Goal: Task Accomplishment & Management: Manage account settings

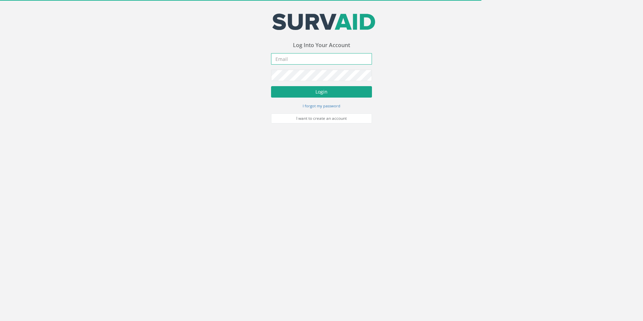
type input "[PERSON_NAME][EMAIL_ADDRESS][PERSON_NAME][DOMAIN_NAME]"
click at [304, 95] on button "Login" at bounding box center [321, 91] width 101 height 11
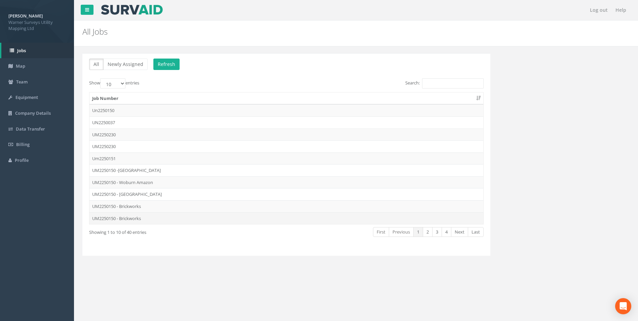
click at [134, 217] on td "UM2250150 - Brickworks" at bounding box center [287, 218] width 394 height 12
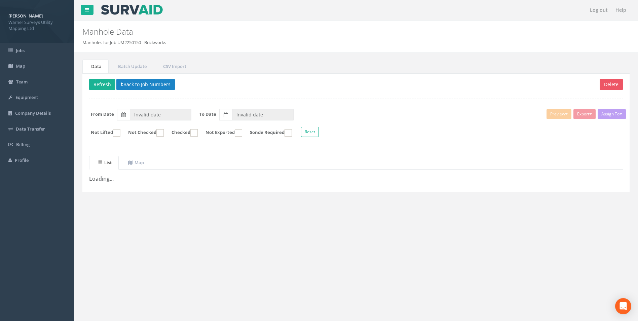
type input "[DATE]"
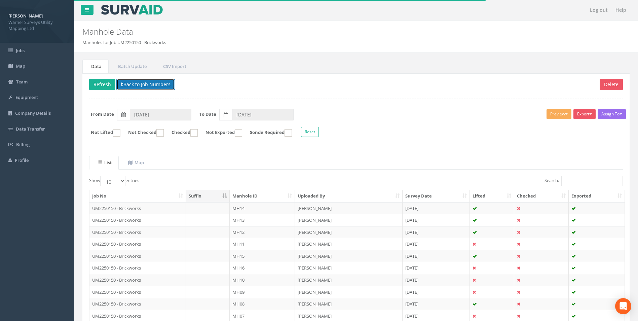
click at [148, 88] on button "Back to Job Numbers" at bounding box center [145, 84] width 59 height 11
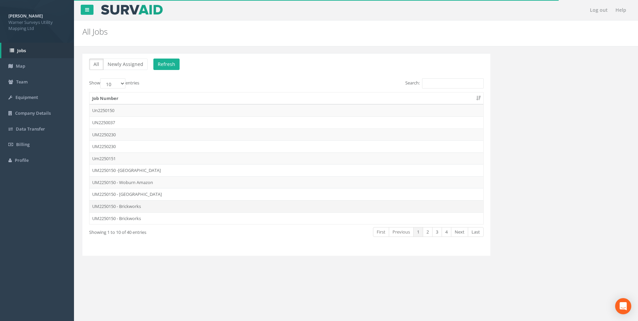
click at [132, 204] on td "UM2250150 - Brickworks" at bounding box center [287, 206] width 394 height 12
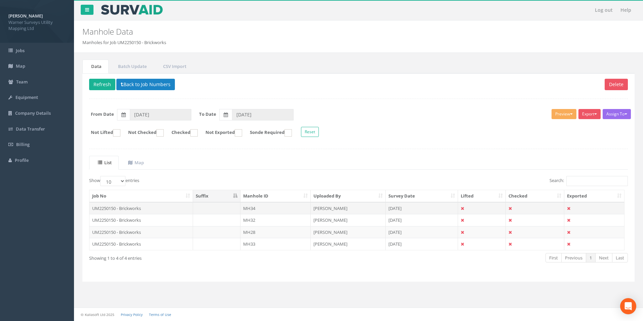
click at [132, 208] on td "UM2250150 - Brickworks" at bounding box center [142, 208] width 104 height 12
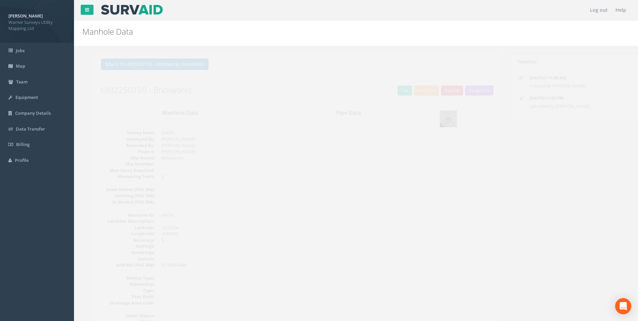
click at [441, 113] on img at bounding box center [436, 118] width 17 height 17
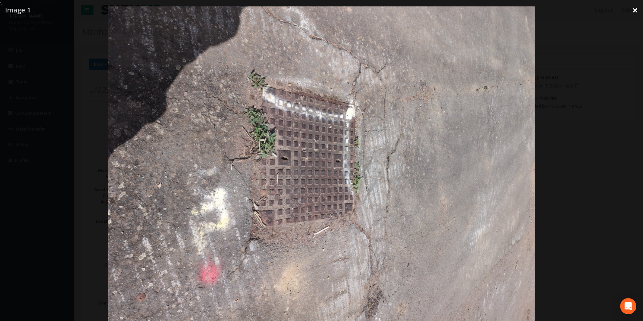
click at [504, 9] on link "×" at bounding box center [636, 10] width 16 height 20
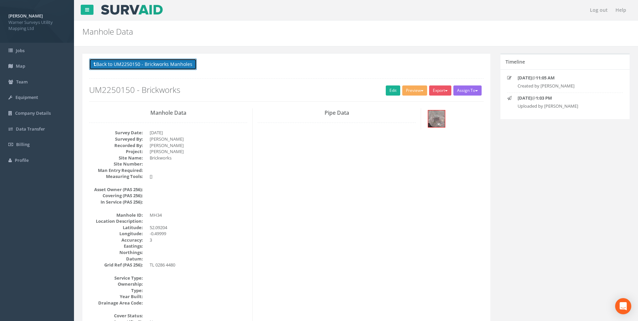
click at [111, 66] on button "Back to UM2250150 - Brickworks Manholes" at bounding box center [143, 64] width 108 height 11
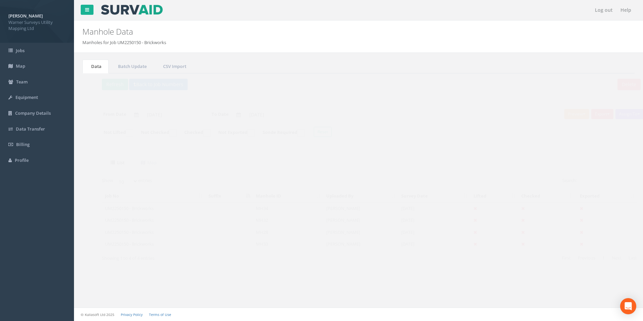
click at [130, 239] on td "UM2250150 - Brickworks" at bounding box center [142, 244] width 104 height 12
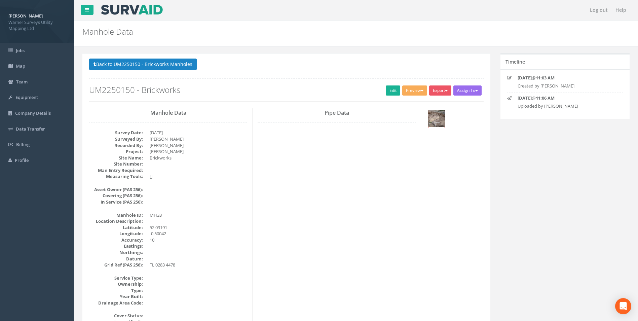
click at [440, 118] on img at bounding box center [436, 118] width 17 height 17
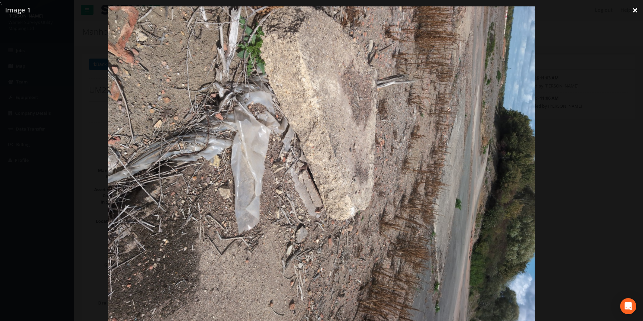
click at [504, 8] on link "×" at bounding box center [636, 10] width 16 height 20
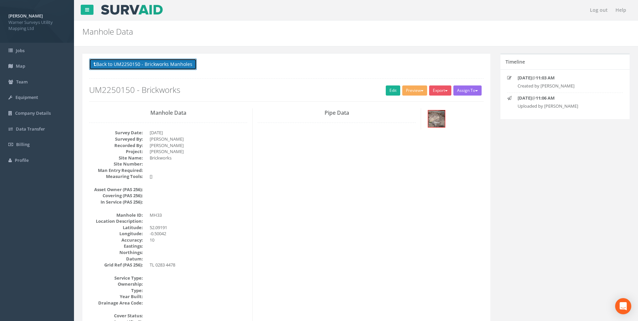
click at [125, 68] on button "Back to UM2250150 - Brickworks Manholes" at bounding box center [143, 64] width 108 height 11
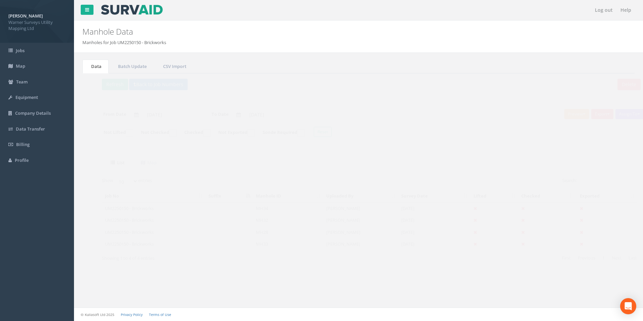
click at [129, 229] on td "UM2250150 - Brickworks" at bounding box center [142, 232] width 104 height 12
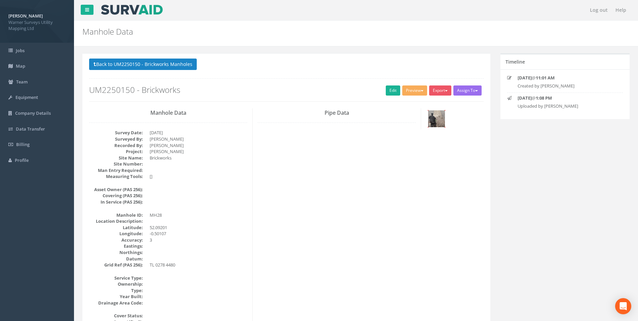
click at [438, 116] on img at bounding box center [436, 118] width 17 height 17
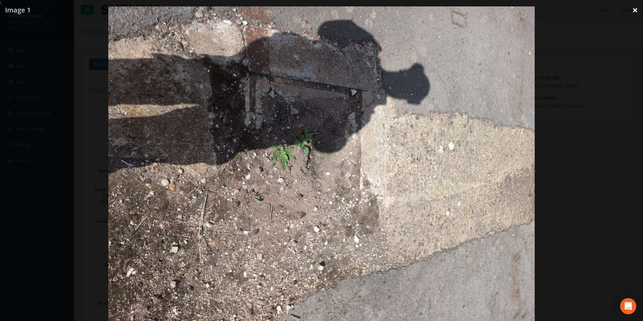
click at [504, 10] on link "×" at bounding box center [636, 10] width 16 height 20
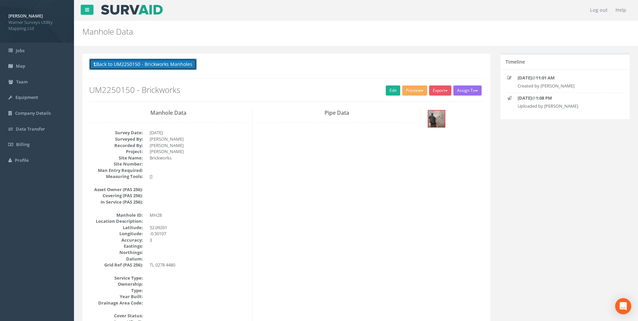
click at [122, 63] on button "Back to UM2250150 - Brickworks Manholes" at bounding box center [143, 64] width 108 height 11
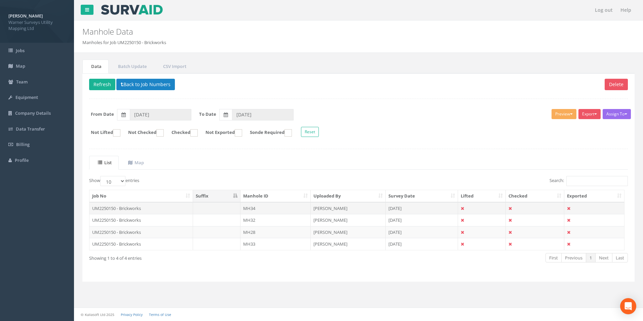
click at [121, 206] on td "UM2250150 - Brickworks" at bounding box center [142, 208] width 104 height 12
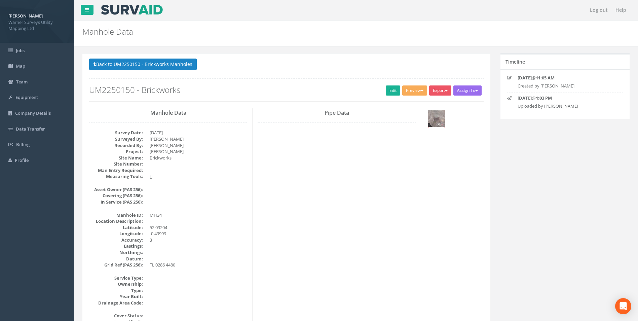
click at [439, 121] on img at bounding box center [436, 118] width 17 height 17
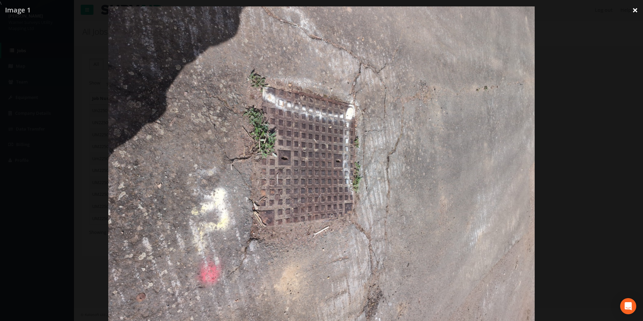
click at [504, 10] on link "×" at bounding box center [636, 10] width 16 height 20
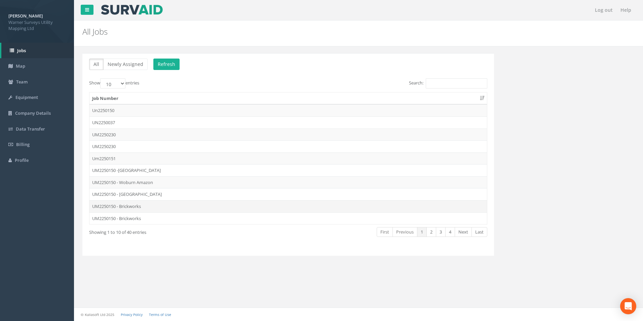
click at [130, 208] on td "UM2250150 - Brickworks" at bounding box center [289, 206] width 398 height 12
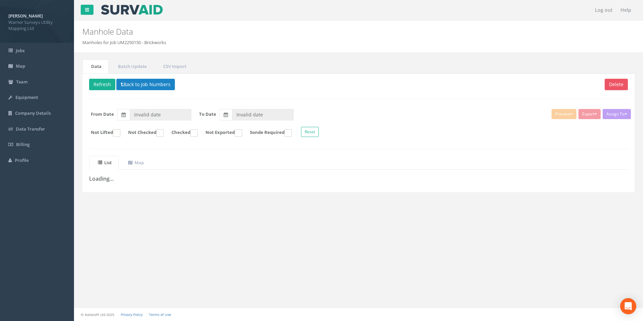
type input "[DATE]"
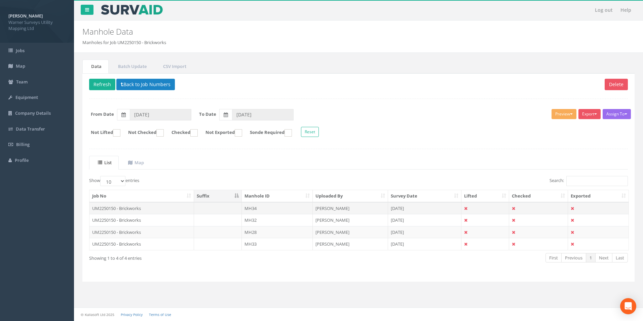
click at [135, 209] on td "UM2250150 - Brickworks" at bounding box center [142, 208] width 105 height 12
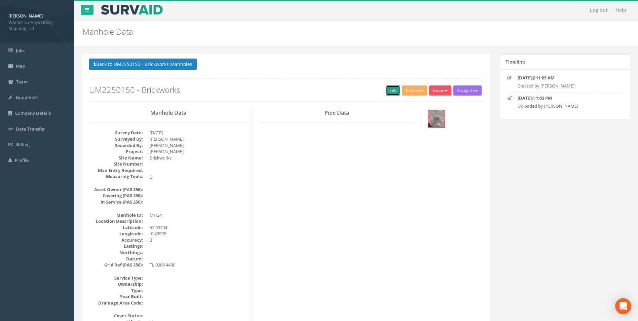
click at [396, 91] on link "Edit" at bounding box center [393, 90] width 14 height 10
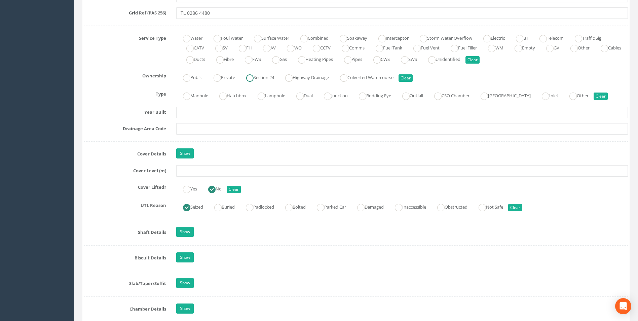
scroll to position [471, 0]
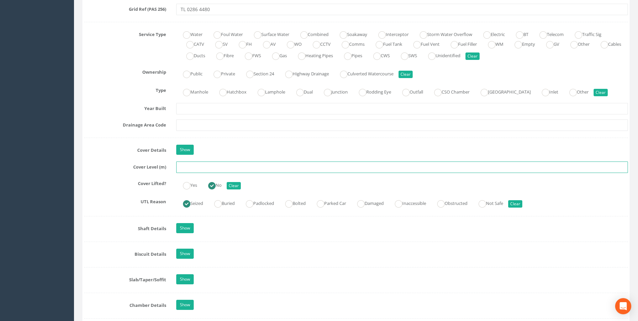
click at [185, 170] on input "text" at bounding box center [402, 167] width 452 height 11
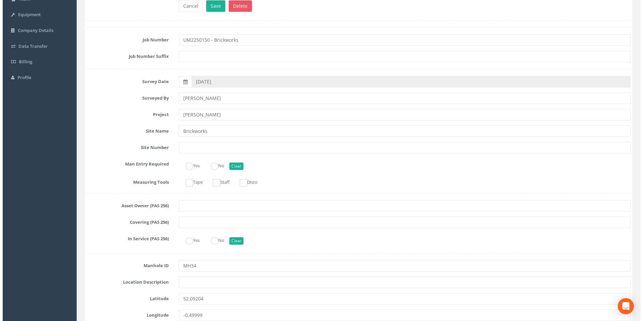
scroll to position [0, 0]
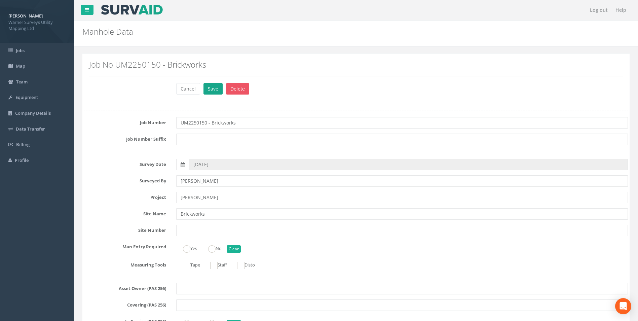
type input "33.77"
click at [212, 92] on button "Save" at bounding box center [213, 88] width 19 height 11
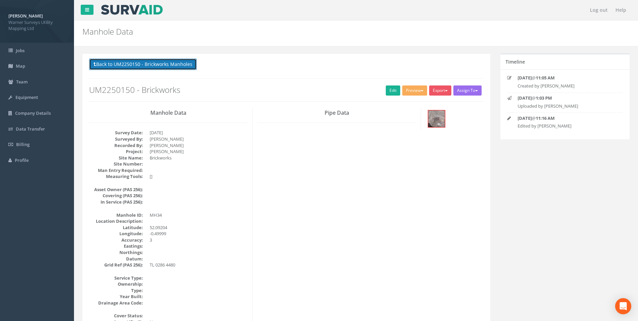
click at [135, 65] on button "Back to UM2250150 - Brickworks Manholes" at bounding box center [143, 64] width 108 height 11
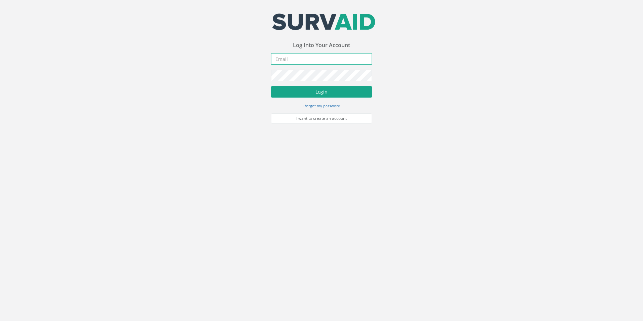
type input "[PERSON_NAME][EMAIL_ADDRESS][PERSON_NAME][DOMAIN_NAME]"
click at [315, 92] on button "Login" at bounding box center [321, 91] width 101 height 11
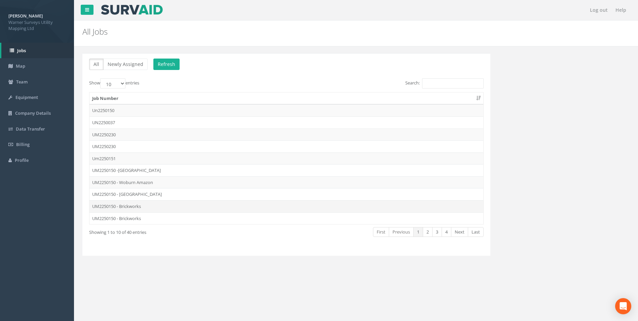
click at [122, 207] on td "UM2250150 - Brickworks" at bounding box center [287, 206] width 394 height 12
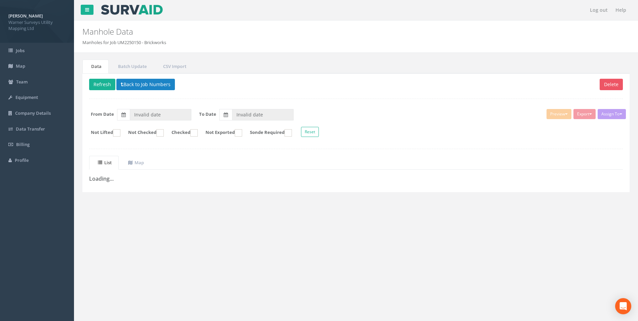
type input "[DATE]"
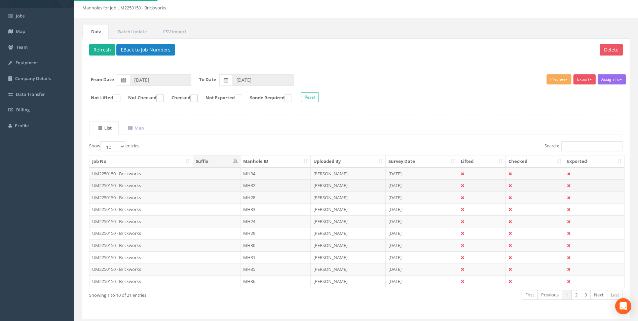
scroll to position [54, 0]
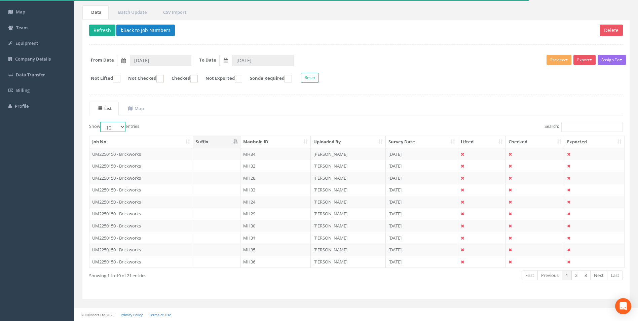
click at [121, 126] on select "10 25 50 100" at bounding box center [112, 127] width 25 height 10
select select "50"
click at [101, 122] on select "10 25 50 100" at bounding box center [112, 127] width 25 height 10
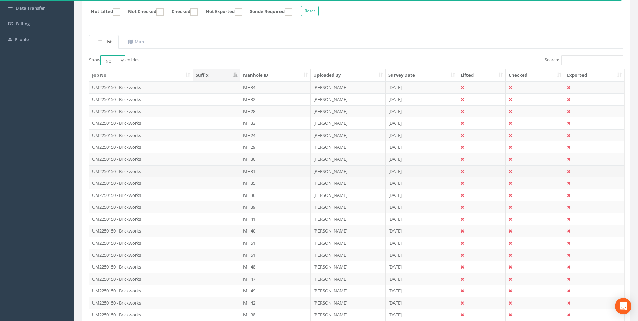
scroll to position [152, 0]
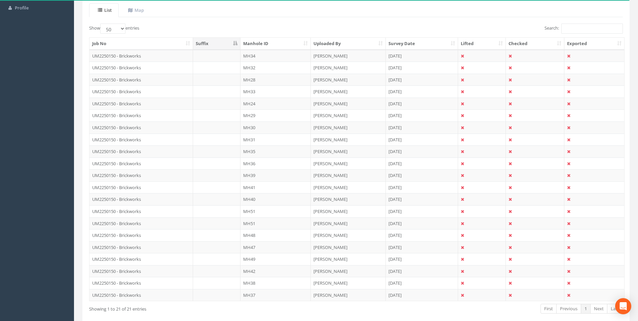
click at [290, 40] on th "Manhole ID" at bounding box center [276, 44] width 70 height 12
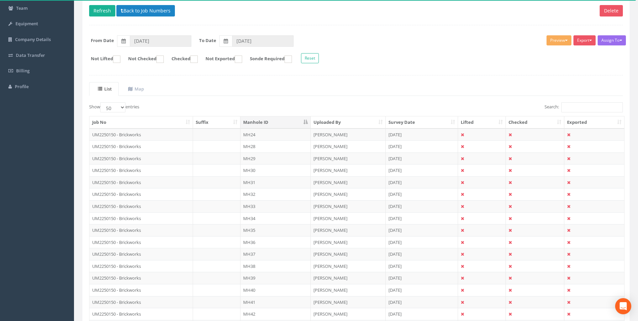
scroll to position [85, 0]
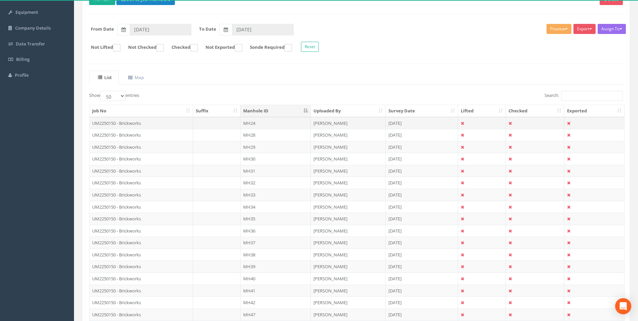
click at [126, 121] on td "UM2250150 - Brickworks" at bounding box center [142, 123] width 104 height 12
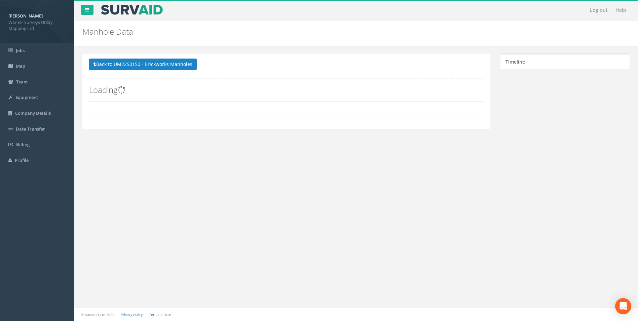
scroll to position [0, 0]
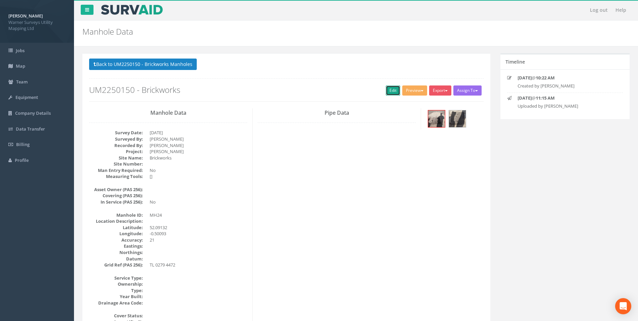
click at [395, 89] on link "Edit" at bounding box center [393, 90] width 14 height 10
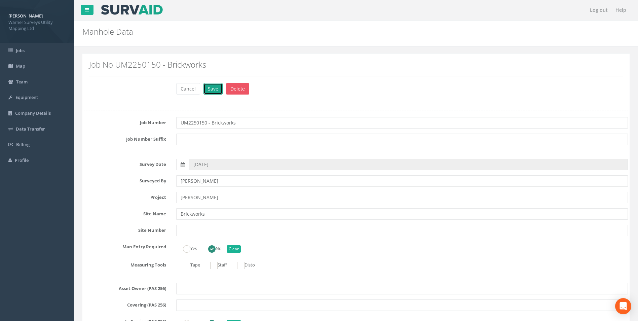
click at [215, 90] on button "Save" at bounding box center [213, 88] width 19 height 11
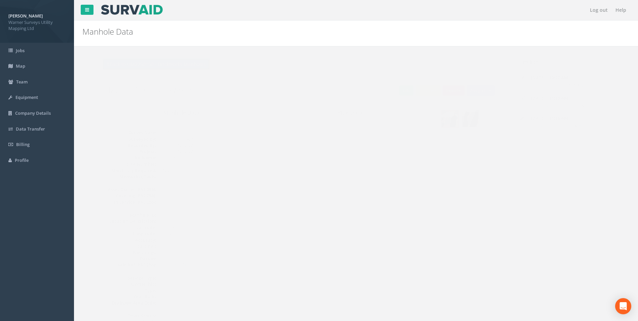
click at [144, 67] on button "Back to UM2250150 - Brickworks Manholes" at bounding box center [143, 64] width 108 height 11
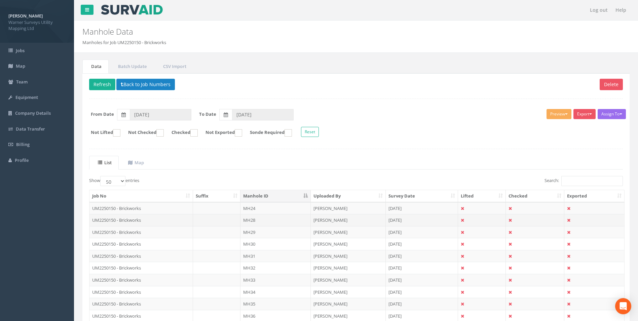
click at [139, 219] on td "UM2250150 - Brickworks" at bounding box center [142, 220] width 104 height 12
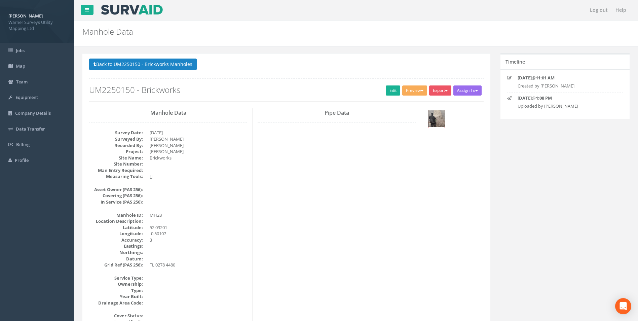
click at [434, 114] on img at bounding box center [436, 118] width 17 height 17
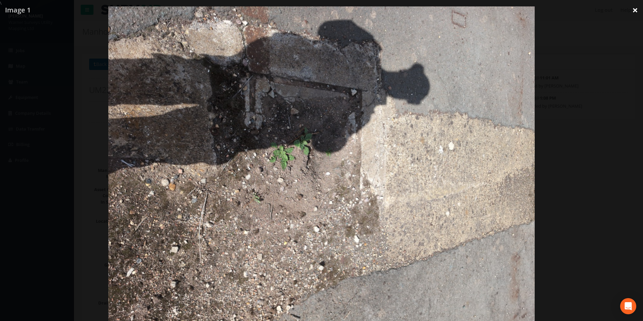
click at [634, 11] on link "×" at bounding box center [636, 10] width 16 height 20
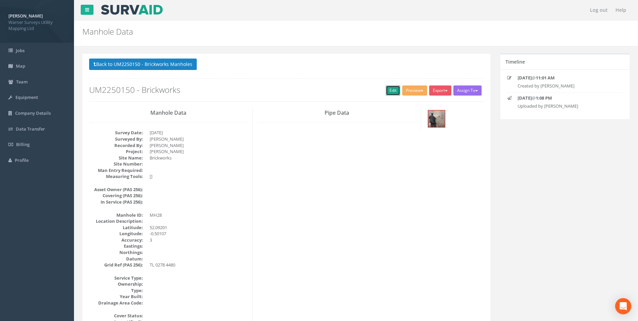
click at [386, 89] on link "Edit" at bounding box center [393, 90] width 14 height 10
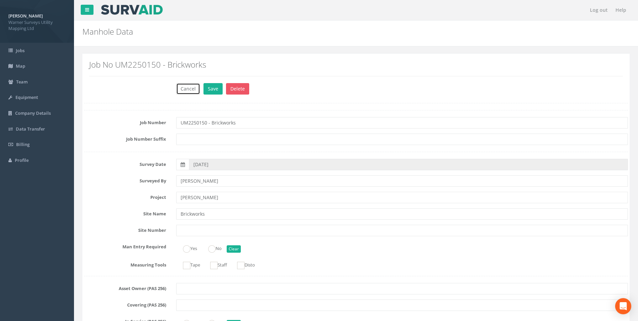
click at [195, 92] on button "Cancel" at bounding box center [188, 88] width 24 height 11
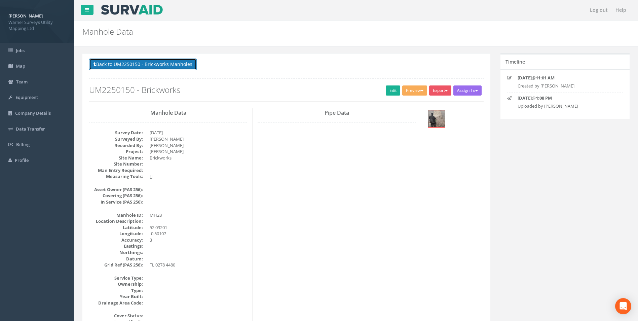
click at [143, 64] on button "Back to UM2250150 - Brickworks Manholes" at bounding box center [143, 64] width 108 height 11
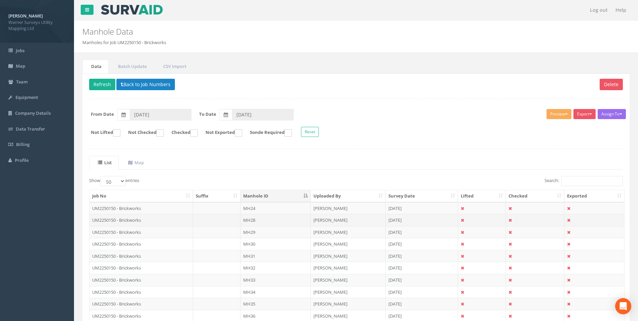
click at [121, 220] on td "UM2250150 - Brickworks" at bounding box center [142, 220] width 104 height 12
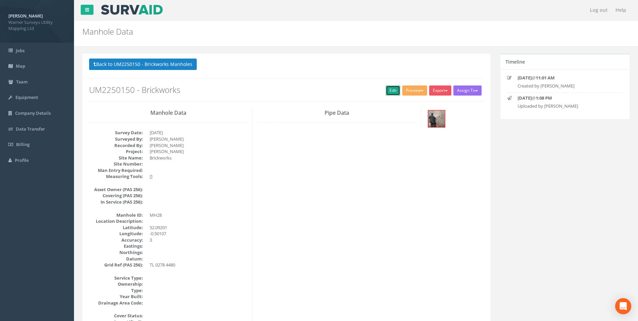
click at [386, 93] on link "Edit" at bounding box center [393, 90] width 14 height 10
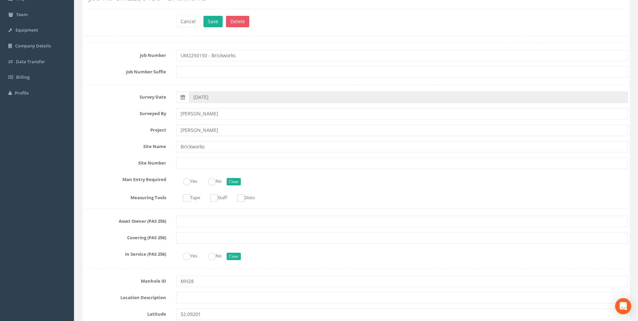
scroll to position [168, 0]
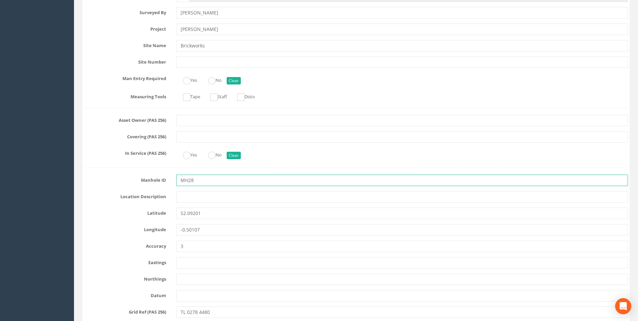
click at [200, 181] on input "MH28" at bounding box center [402, 180] width 452 height 11
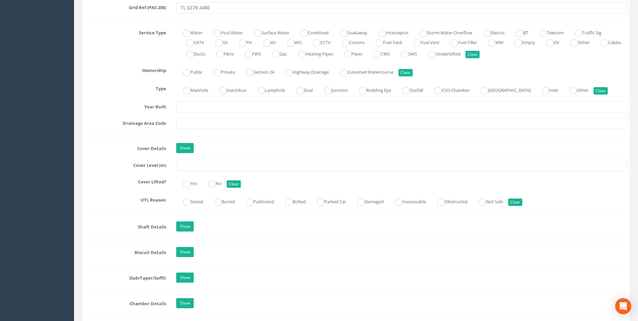
scroll to position [471, 0]
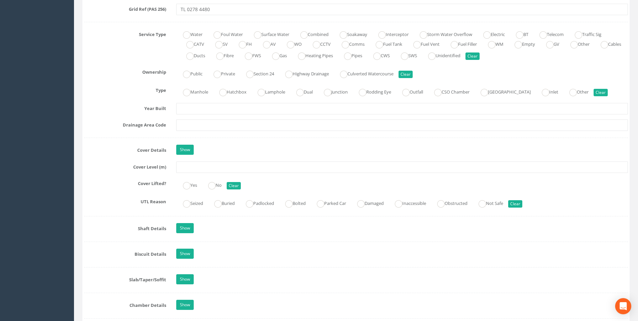
type input "MH25"
click at [201, 166] on input "text" at bounding box center [402, 167] width 452 height 11
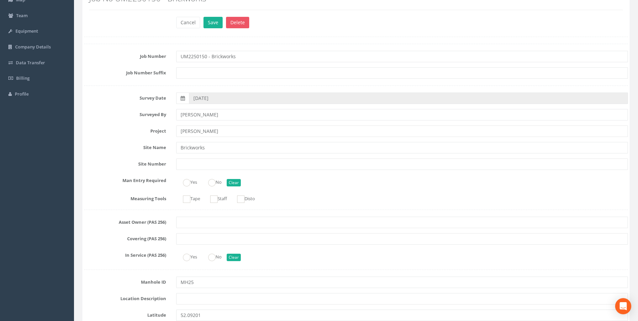
scroll to position [0, 0]
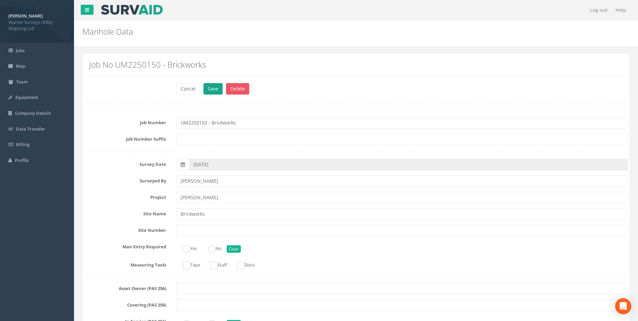
type input "33.25"
click at [214, 92] on button "Save" at bounding box center [213, 88] width 19 height 11
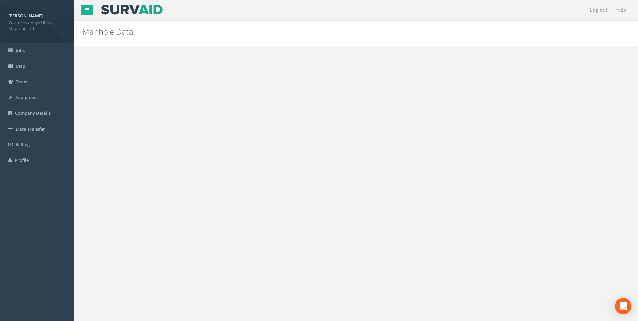
click at [123, 65] on button "Back to UM2250150 - Brickworks Manholes" at bounding box center [143, 64] width 108 height 11
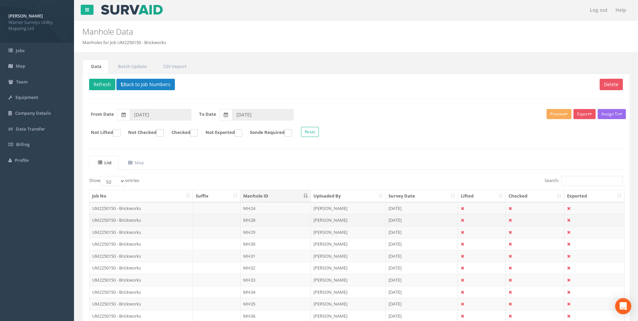
click at [252, 219] on td "MH28" at bounding box center [276, 220] width 70 height 12
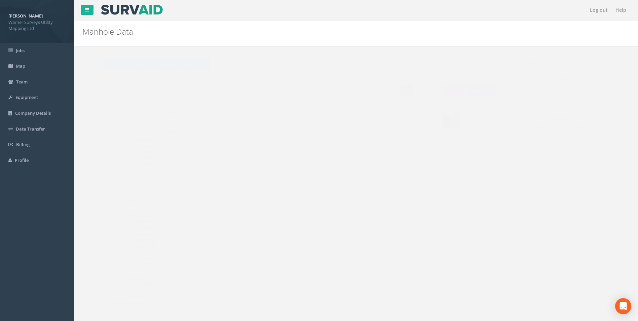
click at [388, 94] on link "Edit" at bounding box center [393, 90] width 14 height 10
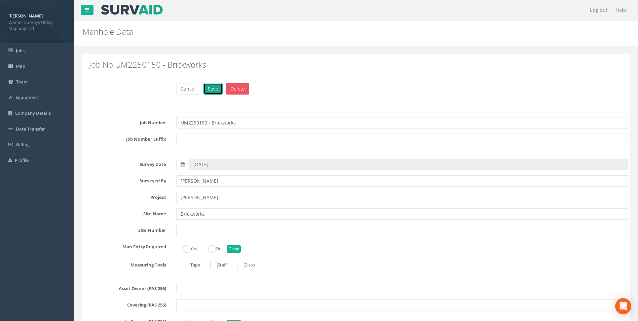
click at [220, 88] on button "Save" at bounding box center [213, 88] width 19 height 11
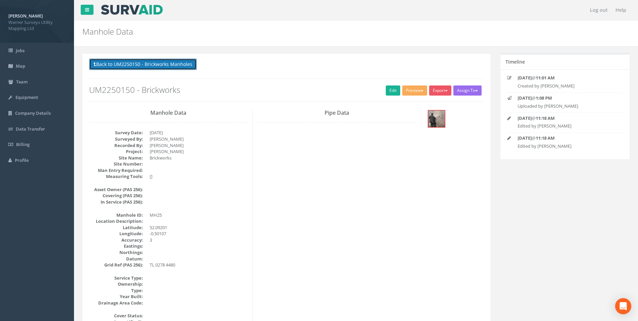
click at [174, 65] on button "Back to UM2250150 - Brickworks Manholes" at bounding box center [143, 64] width 108 height 11
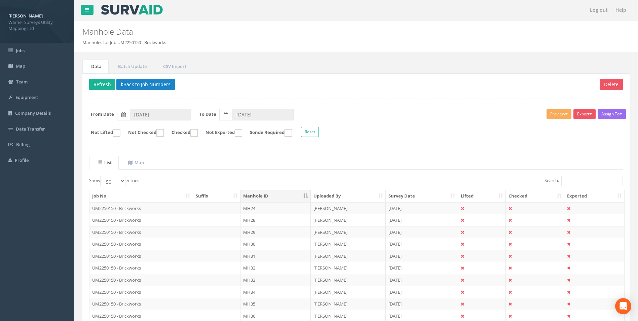
drag, startPoint x: 253, startPoint y: 222, endPoint x: 162, endPoint y: 221, distance: 91.2
click at [161, 222] on td "UM2250150 - Brickworks" at bounding box center [142, 220] width 104 height 12
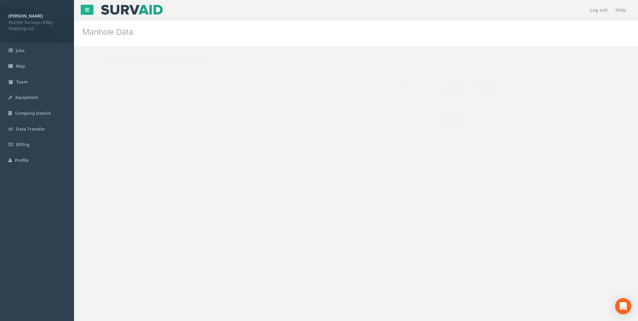
click at [112, 64] on button "Back to UM2250150 - Brickworks Manholes" at bounding box center [143, 64] width 108 height 11
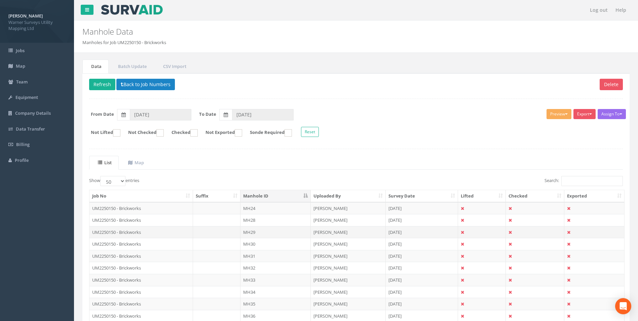
click at [139, 233] on td "UM2250150 - Brickworks" at bounding box center [142, 232] width 104 height 12
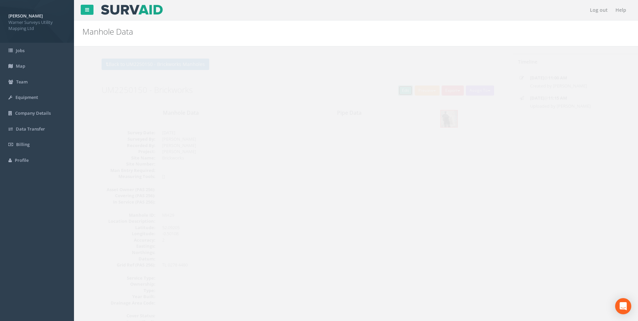
click at [392, 93] on link "Edit" at bounding box center [393, 90] width 14 height 10
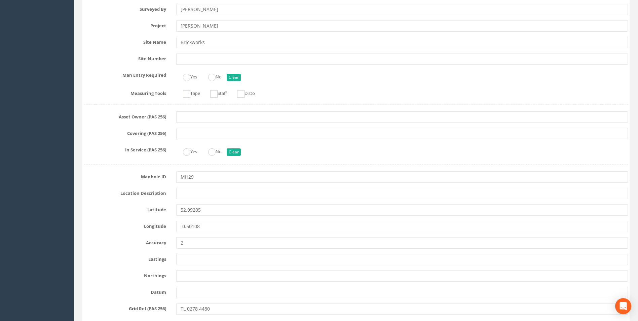
scroll to position [67, 0]
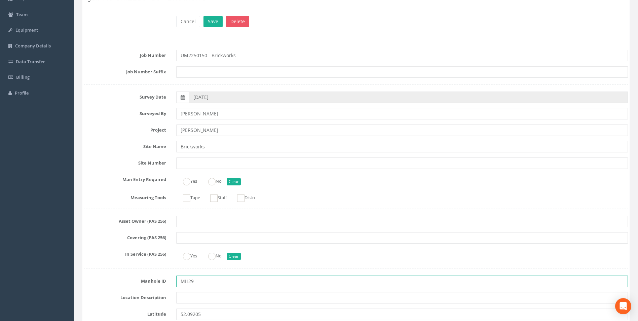
click at [195, 279] on input "MH29" at bounding box center [402, 281] width 452 height 11
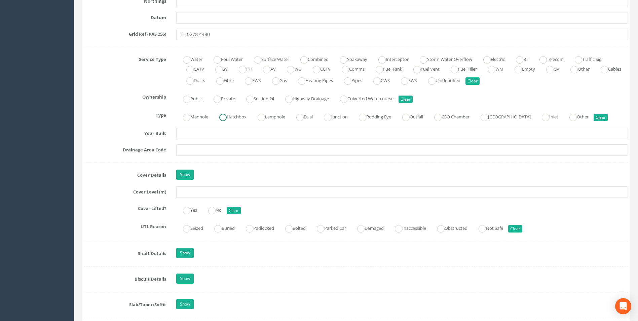
scroll to position [471, 0]
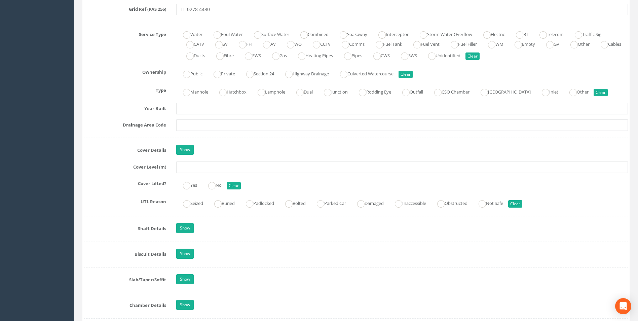
type input "MH26"
click at [208, 166] on input "text" at bounding box center [402, 167] width 452 height 11
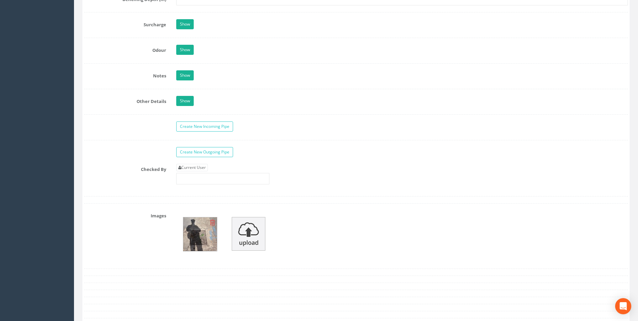
scroll to position [1077, 0]
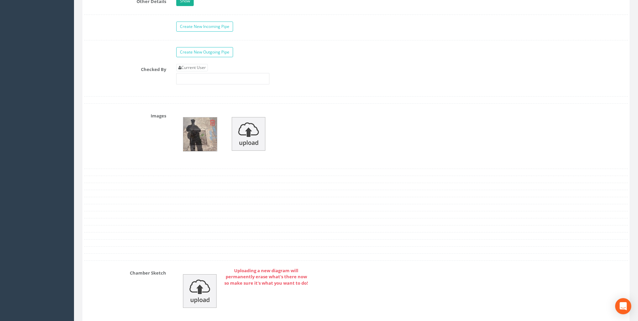
type input "33.30"
click at [208, 143] on img at bounding box center [200, 134] width 34 height 34
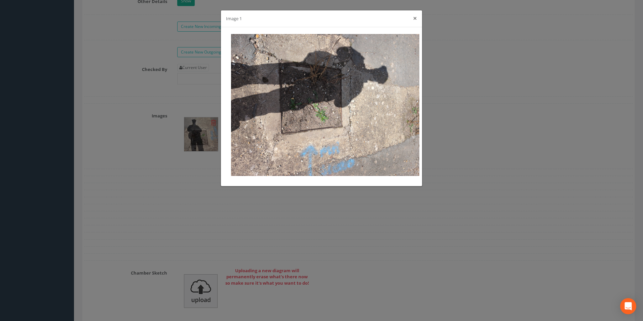
click at [414, 19] on button "×" at bounding box center [415, 18] width 4 height 7
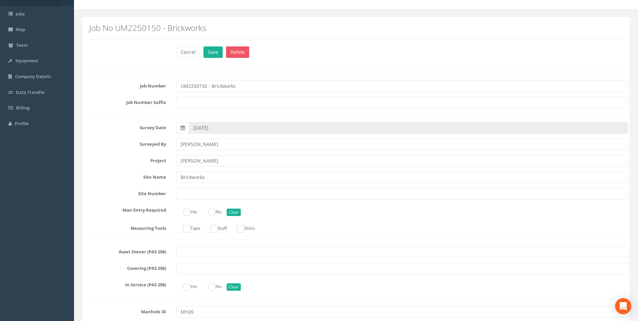
scroll to position [34, 0]
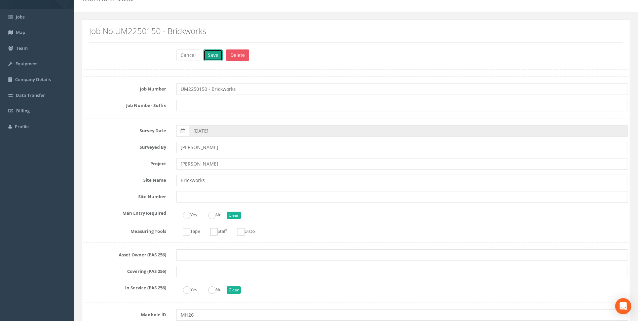
click at [211, 57] on button "Save" at bounding box center [213, 54] width 19 height 11
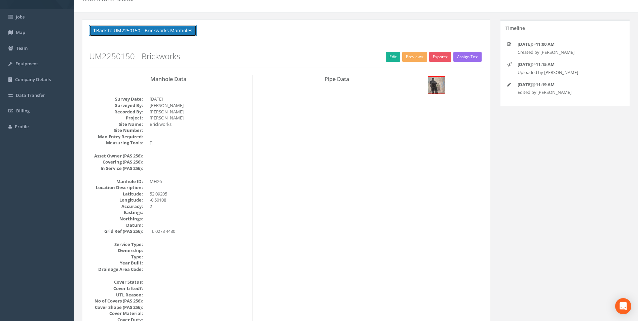
click at [147, 33] on button "Back to UM2250150 - Brickworks Manholes" at bounding box center [143, 30] width 108 height 11
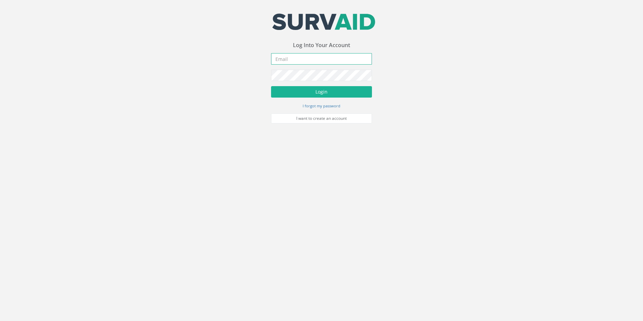
type input "[PERSON_NAME][EMAIL_ADDRESS][PERSON_NAME][DOMAIN_NAME]"
click at [269, 82] on div "Your email address was sucessfully verified - please login below to continue Yo…" at bounding box center [321, 62] width 643 height 124
click at [284, 87] on form "[PERSON_NAME][EMAIL_ADDRESS][PERSON_NAME][DOMAIN_NAME] Incorrect Username or Pa…" at bounding box center [321, 88] width 101 height 70
click at [309, 95] on button "Login" at bounding box center [321, 91] width 101 height 11
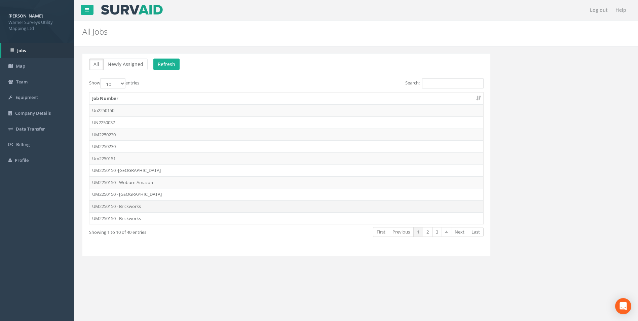
click at [135, 208] on td "UM2250150 - Brickworks" at bounding box center [287, 206] width 394 height 12
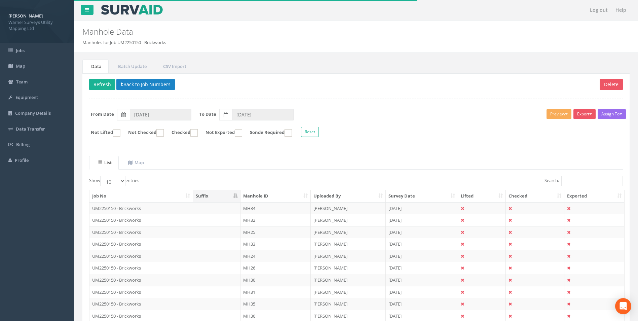
click at [261, 192] on th "Manhole ID" at bounding box center [276, 196] width 70 height 12
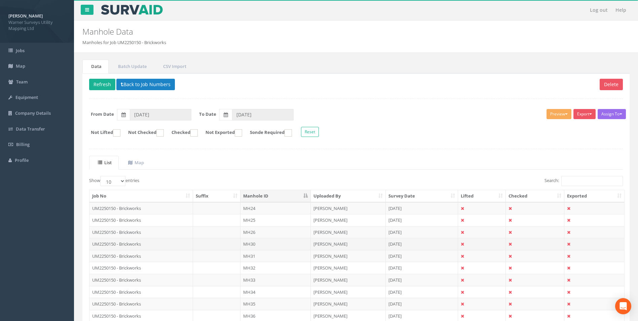
click at [135, 246] on td "UM2250150 - Brickworks" at bounding box center [142, 244] width 104 height 12
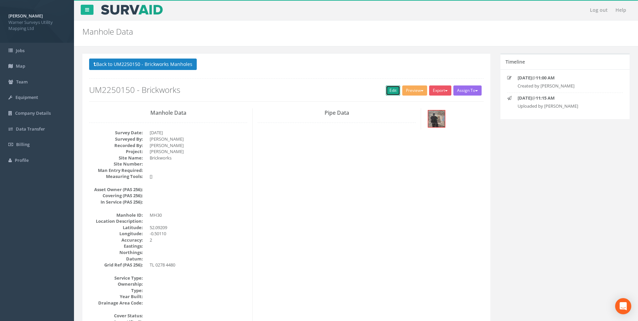
click at [392, 90] on link "Edit" at bounding box center [393, 90] width 14 height 10
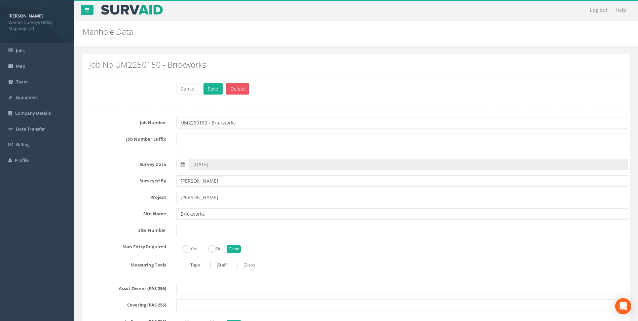
scroll to position [135, 0]
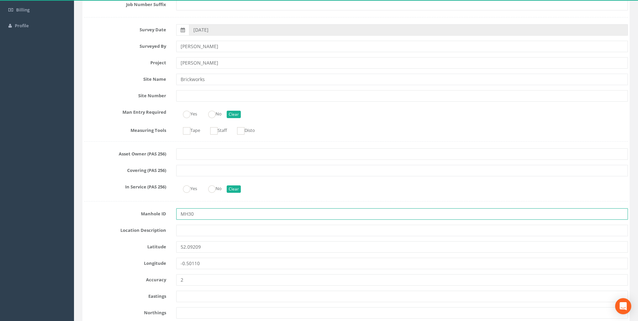
click at [202, 213] on input "MH30" at bounding box center [402, 213] width 452 height 11
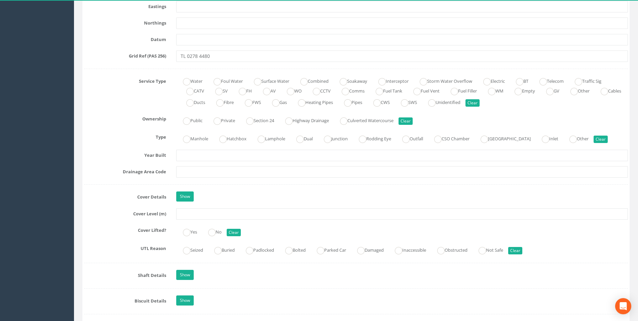
scroll to position [471, 0]
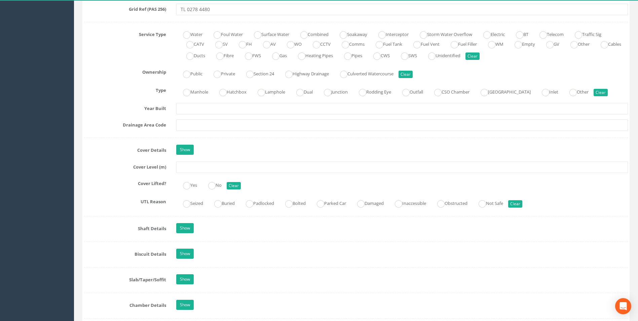
type input "MH27"
click at [200, 170] on input "text" at bounding box center [402, 167] width 452 height 11
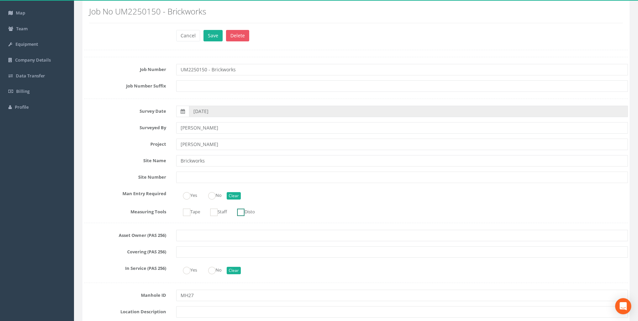
scroll to position [0, 0]
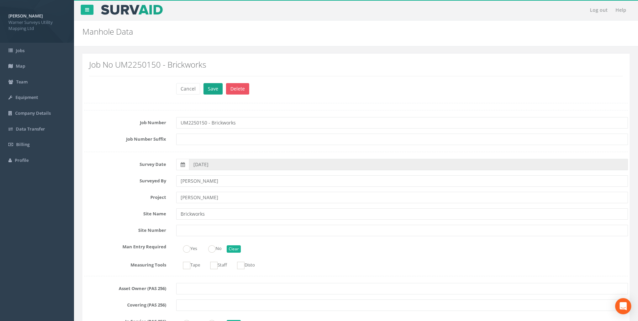
type input "33.31"
click at [219, 90] on button "Save" at bounding box center [213, 88] width 19 height 11
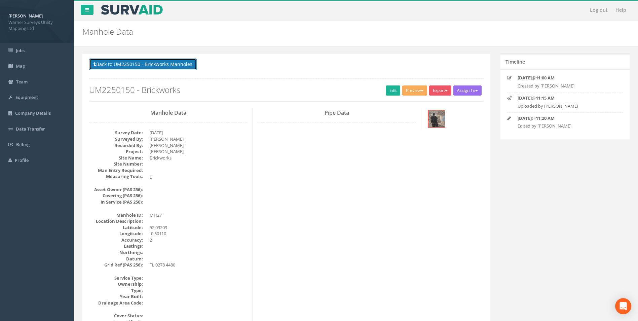
click at [156, 67] on button "Back to UM2250150 - Brickworks Manholes" at bounding box center [143, 64] width 108 height 11
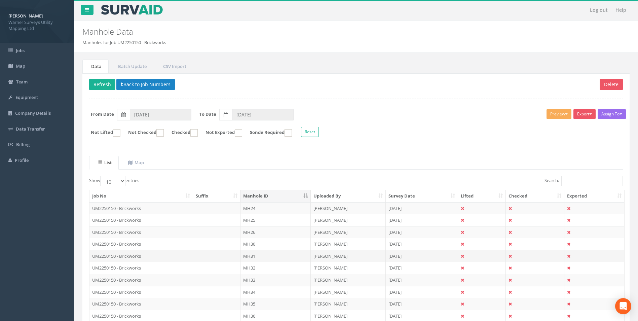
click at [133, 256] on td "UM2250150 - Brickworks" at bounding box center [142, 256] width 104 height 12
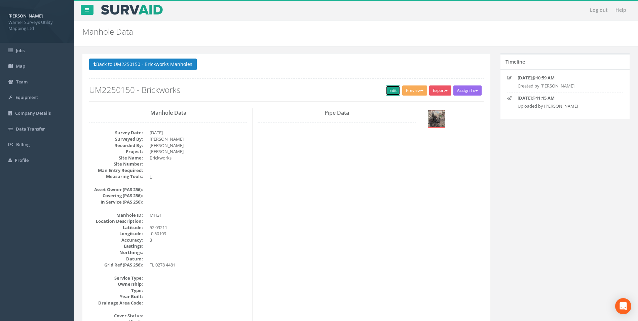
click at [392, 93] on link "Edit" at bounding box center [393, 90] width 14 height 10
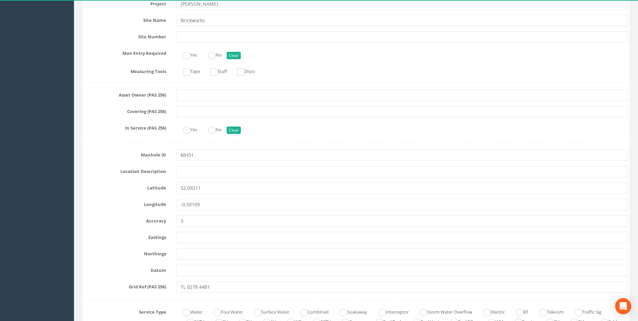
scroll to position [202, 0]
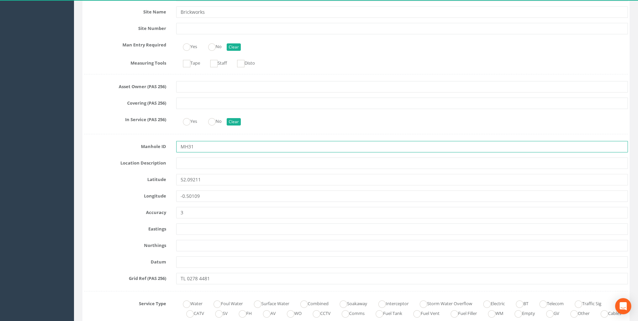
click at [198, 147] on input "MH31" at bounding box center [402, 146] width 452 height 11
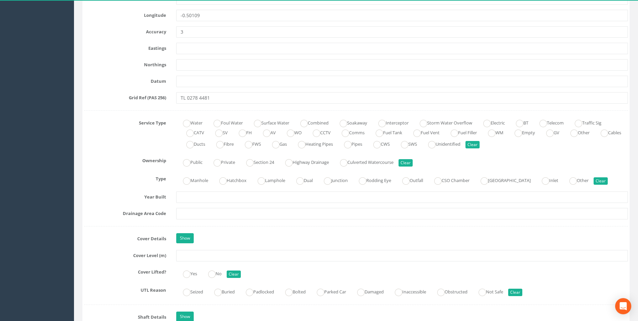
scroll to position [404, 0]
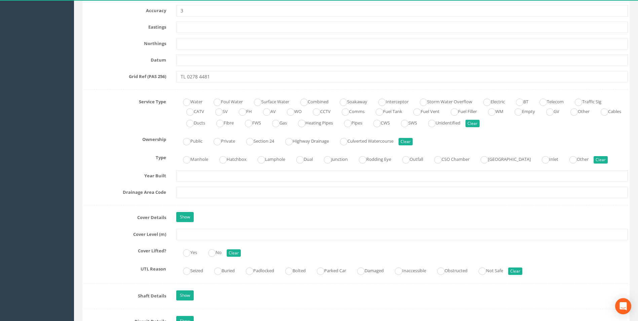
type input "MH28"
click at [200, 232] on input "text" at bounding box center [402, 234] width 452 height 11
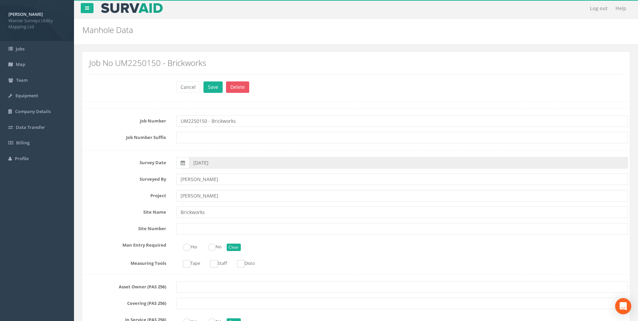
scroll to position [0, 0]
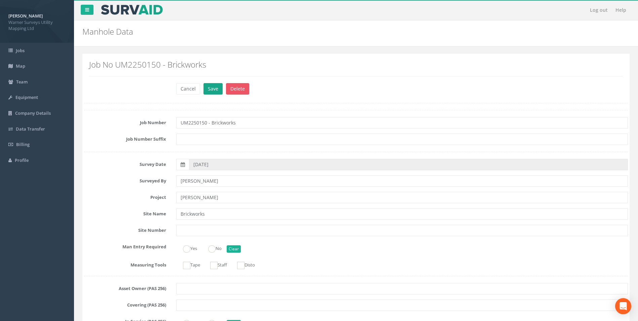
type input "33.43"
click at [212, 92] on button "Save" at bounding box center [213, 88] width 19 height 11
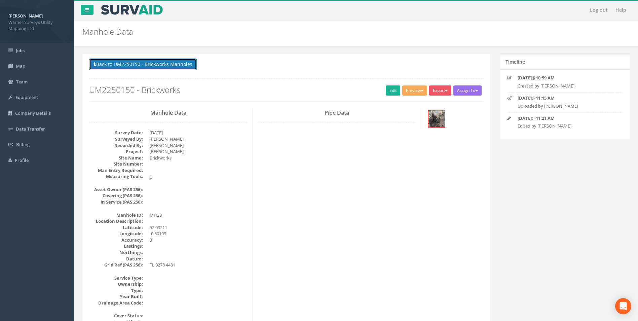
click at [160, 68] on button "Back to UM2250150 - Brickworks Manholes" at bounding box center [143, 64] width 108 height 11
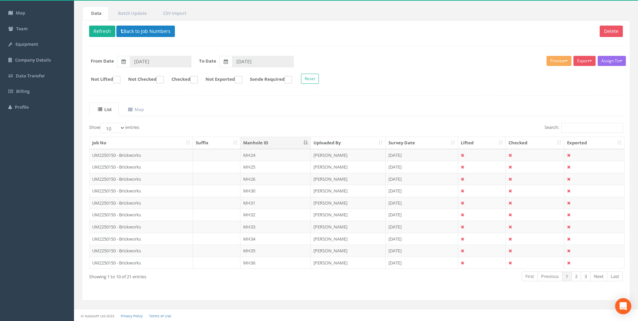
scroll to position [54, 0]
click at [124, 128] on select "10 25 50 100" at bounding box center [112, 127] width 25 height 10
select select "50"
click at [101, 122] on select "10 25 50 100" at bounding box center [112, 127] width 25 height 10
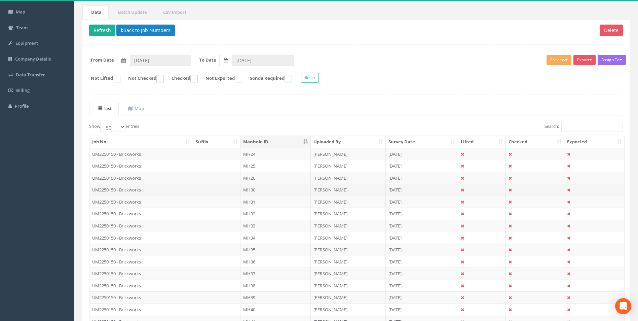
click at [130, 187] on td "UM2250150 - Brickworks" at bounding box center [142, 190] width 104 height 12
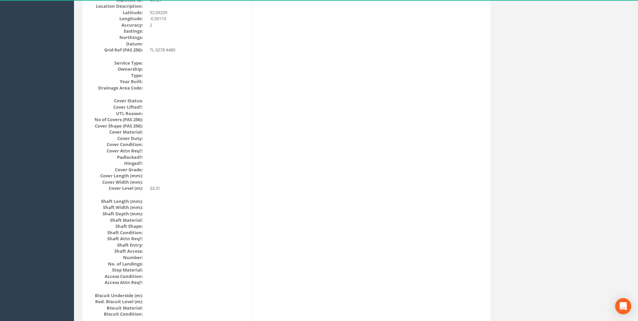
scroll to position [0, 0]
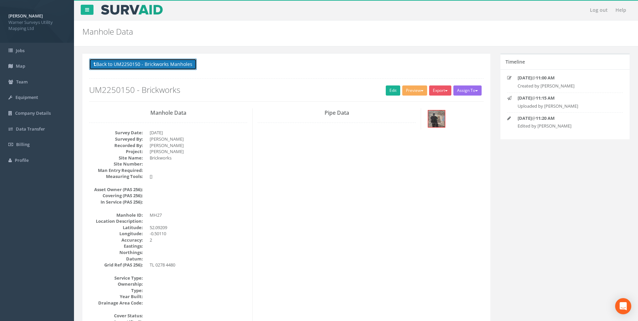
click at [164, 65] on button "Back to UM2250150 - Brickworks Manholes" at bounding box center [143, 64] width 108 height 11
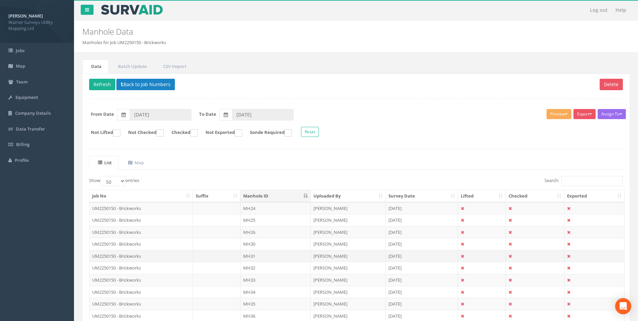
click at [250, 255] on td "MH31" at bounding box center [276, 256] width 70 height 12
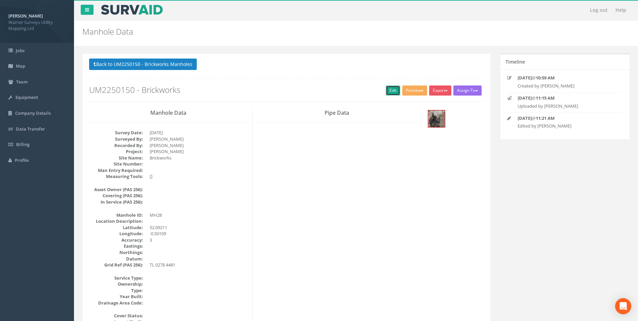
click at [392, 92] on link "Edit" at bounding box center [393, 90] width 14 height 10
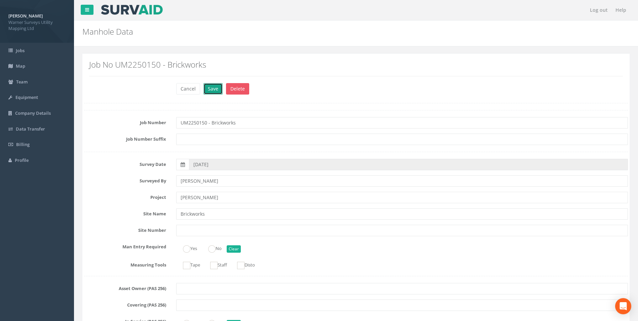
click at [217, 91] on button "Save" at bounding box center [213, 88] width 19 height 11
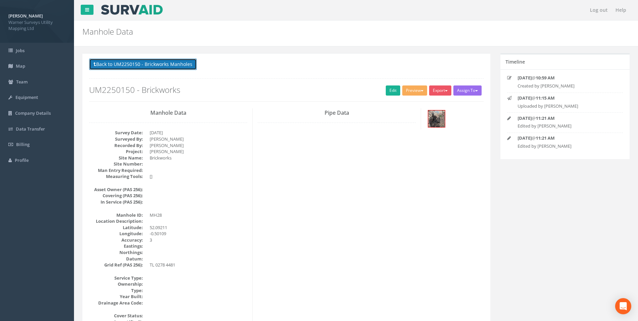
click at [138, 64] on button "Back to UM2250150 - Brickworks Manholes" at bounding box center [143, 64] width 108 height 11
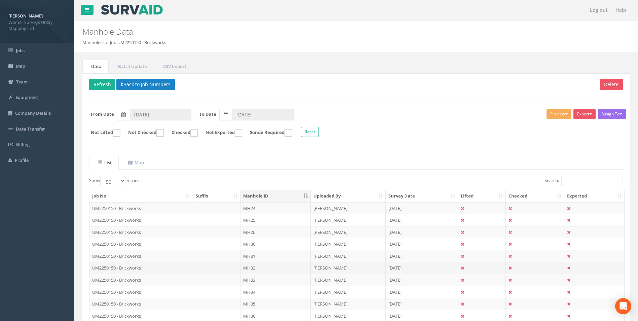
click at [129, 268] on td "UM2250150 - Brickworks" at bounding box center [142, 268] width 104 height 12
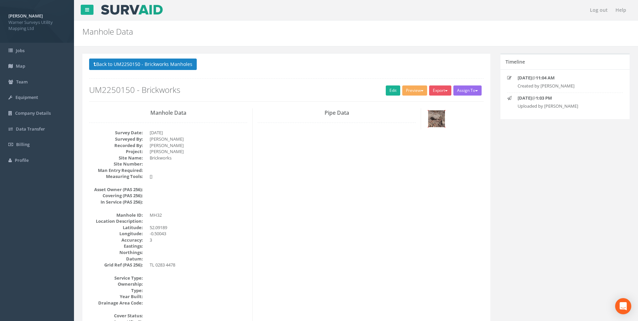
click at [441, 115] on img at bounding box center [436, 118] width 17 height 17
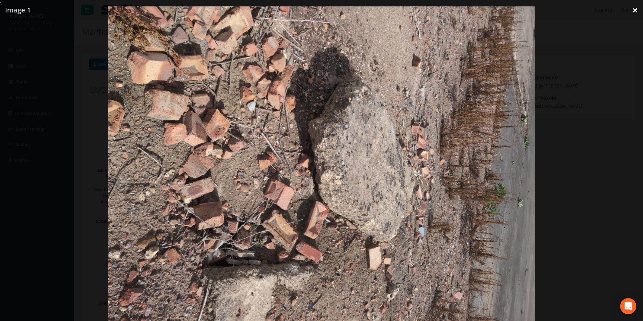
click at [632, 8] on link "×" at bounding box center [636, 10] width 16 height 20
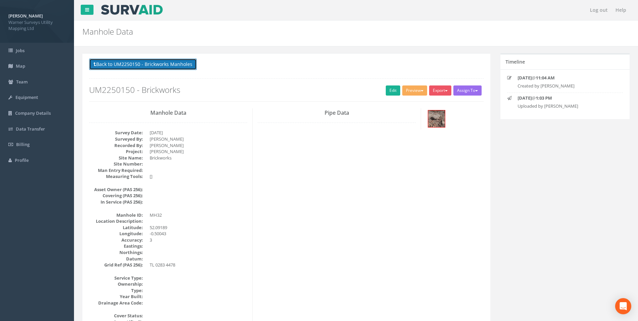
click at [119, 60] on button "Back to UM2250150 - Brickworks Manholes" at bounding box center [143, 64] width 108 height 11
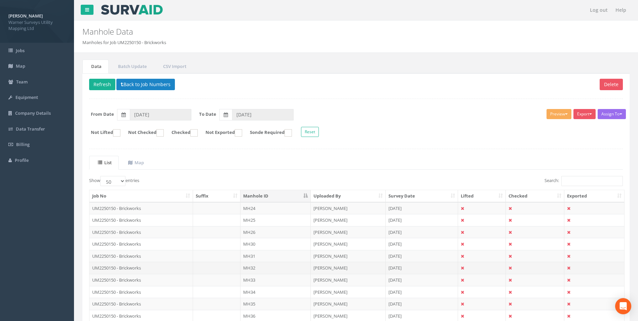
click at [253, 268] on td "MH32" at bounding box center [276, 268] width 70 height 12
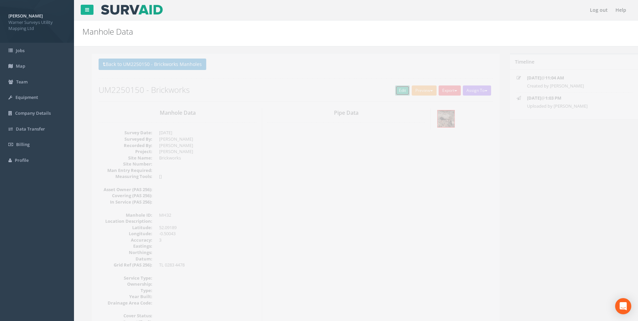
click at [388, 91] on link "Edit" at bounding box center [393, 90] width 14 height 10
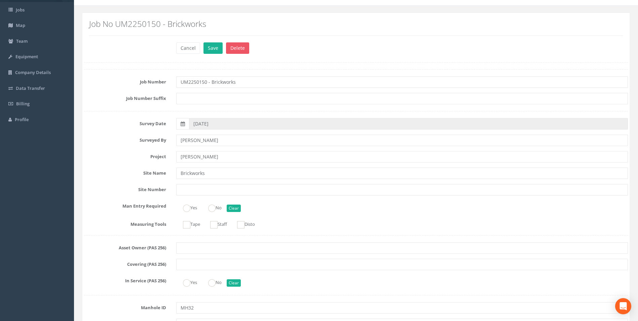
scroll to position [168, 0]
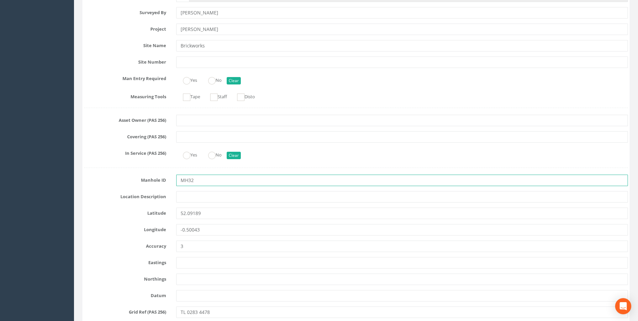
click at [197, 178] on input "MH32" at bounding box center [402, 180] width 452 height 11
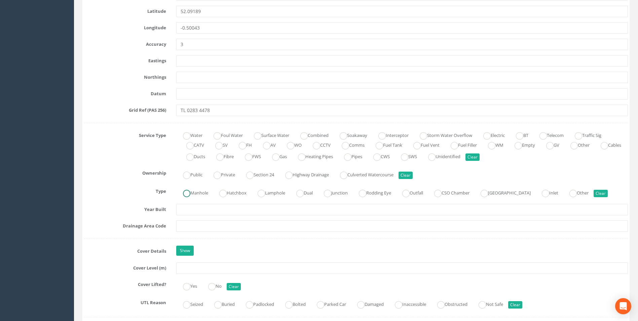
scroll to position [438, 0]
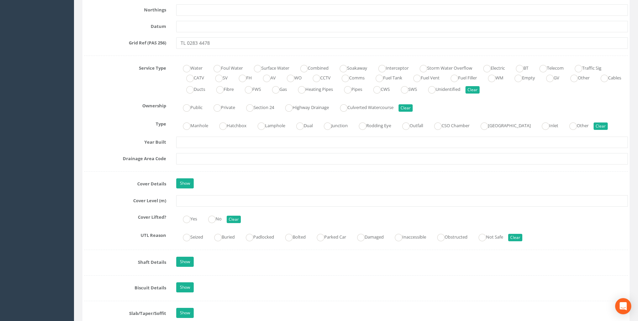
type input "MH29"
click at [191, 203] on input "text" at bounding box center [402, 200] width 452 height 11
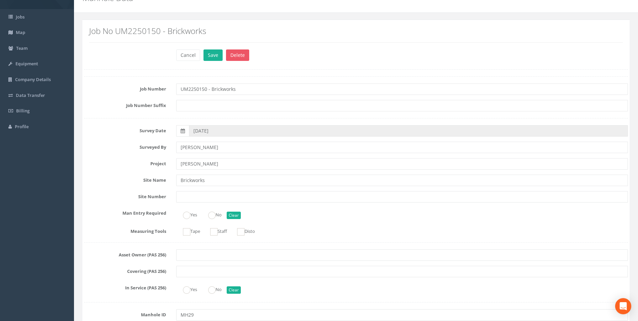
scroll to position [0, 0]
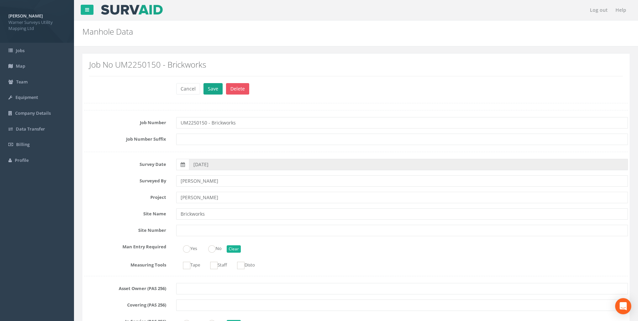
type input "34.35"
click at [212, 92] on button "Save" at bounding box center [213, 88] width 19 height 11
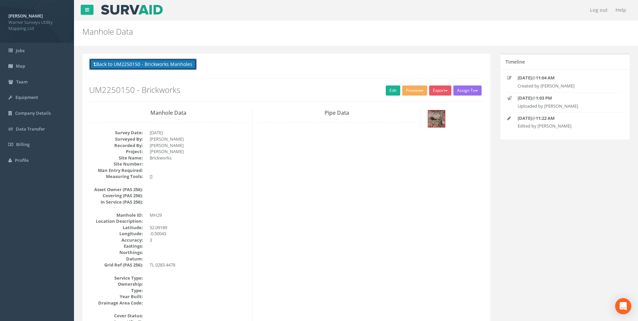
click at [112, 64] on button "Back to UM2250150 - Brickworks Manholes" at bounding box center [143, 64] width 108 height 11
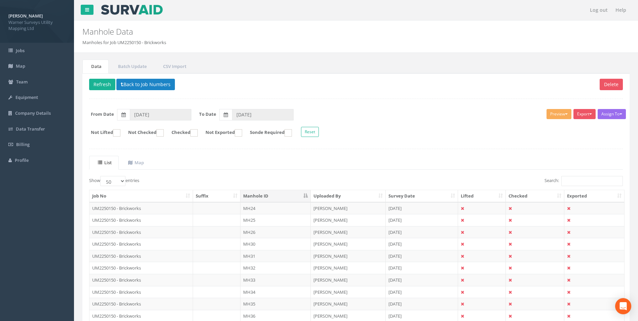
scroll to position [34, 0]
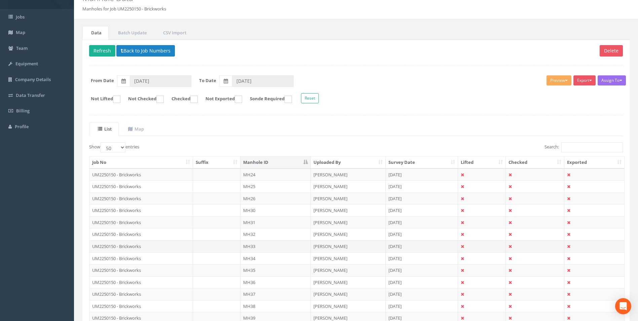
click at [251, 247] on td "MH33" at bounding box center [276, 246] width 70 height 12
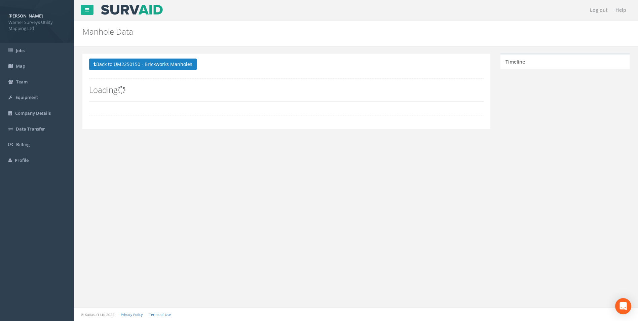
scroll to position [0, 0]
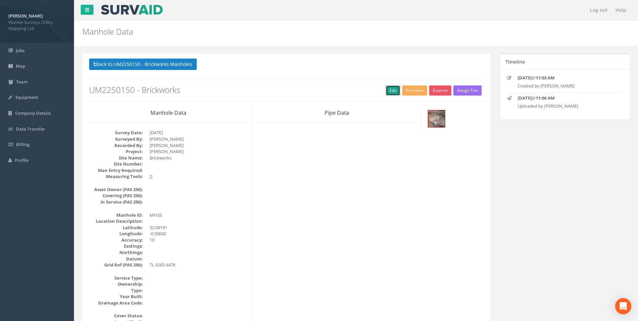
click at [390, 90] on link "Edit" at bounding box center [393, 90] width 14 height 10
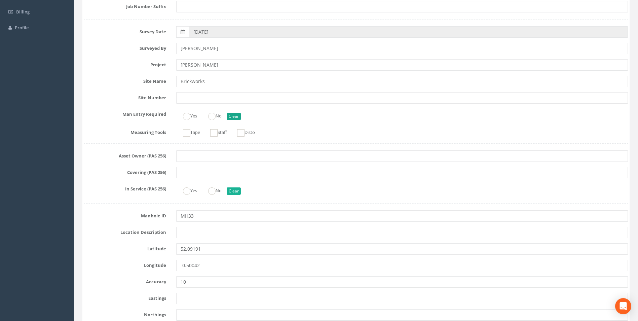
scroll to position [135, 0]
click at [200, 213] on input "MH33" at bounding box center [402, 213] width 452 height 11
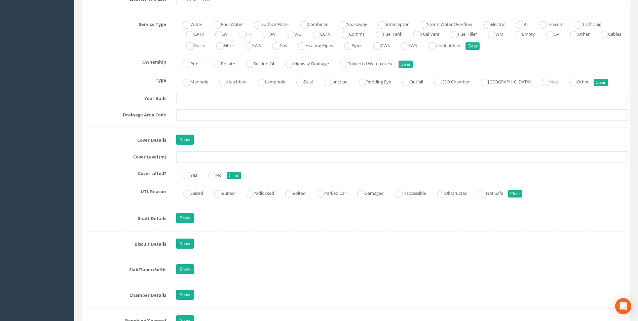
scroll to position [471, 0]
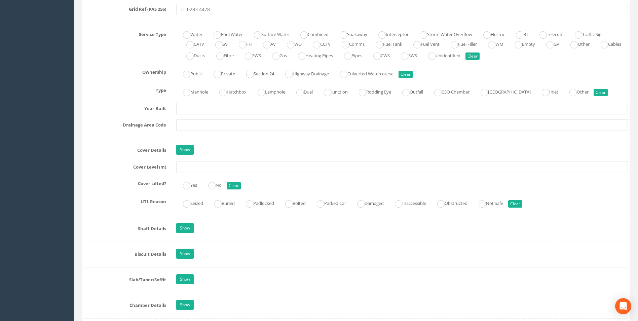
type input "MH30"
click at [194, 167] on input "text" at bounding box center [402, 167] width 452 height 11
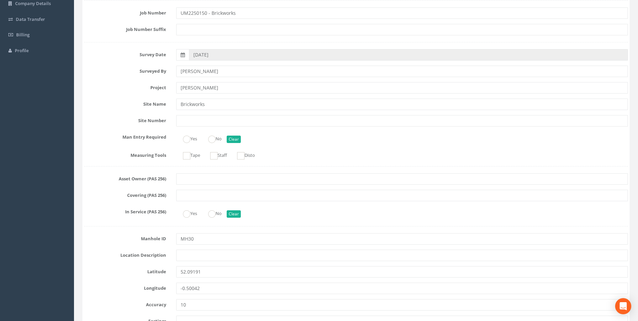
scroll to position [0, 0]
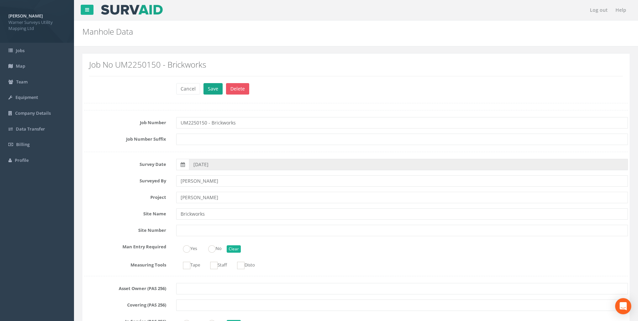
type input "34.40"
click at [215, 88] on button "Save" at bounding box center [213, 88] width 19 height 11
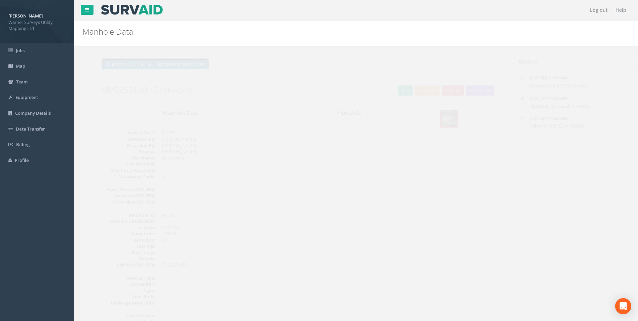
click at [117, 61] on button "Back to UM2250150 - Brickworks Manholes" at bounding box center [143, 64] width 108 height 11
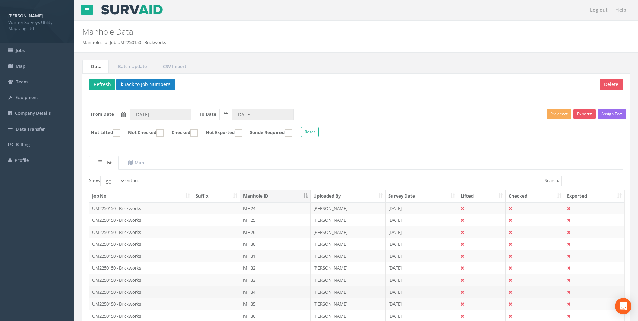
click at [142, 289] on td "UM2250150 - Brickworks" at bounding box center [142, 292] width 104 height 12
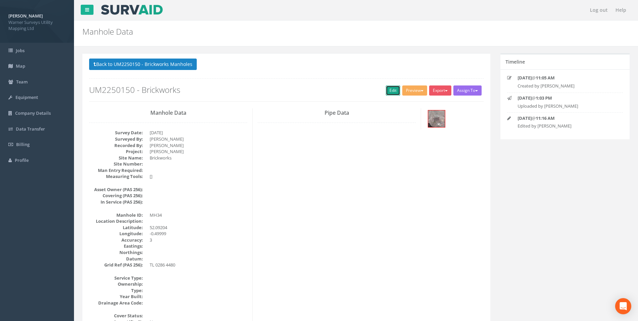
click at [390, 91] on link "Edit" at bounding box center [393, 90] width 14 height 10
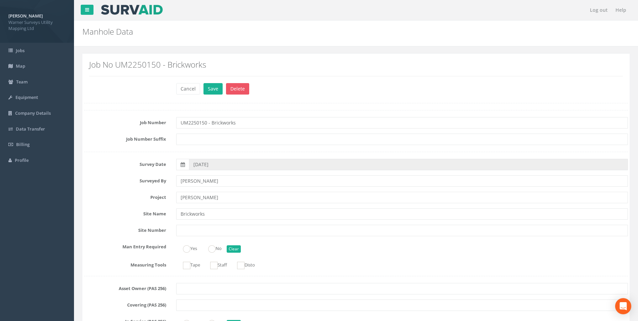
scroll to position [236, 0]
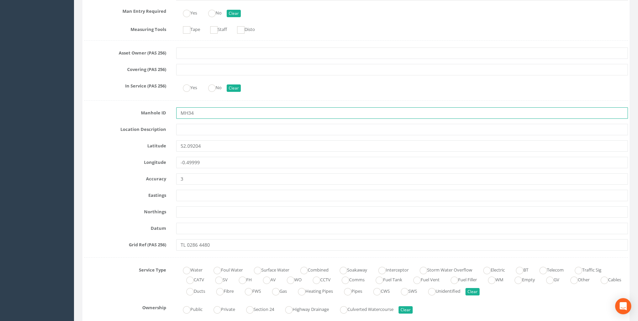
click at [203, 114] on input "MH34" at bounding box center [402, 112] width 452 height 11
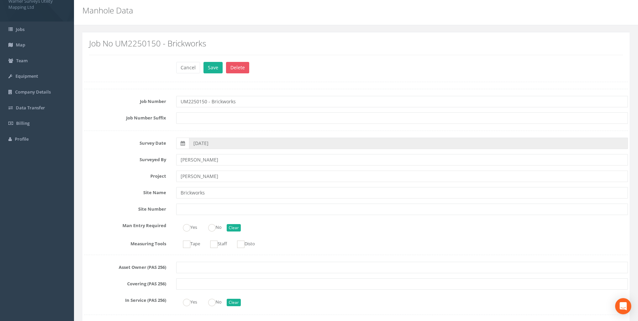
scroll to position [0, 0]
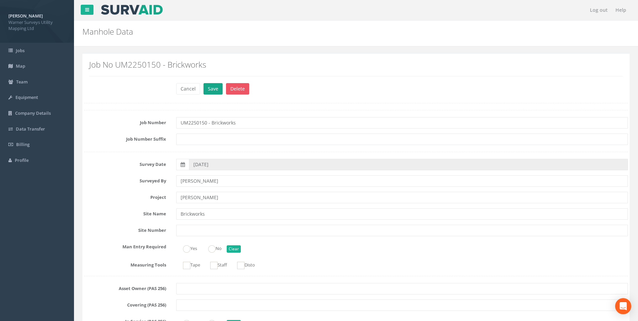
type input "MH31"
click at [210, 89] on button "Save" at bounding box center [213, 88] width 19 height 11
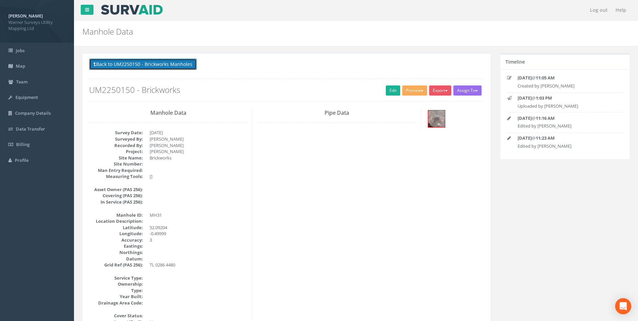
click at [158, 68] on button "Back to UM2250150 - Brickworks Manholes" at bounding box center [143, 64] width 108 height 11
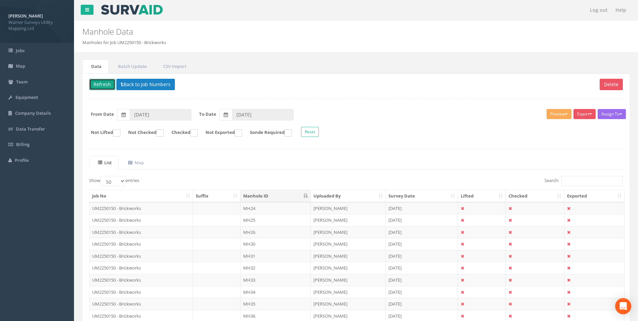
click at [99, 85] on button "Refresh" at bounding box center [102, 84] width 26 height 11
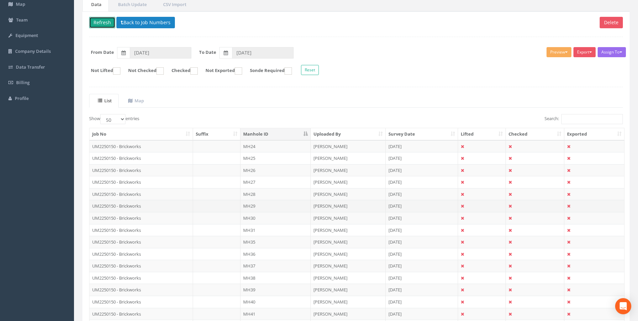
scroll to position [101, 0]
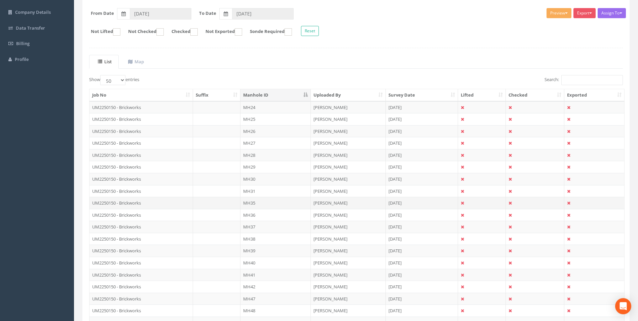
click at [140, 202] on td "UM2250150 - Brickworks" at bounding box center [142, 203] width 104 height 12
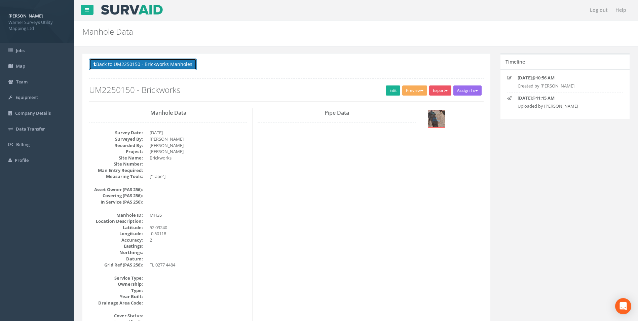
click at [149, 62] on button "Back to UM2250150 - Brickworks Manholes" at bounding box center [143, 64] width 108 height 11
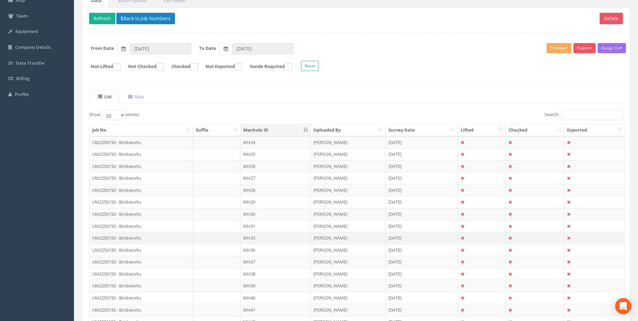
scroll to position [67, 0]
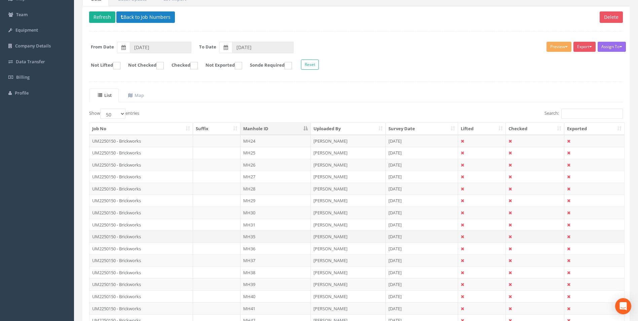
click at [115, 235] on td "UM2250150 - Brickworks" at bounding box center [142, 237] width 104 height 12
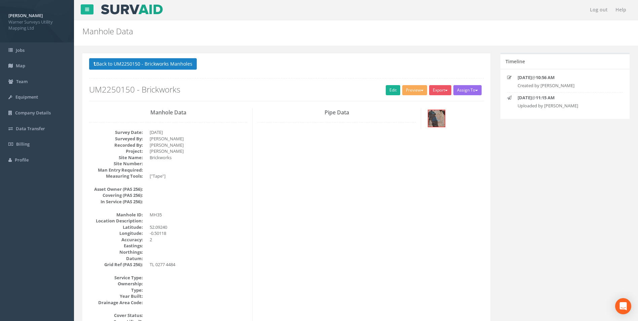
scroll to position [0, 0]
click at [388, 90] on link "Edit" at bounding box center [393, 90] width 14 height 10
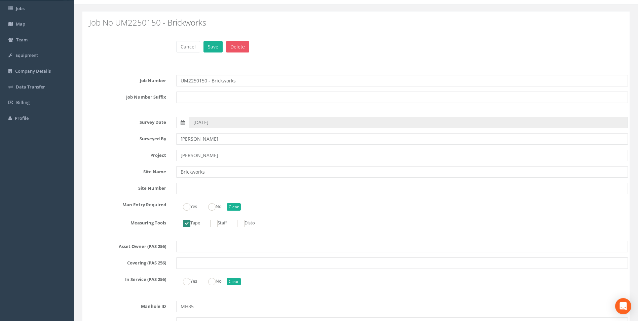
scroll to position [135, 0]
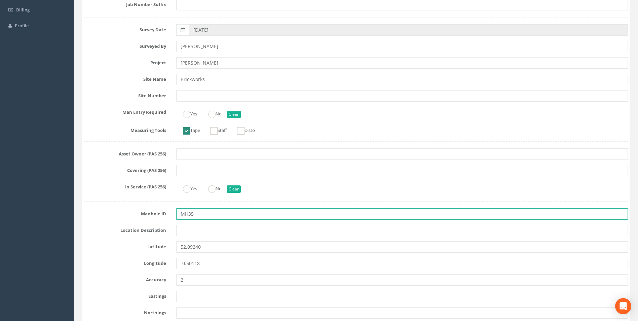
click at [198, 213] on input "MH35" at bounding box center [402, 213] width 452 height 11
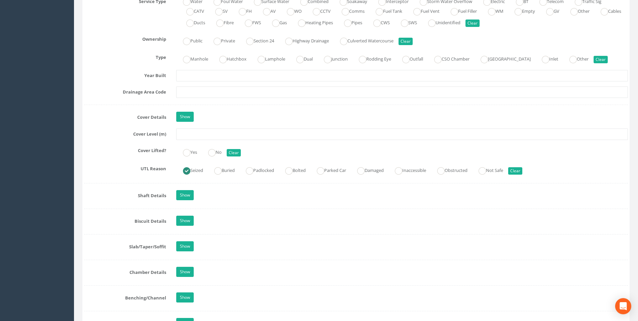
scroll to position [505, 0]
type input "MH32"
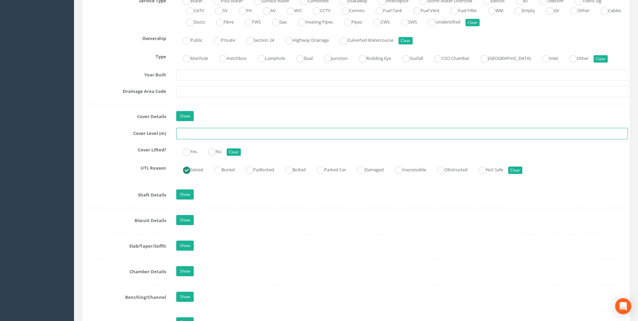
click at [199, 133] on input "text" at bounding box center [402, 133] width 452 height 11
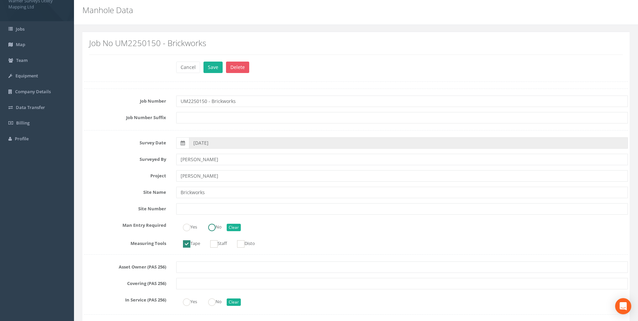
scroll to position [0, 0]
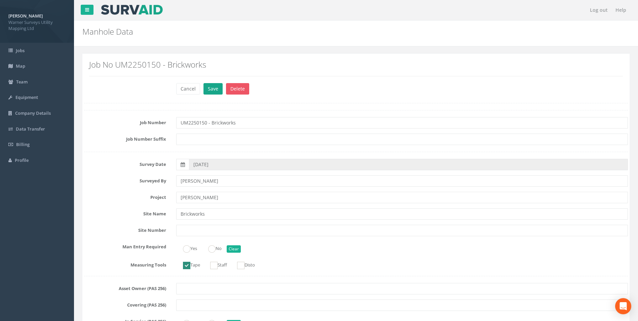
type input "33.52"
click at [213, 89] on button "Save" at bounding box center [213, 88] width 19 height 11
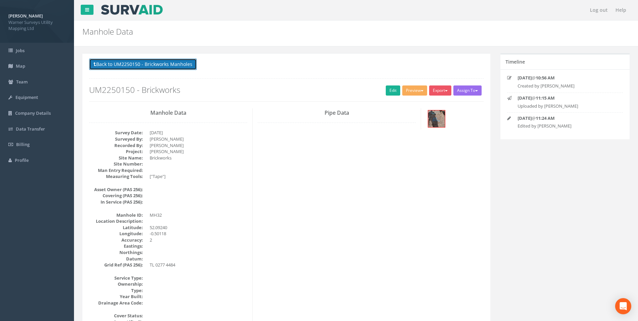
click at [131, 66] on button "Back to UM2250150 - Brickworks Manholes" at bounding box center [143, 64] width 108 height 11
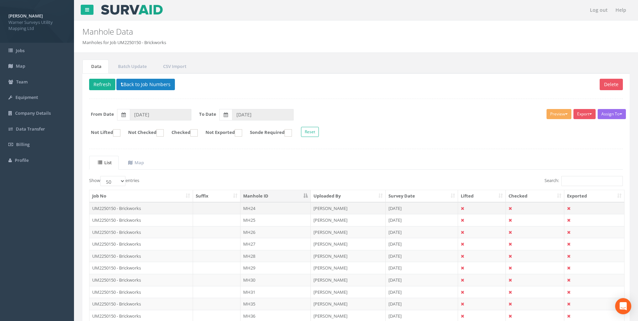
scroll to position [34, 0]
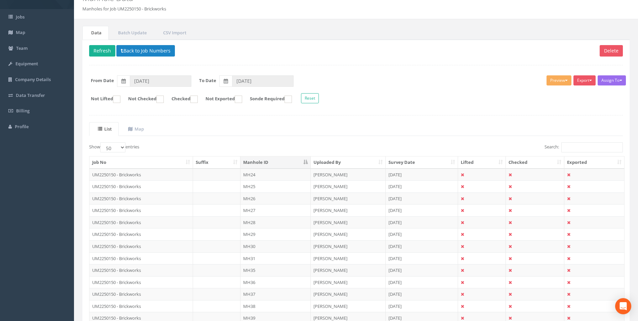
click at [142, 281] on td "UM2250150 - Brickworks" at bounding box center [142, 282] width 104 height 12
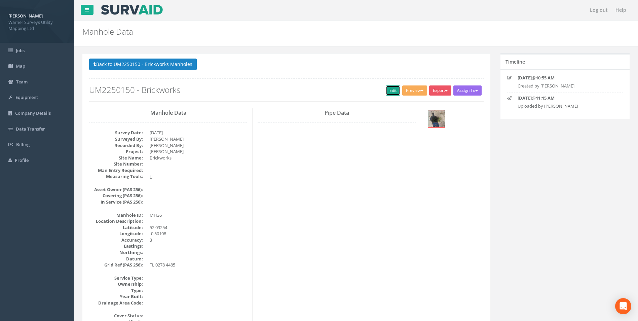
click at [391, 93] on link "Edit" at bounding box center [393, 90] width 14 height 10
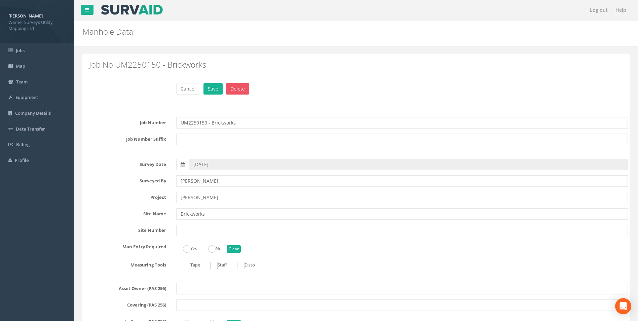
scroll to position [135, 0]
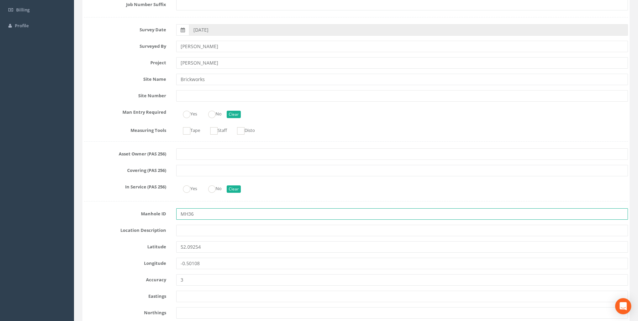
click at [197, 215] on input "MH36" at bounding box center [402, 213] width 452 height 11
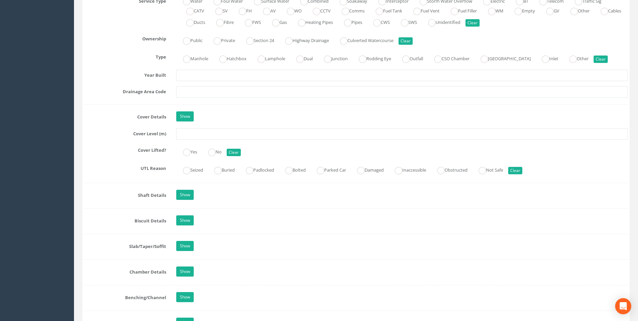
scroll to position [505, 0]
type input "MH33"
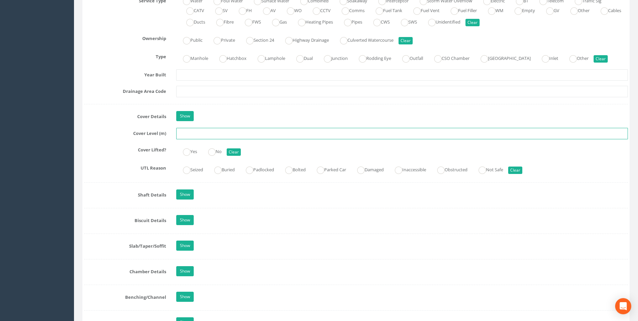
click at [194, 136] on input "text" at bounding box center [402, 133] width 452 height 11
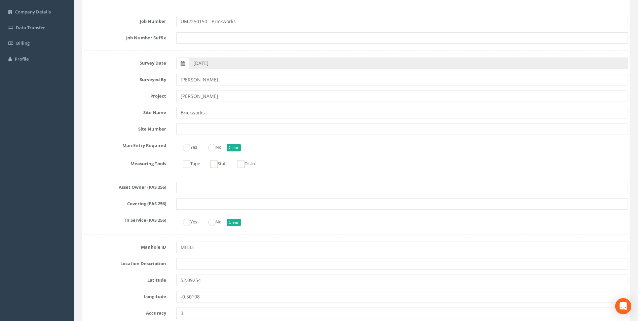
scroll to position [0, 0]
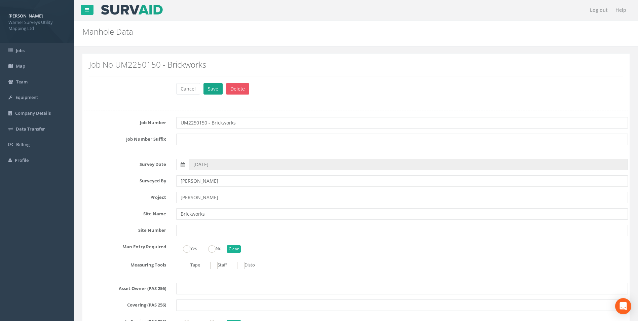
type input "33.59"
click at [212, 92] on button "Save" at bounding box center [213, 88] width 19 height 11
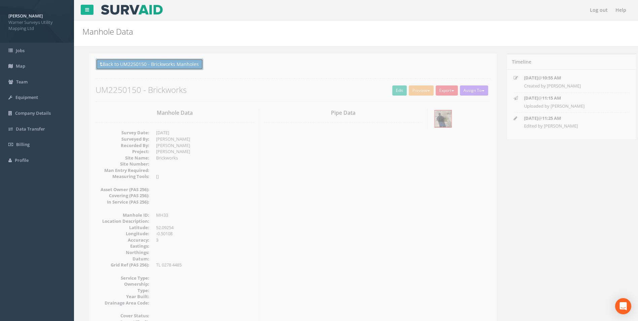
click at [158, 66] on button "Back to UM2250150 - Brickworks Manholes" at bounding box center [143, 64] width 108 height 11
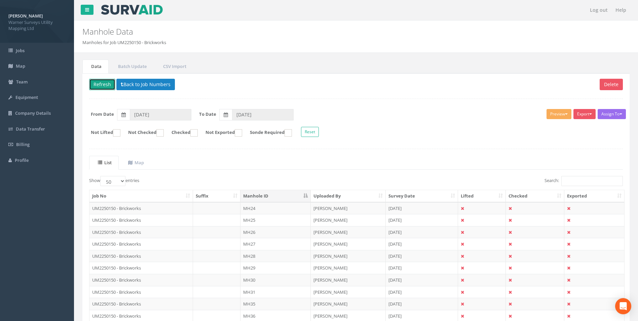
click at [104, 85] on button "Refresh" at bounding box center [102, 84] width 26 height 11
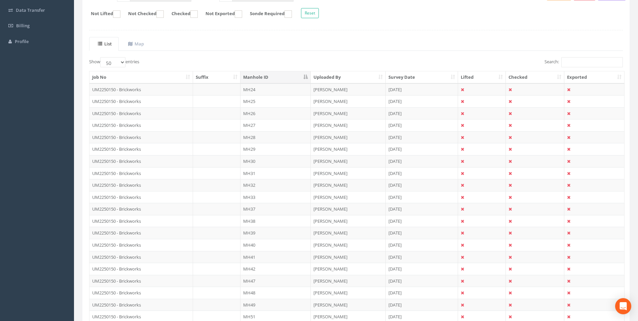
scroll to position [135, 0]
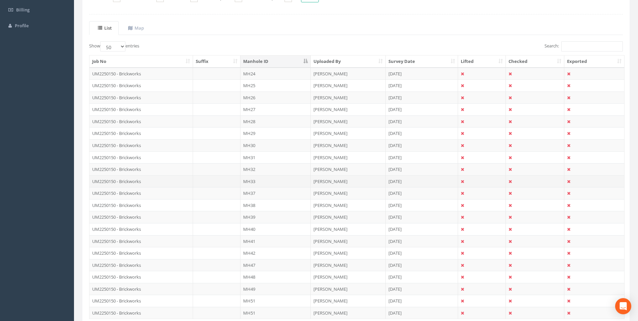
click at [131, 180] on td "UM2250150 - Brickworks" at bounding box center [142, 181] width 104 height 12
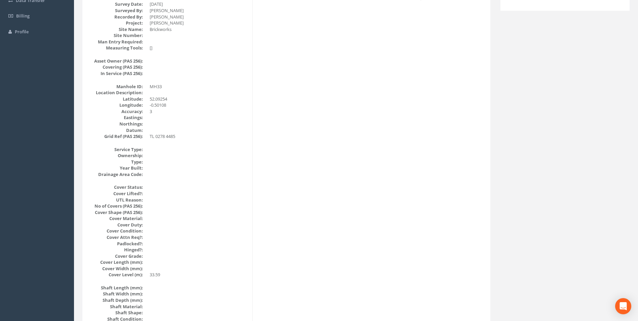
scroll to position [0, 0]
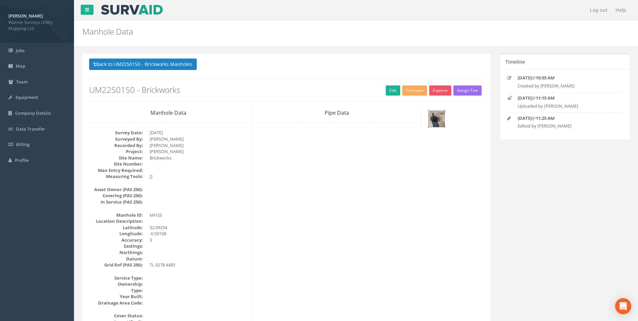
click at [434, 118] on img at bounding box center [436, 118] width 17 height 17
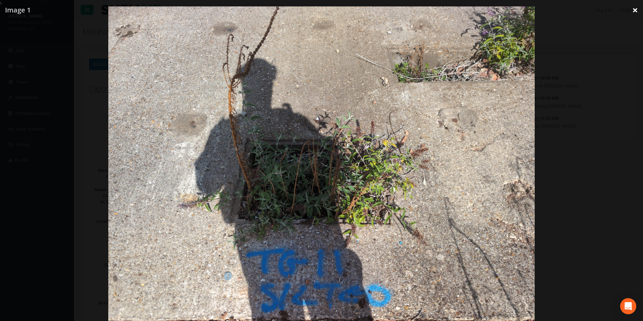
click at [634, 10] on link "×" at bounding box center [636, 10] width 16 height 20
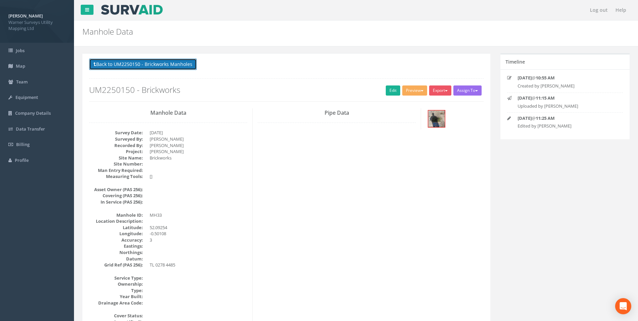
click at [114, 63] on button "Back to UM2250150 - Brickworks Manholes" at bounding box center [143, 64] width 108 height 11
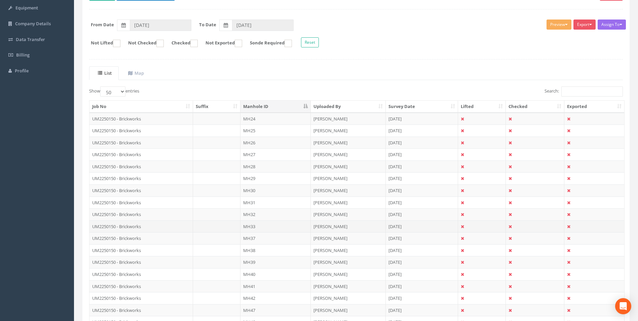
scroll to position [101, 0]
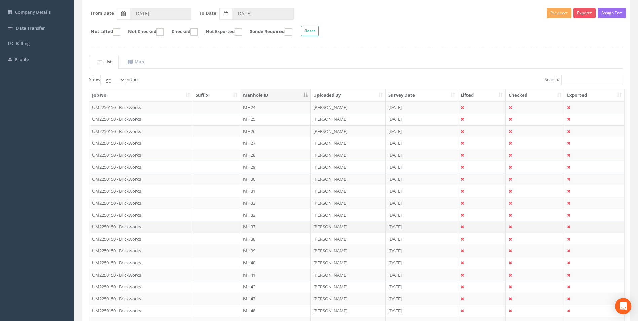
click at [252, 227] on td "MH37" at bounding box center [276, 227] width 70 height 12
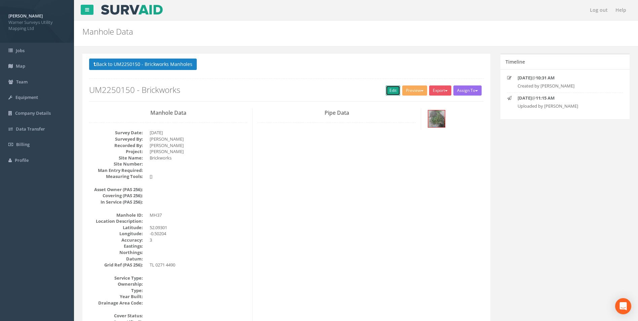
click at [389, 85] on link "Edit" at bounding box center [393, 90] width 14 height 10
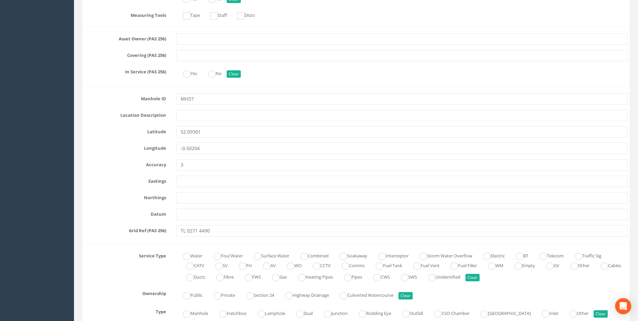
scroll to position [168, 0]
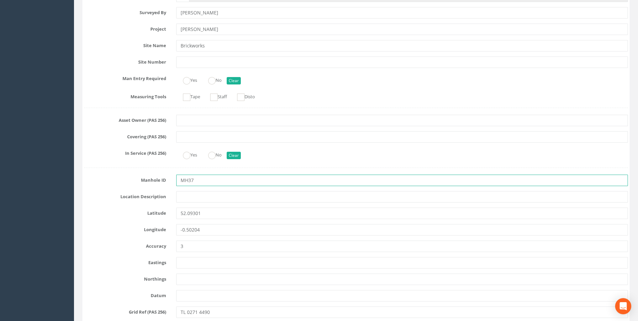
click at [203, 182] on input "MH37" at bounding box center [402, 180] width 452 height 11
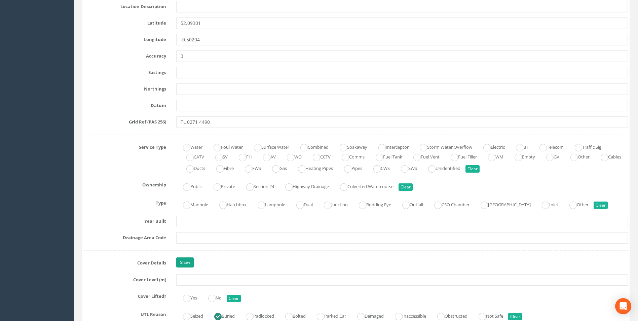
scroll to position [370, 0]
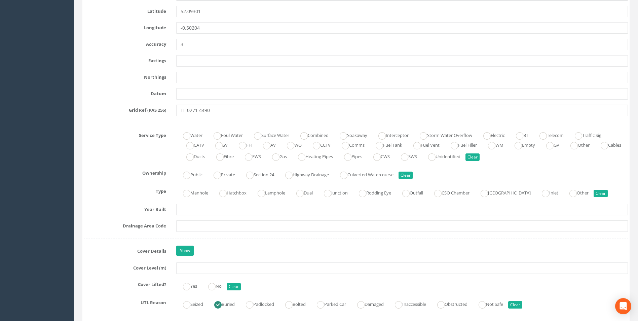
type input "MH34"
drag, startPoint x: 192, startPoint y: 262, endPoint x: 189, endPoint y: 265, distance: 3.8
click at [190, 264] on input "text" at bounding box center [402, 268] width 452 height 11
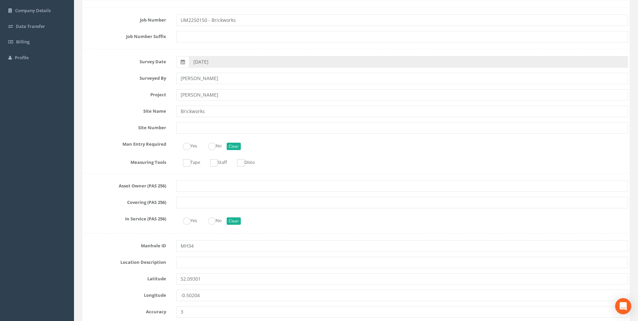
scroll to position [101, 0]
type input "33.28"
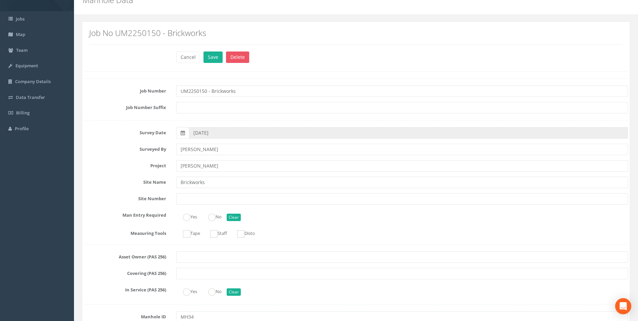
scroll to position [0, 0]
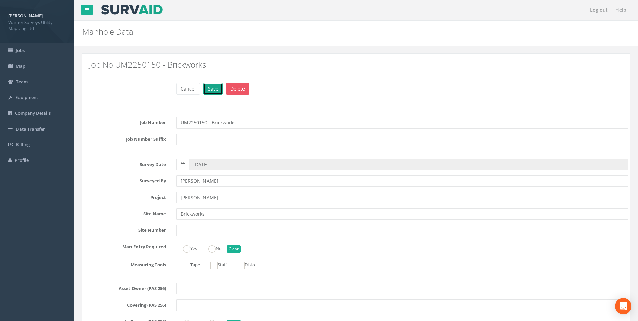
click at [213, 91] on button "Save" at bounding box center [213, 88] width 19 height 11
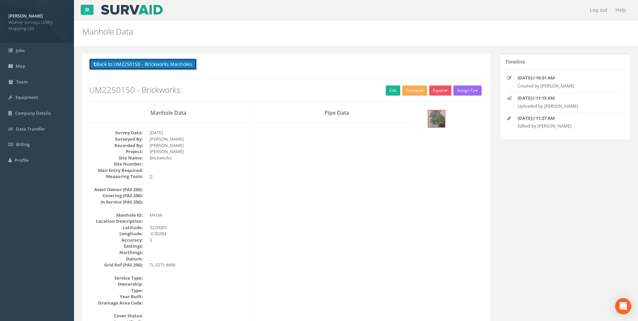
click at [136, 62] on button "Back to UM2250150 - Brickworks Manholes" at bounding box center [143, 64] width 108 height 11
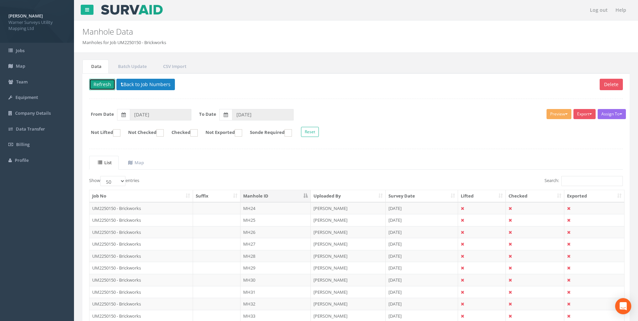
click at [111, 82] on button "Refresh" at bounding box center [102, 84] width 26 height 11
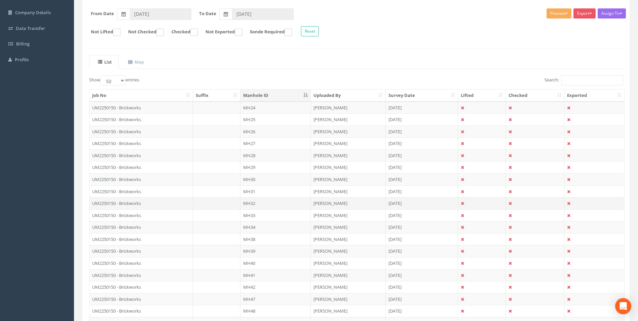
scroll to position [101, 0]
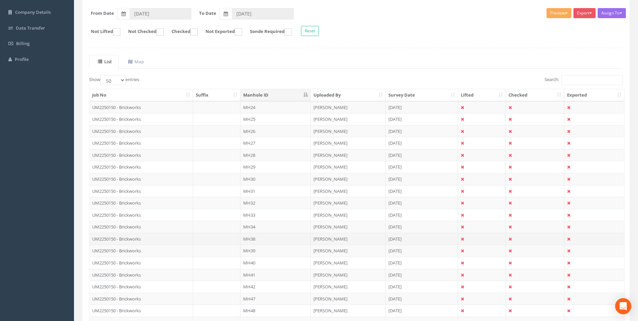
click at [130, 239] on td "UM2250150 - Brickworks" at bounding box center [142, 239] width 104 height 12
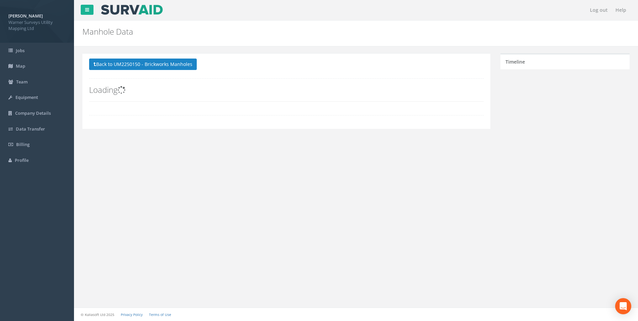
scroll to position [0, 0]
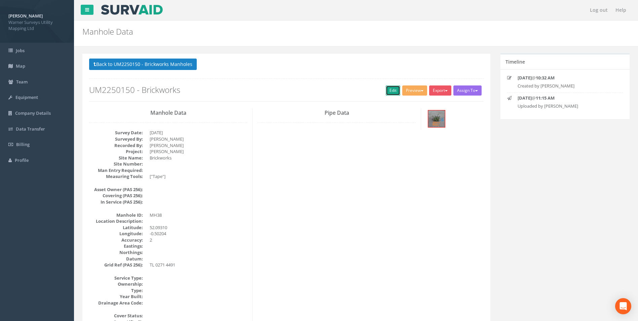
click at [388, 90] on link "Edit" at bounding box center [393, 90] width 14 height 10
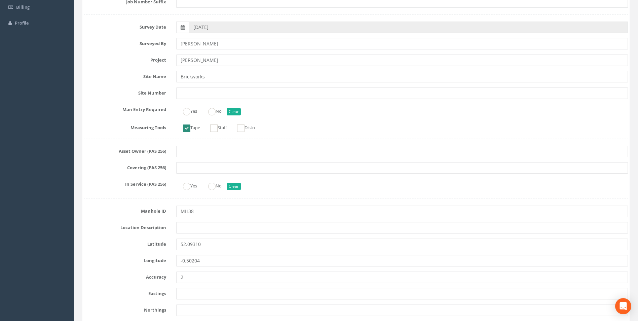
scroll to position [168, 0]
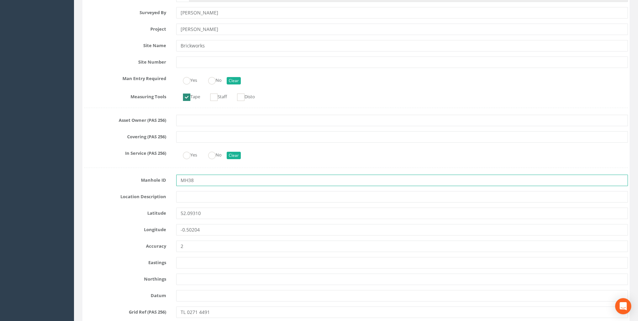
click at [197, 181] on input "MH38" at bounding box center [402, 180] width 452 height 11
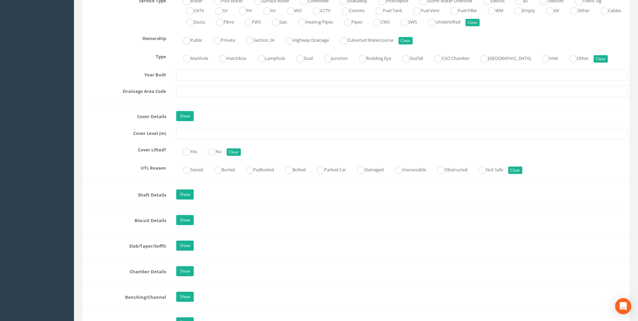
scroll to position [471, 0]
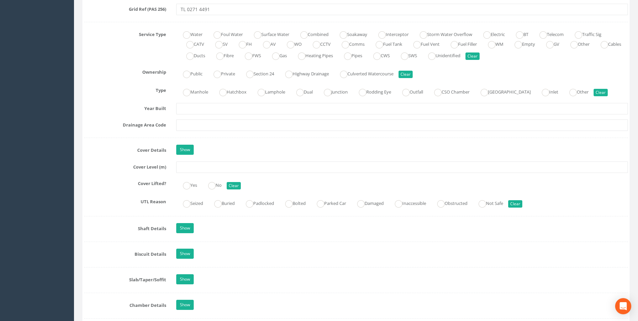
type input "MH5"
click at [200, 170] on input "text" at bounding box center [402, 167] width 452 height 11
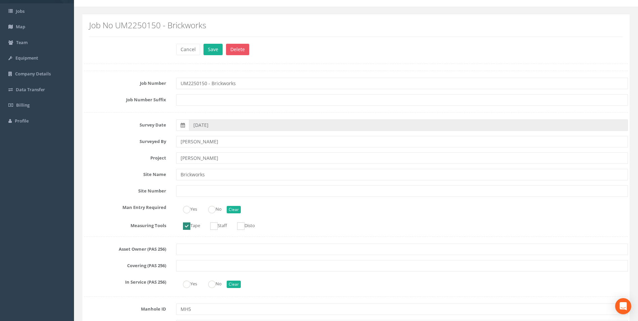
scroll to position [34, 0]
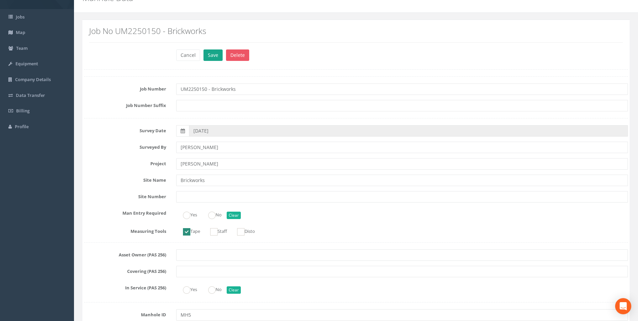
type input "33.41"
click at [211, 54] on button "Save" at bounding box center [213, 54] width 19 height 11
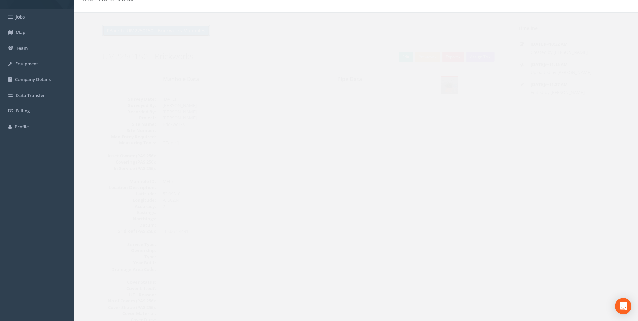
click at [148, 35] on button "Back to UM2250150 - Brickworks Manholes" at bounding box center [143, 30] width 108 height 11
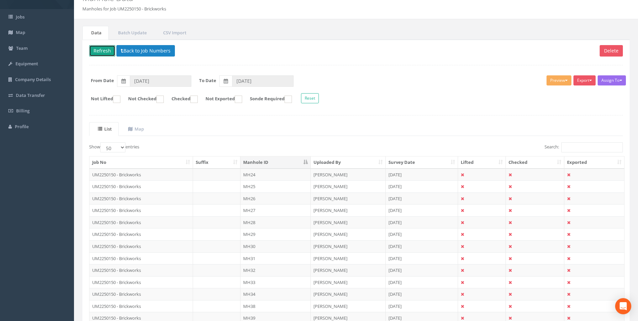
click at [108, 50] on button "Refresh" at bounding box center [102, 50] width 26 height 11
click at [107, 51] on button "Refresh" at bounding box center [102, 50] width 26 height 11
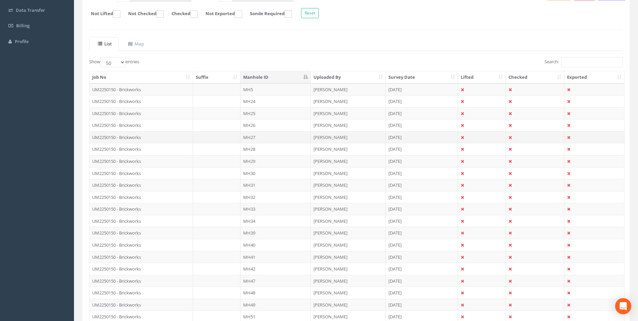
scroll to position [135, 0]
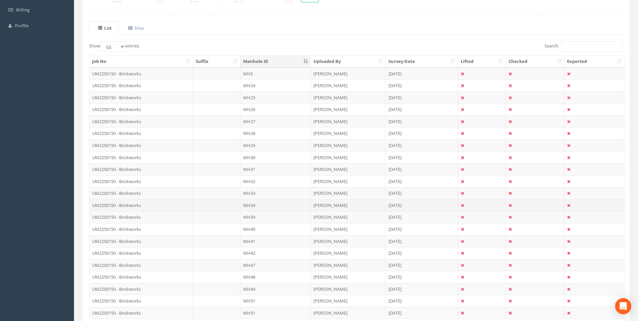
click at [251, 205] on td "MH34" at bounding box center [276, 205] width 70 height 12
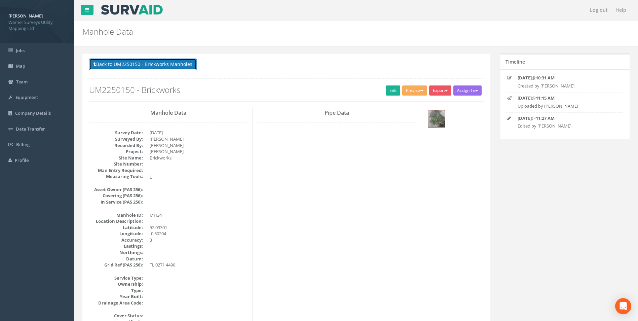
click at [138, 64] on button "Back to UM2250150 - Brickworks Manholes" at bounding box center [143, 64] width 108 height 11
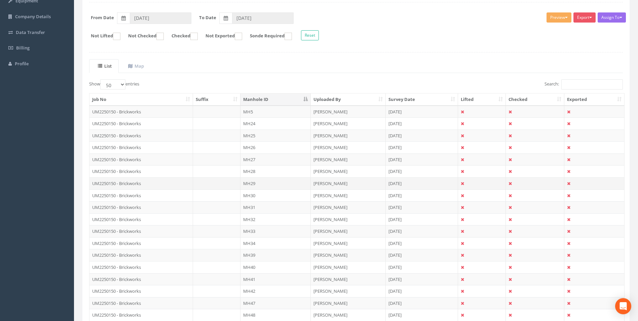
scroll to position [101, 0]
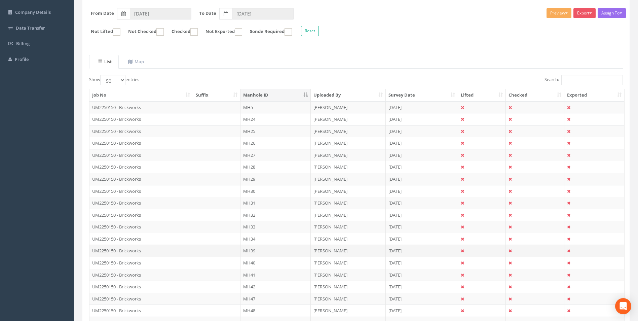
click at [254, 248] on td "MH39" at bounding box center [276, 251] width 70 height 12
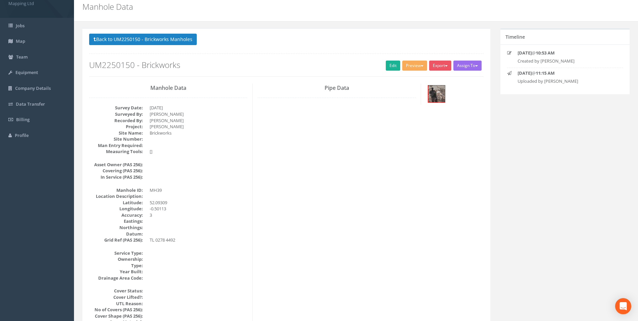
scroll to position [0, 0]
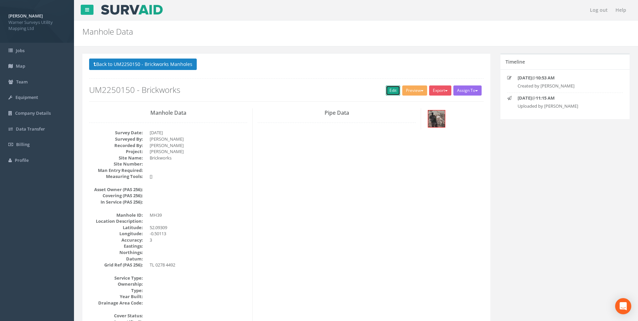
click at [390, 91] on link "Edit" at bounding box center [393, 90] width 14 height 10
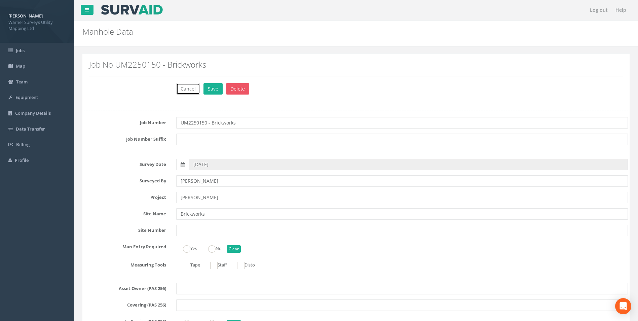
click at [182, 89] on button "Cancel" at bounding box center [188, 88] width 24 height 11
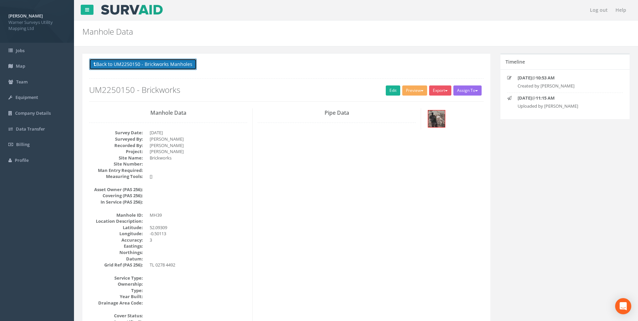
click at [146, 66] on button "Back to UM2250150 - Brickworks Manholes" at bounding box center [143, 64] width 108 height 11
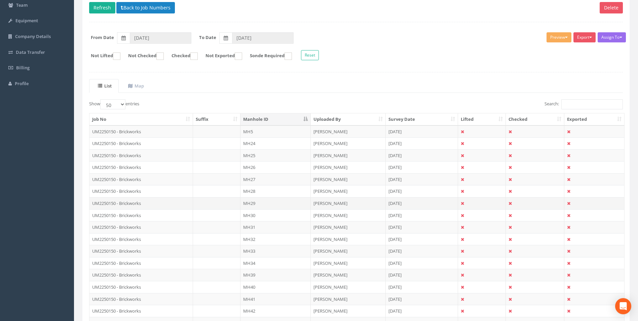
scroll to position [135, 0]
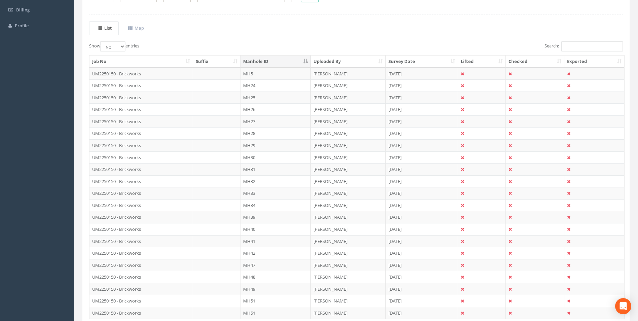
click at [145, 208] on td "UM2250150 - Brickworks" at bounding box center [142, 205] width 104 height 12
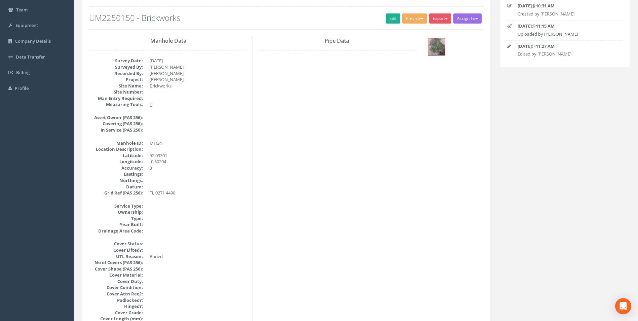
scroll to position [0, 0]
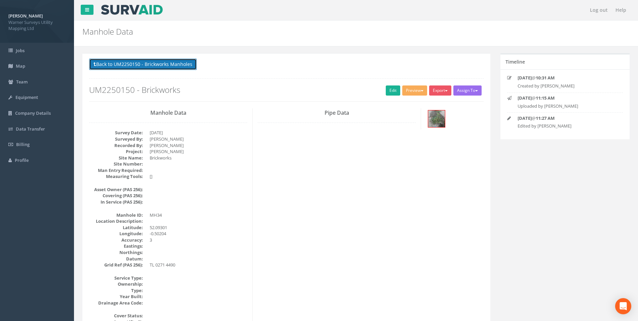
click at [166, 62] on button "Back to UM2250150 - Brickworks Manholes" at bounding box center [143, 64] width 108 height 11
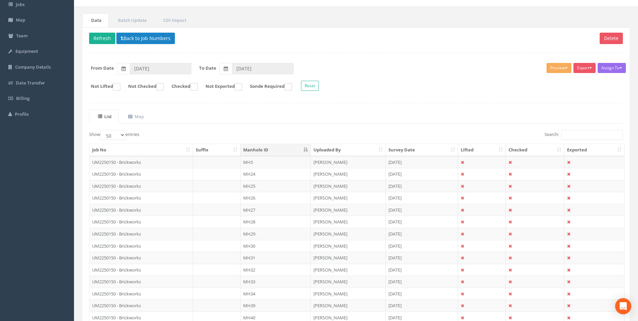
scroll to position [135, 0]
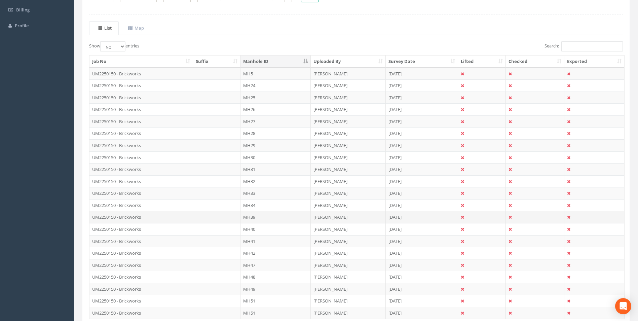
click at [119, 218] on td "UM2250150 - Brickworks" at bounding box center [142, 217] width 104 height 12
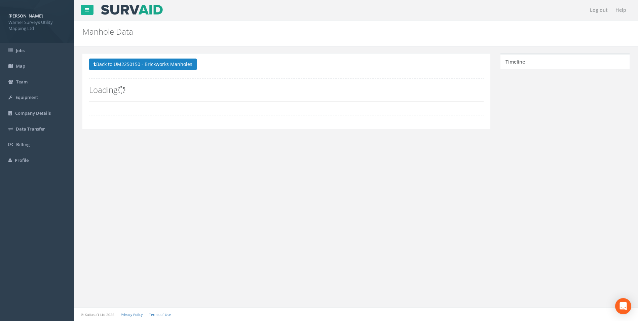
scroll to position [0, 0]
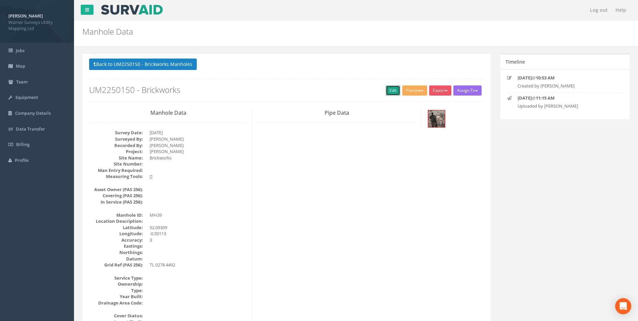
click at [391, 89] on link "Edit" at bounding box center [393, 90] width 14 height 10
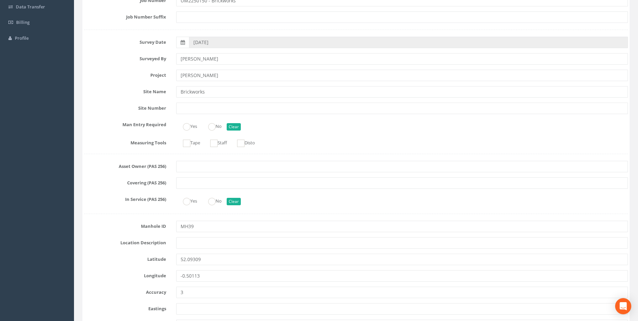
scroll to position [135, 0]
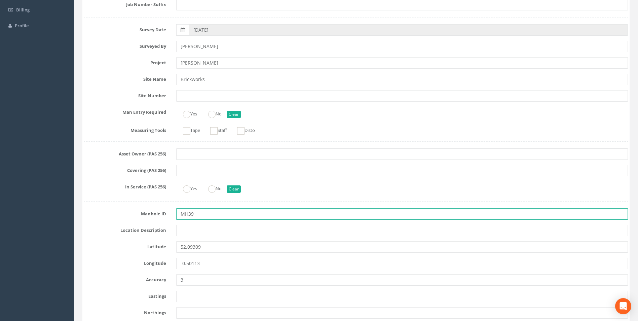
click at [196, 212] on input "MH39" at bounding box center [402, 213] width 452 height 11
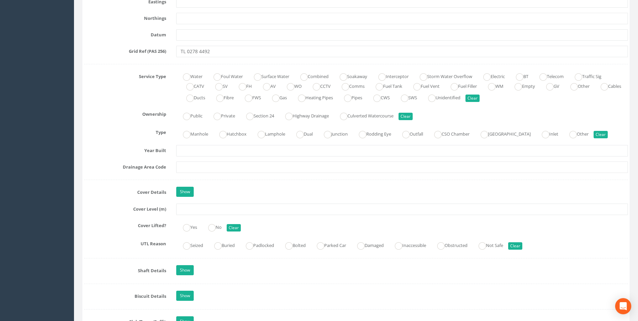
scroll to position [505, 0]
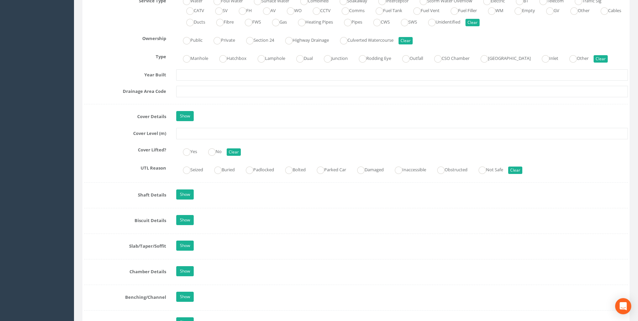
type input "MH35"
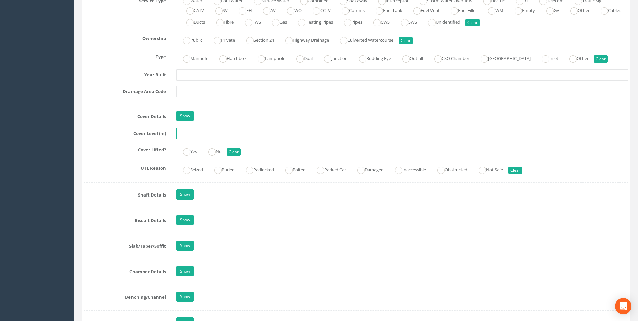
click at [194, 136] on input "text" at bounding box center [402, 133] width 452 height 11
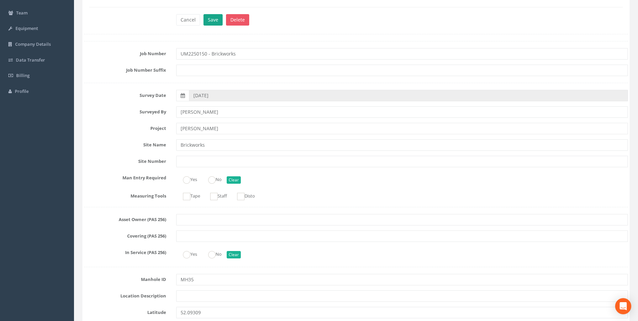
scroll to position [0, 0]
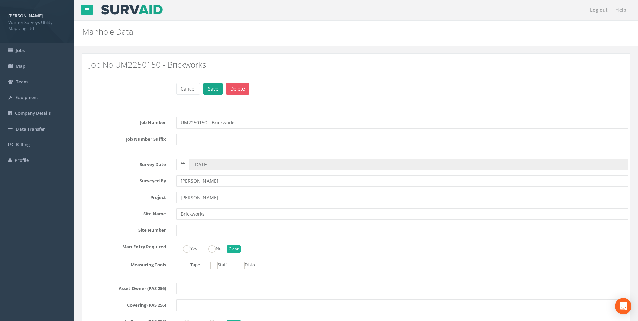
type input "33.41"
click at [211, 88] on button "Save" at bounding box center [213, 88] width 19 height 11
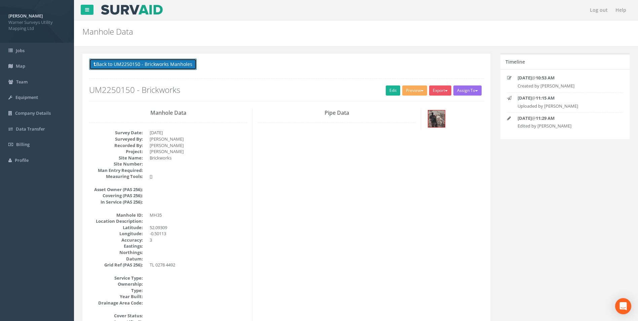
click at [183, 62] on button "Back to UM2250150 - Brickworks Manholes" at bounding box center [143, 64] width 108 height 11
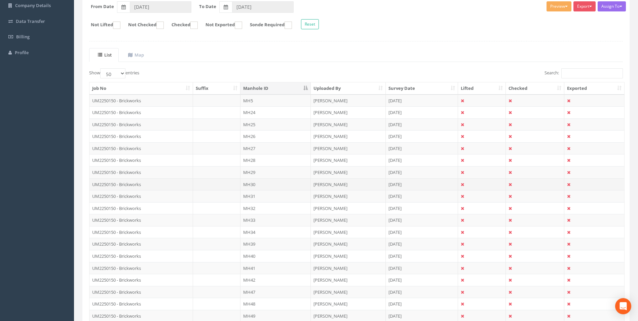
scroll to position [135, 0]
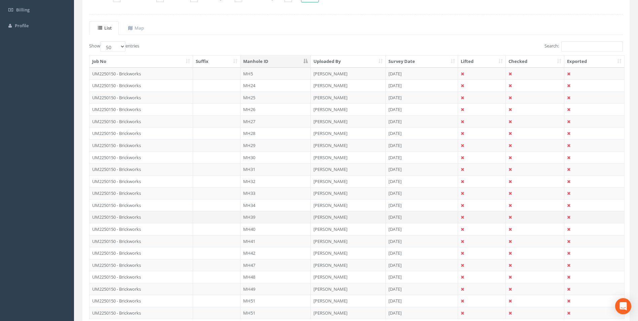
click at [129, 216] on td "UM2250150 - Brickworks" at bounding box center [142, 217] width 104 height 12
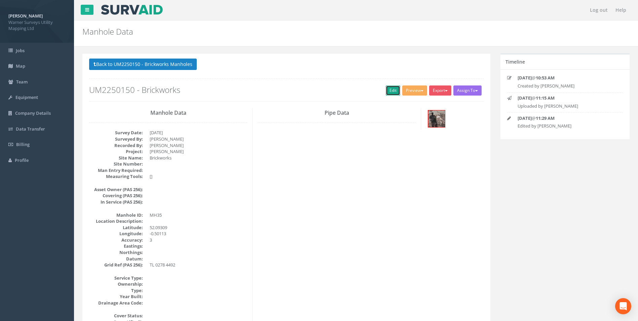
click at [390, 92] on link "Edit" at bounding box center [393, 90] width 14 height 10
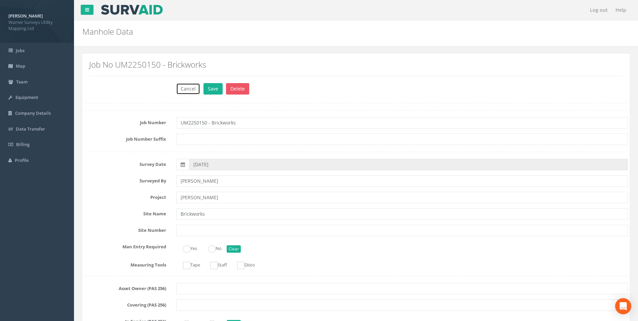
click at [197, 90] on button "Cancel" at bounding box center [188, 88] width 24 height 11
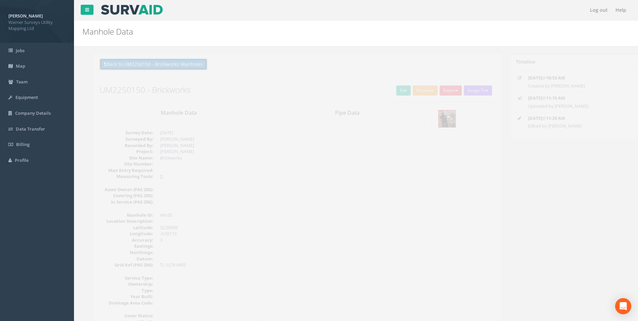
click at [163, 62] on button "Back to UM2250150 - Brickworks Manholes" at bounding box center [143, 64] width 108 height 11
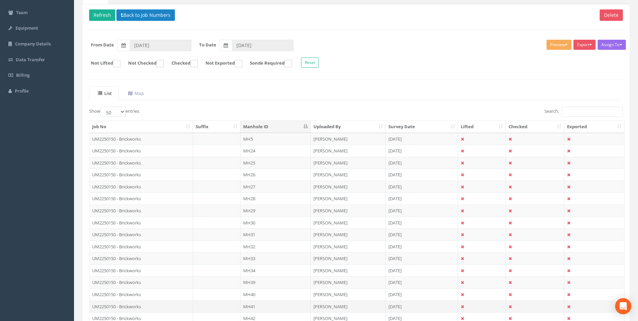
scroll to position [135, 0]
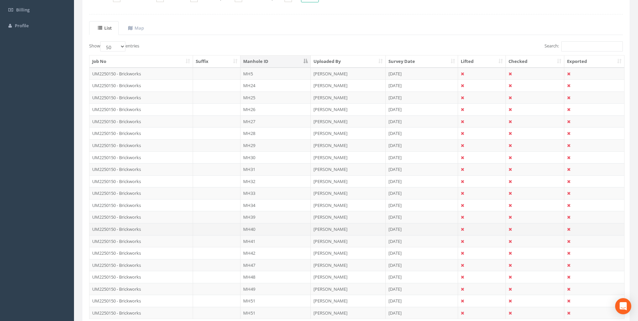
click at [253, 227] on td "MH40" at bounding box center [276, 229] width 70 height 12
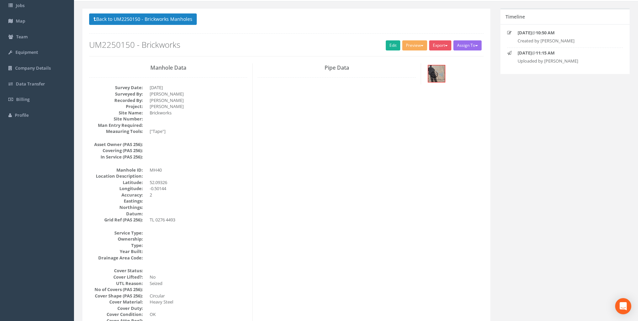
scroll to position [0, 0]
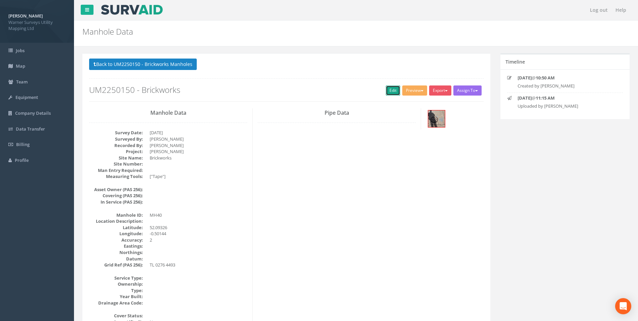
click at [393, 89] on link "Edit" at bounding box center [393, 90] width 14 height 10
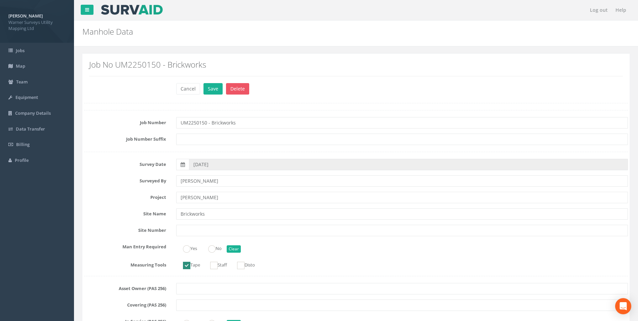
scroll to position [168, 0]
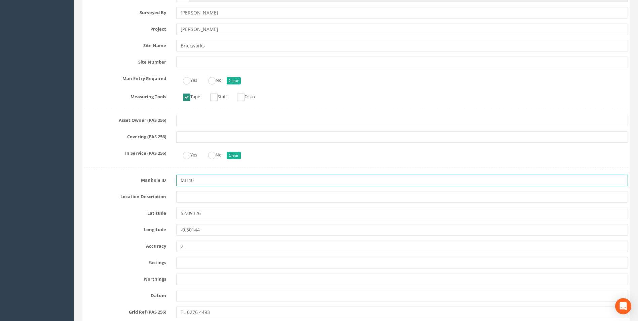
click at [202, 177] on input "MH40" at bounding box center [402, 180] width 452 height 11
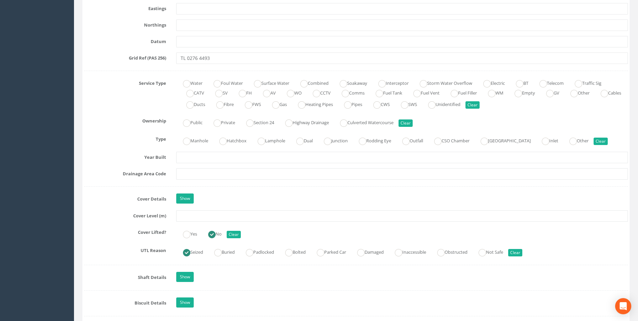
scroll to position [438, 0]
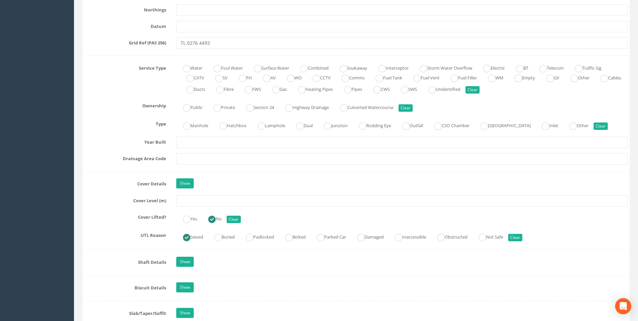
type input "MH36"
click at [204, 203] on input "text" at bounding box center [402, 200] width 452 height 11
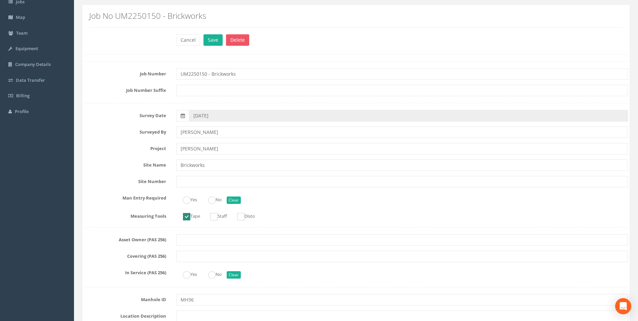
scroll to position [0, 0]
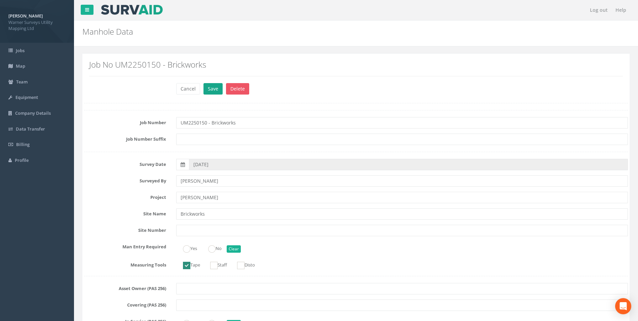
type input "33.36"
click at [209, 89] on button "Save" at bounding box center [213, 88] width 19 height 11
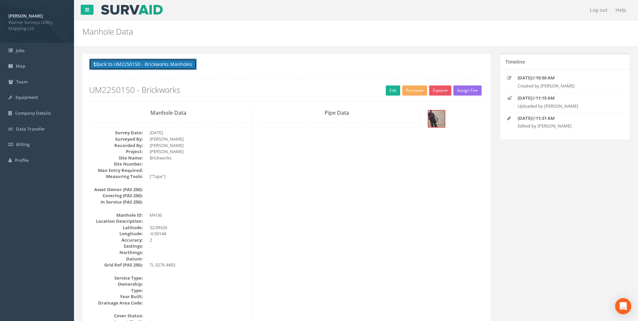
click at [126, 64] on button "Back to UM2250150 - Brickworks Manholes" at bounding box center [143, 64] width 108 height 11
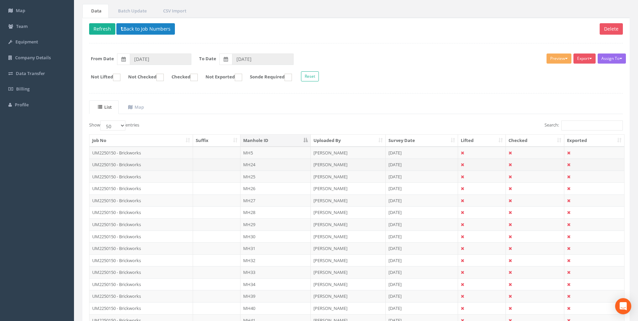
scroll to position [67, 0]
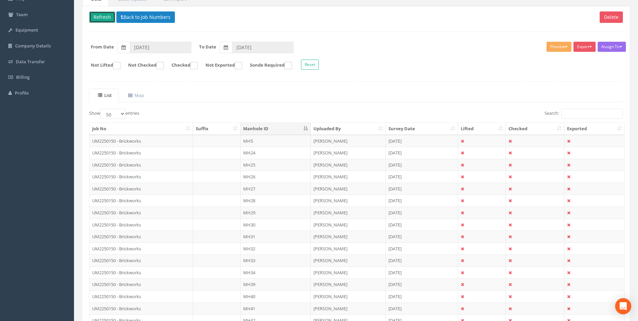
click at [101, 22] on button "Refresh" at bounding box center [102, 16] width 26 height 11
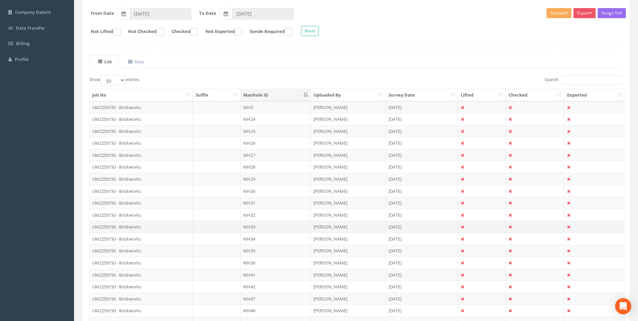
scroll to position [135, 0]
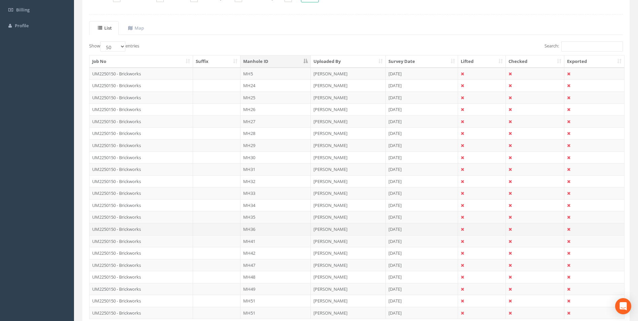
click at [132, 231] on td "UM2250150 - Brickworks" at bounding box center [142, 229] width 104 height 12
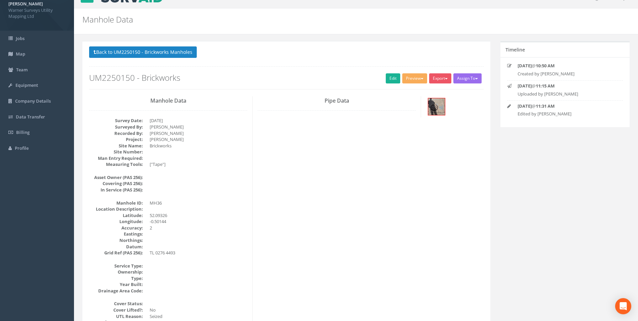
scroll to position [0, 0]
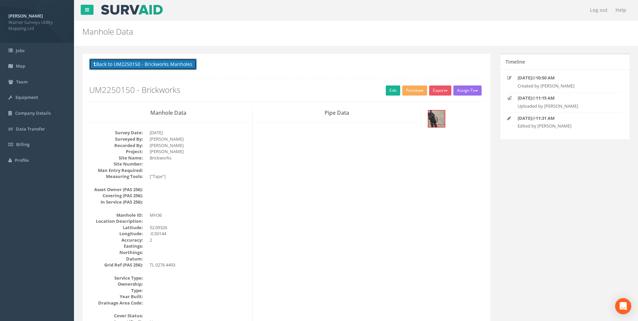
click at [146, 68] on button "Back to UM2250150 - Brickworks Manholes" at bounding box center [143, 64] width 108 height 11
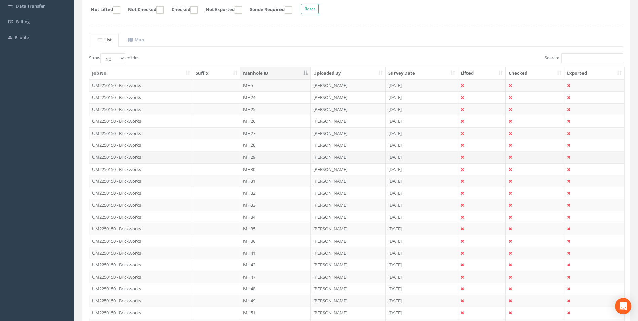
scroll to position [135, 0]
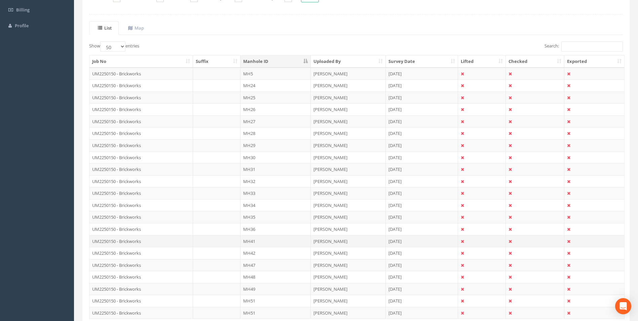
click at [139, 243] on td "UM2250150 - Brickworks" at bounding box center [142, 241] width 104 height 12
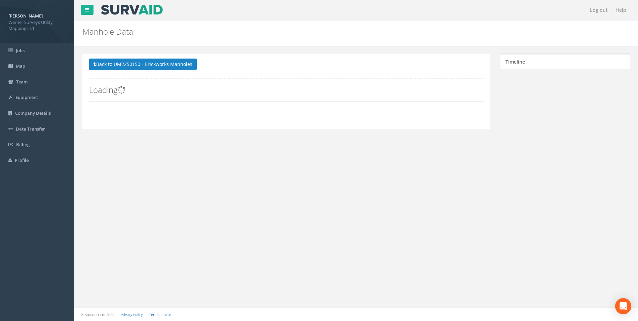
scroll to position [0, 0]
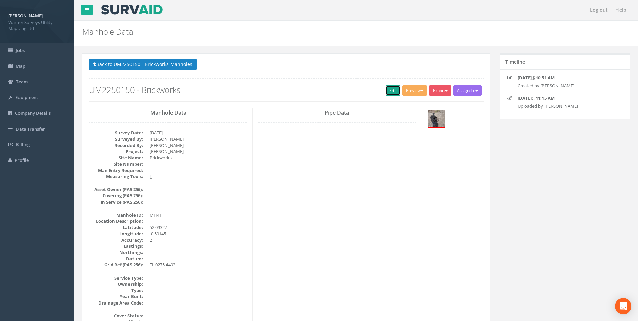
click at [393, 91] on link "Edit" at bounding box center [393, 90] width 14 height 10
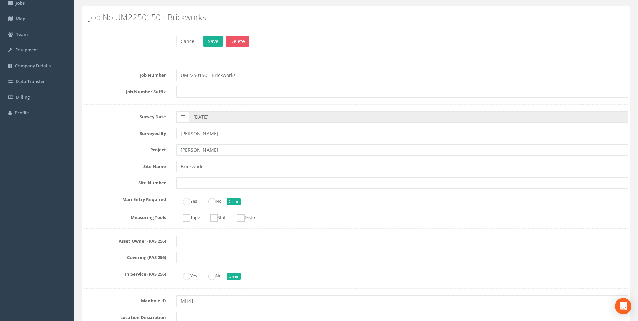
scroll to position [135, 0]
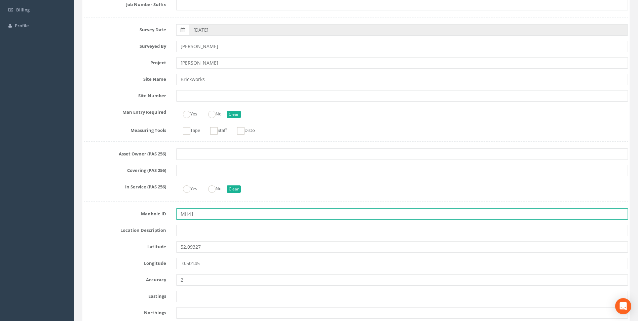
click at [200, 210] on input "MH41" at bounding box center [402, 213] width 452 height 11
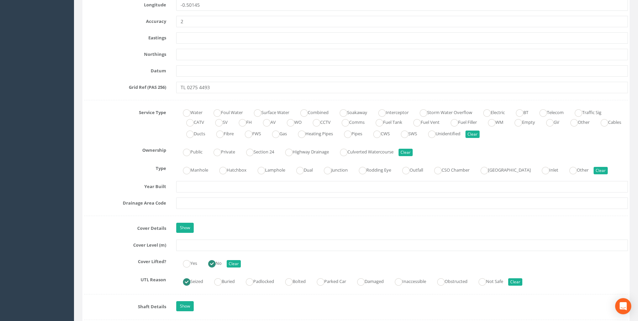
scroll to position [438, 0]
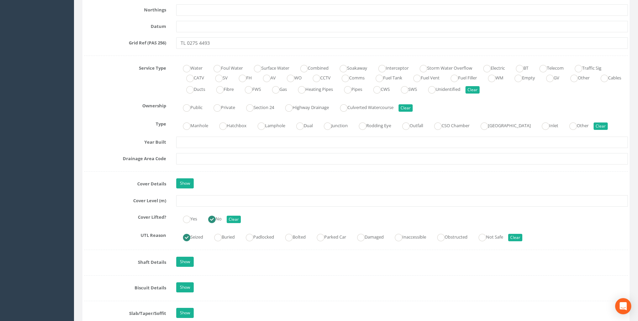
type input "MH37"
click at [198, 200] on input "text" at bounding box center [402, 200] width 452 height 11
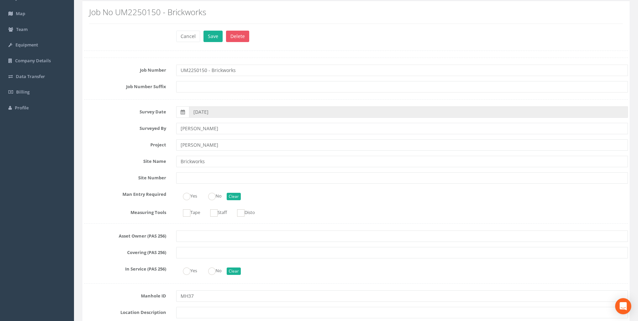
scroll to position [0, 0]
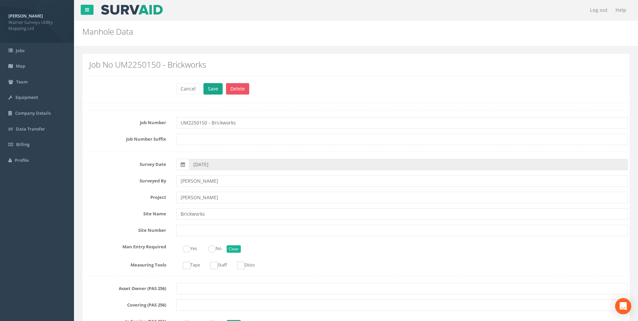
type input "33.33"
click at [216, 93] on button "Save" at bounding box center [213, 88] width 19 height 11
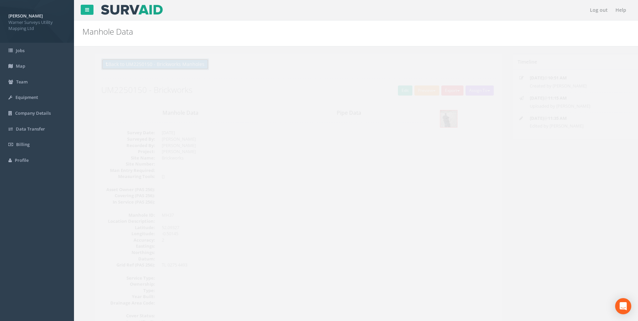
click at [110, 65] on button "Back to UM2250150 - Brickworks Manholes" at bounding box center [143, 64] width 108 height 11
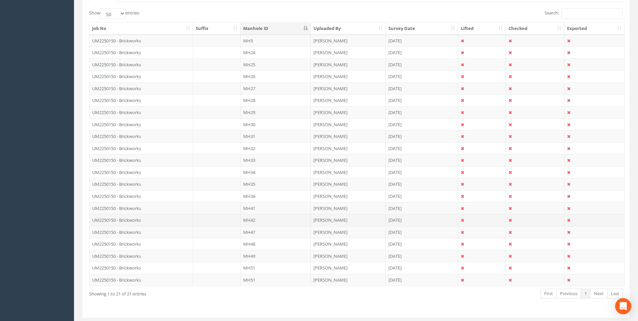
scroll to position [168, 0]
click at [136, 209] on td "UM2250150 - Brickworks" at bounding box center [142, 208] width 104 height 12
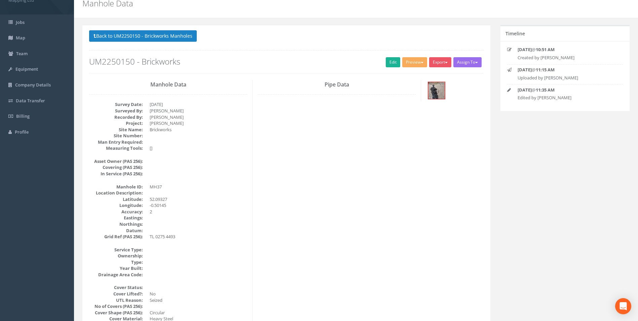
scroll to position [0, 0]
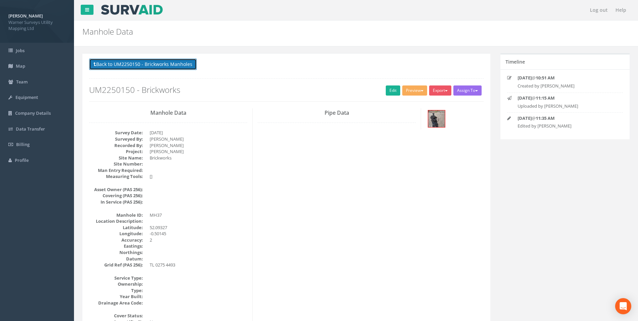
click at [131, 68] on button "Back to UM2250150 - Brickworks Manholes" at bounding box center [143, 64] width 108 height 11
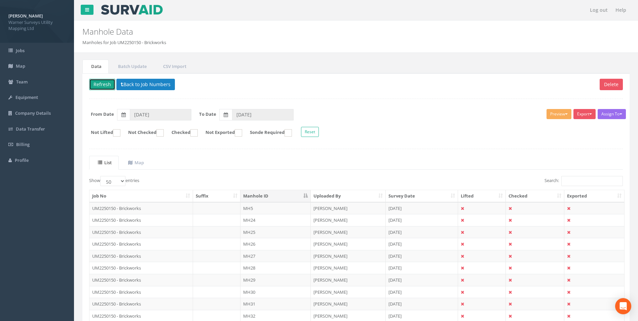
click at [107, 85] on button "Refresh" at bounding box center [102, 84] width 26 height 11
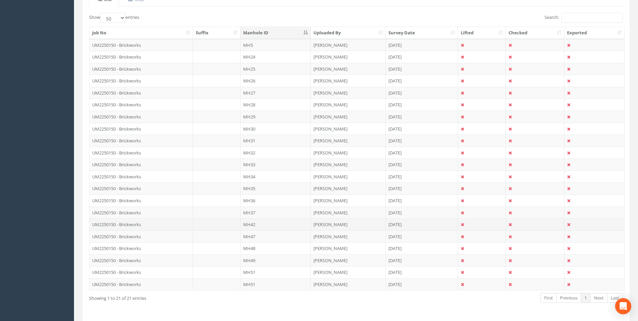
scroll to position [186, 0]
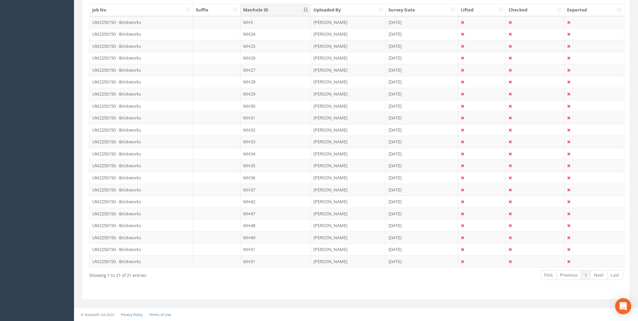
click at [136, 201] on td "UM2250150 - Brickworks" at bounding box center [142, 202] width 104 height 12
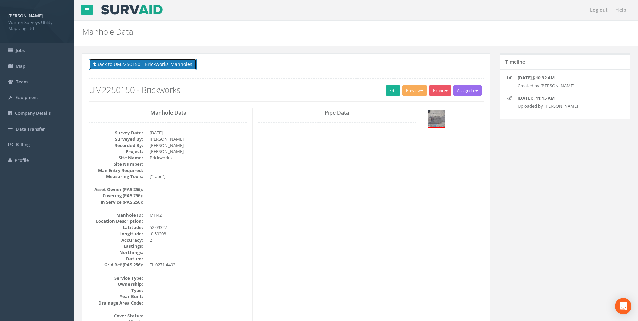
click at [170, 68] on button "Back to UM2250150 - Brickworks Manholes" at bounding box center [143, 64] width 108 height 11
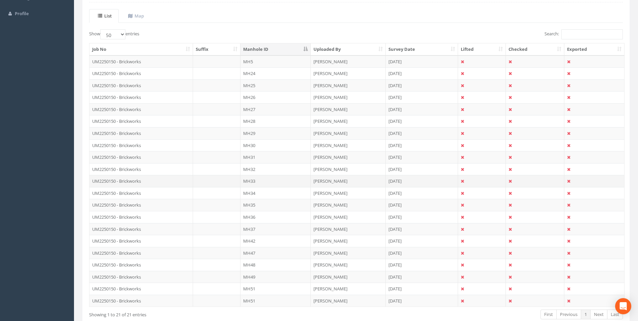
scroll to position [168, 0]
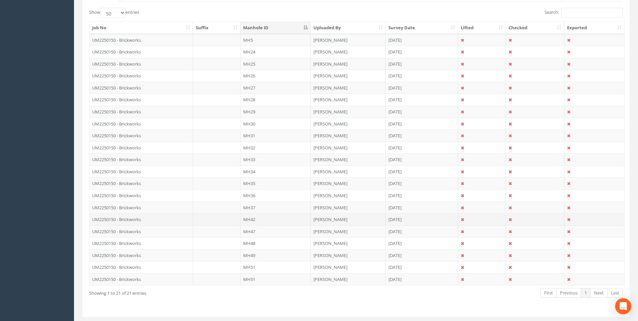
click at [126, 220] on td "UM2250150 - Brickworks" at bounding box center [142, 219] width 104 height 12
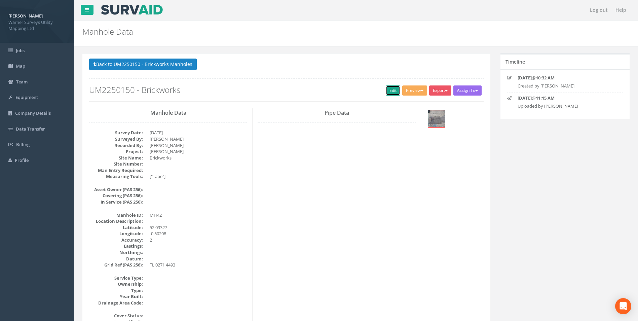
click at [389, 90] on link "Edit" at bounding box center [393, 90] width 14 height 10
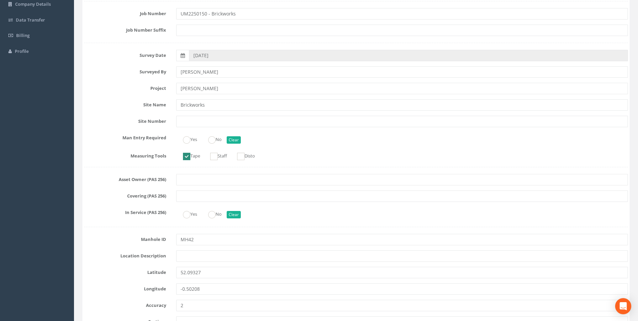
scroll to position [202, 0]
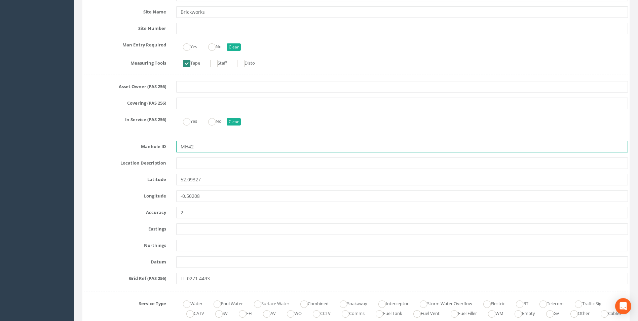
click at [209, 148] on input "MH42" at bounding box center [402, 146] width 452 height 11
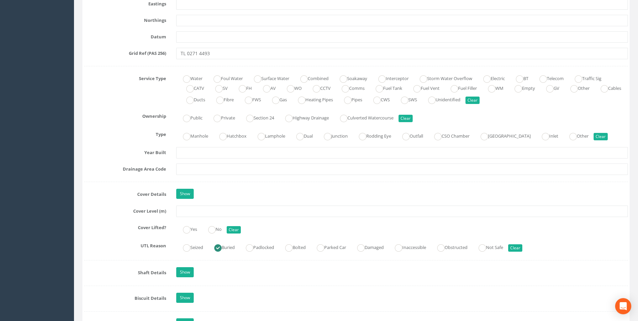
scroll to position [438, 0]
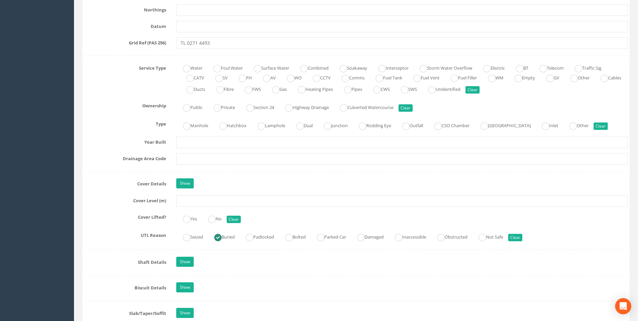
type input "MH38"
click at [186, 197] on input "text" at bounding box center [402, 200] width 452 height 11
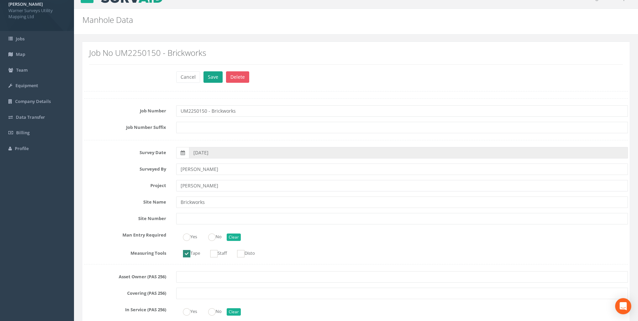
scroll to position [0, 0]
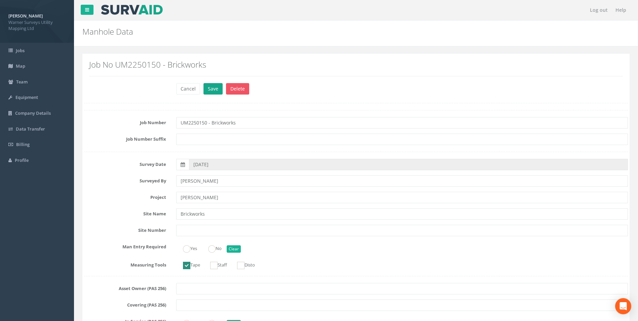
type input "33.22"
click at [210, 86] on button "Save" at bounding box center [213, 88] width 19 height 11
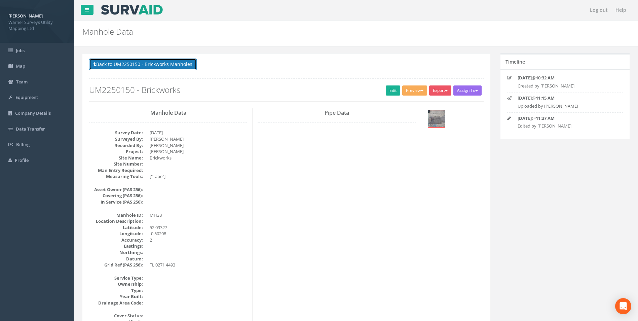
click at [155, 61] on button "Back to UM2250150 - Brickworks Manholes" at bounding box center [143, 64] width 108 height 11
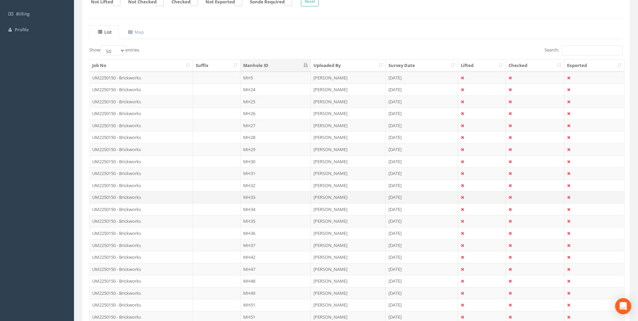
scroll to position [135, 0]
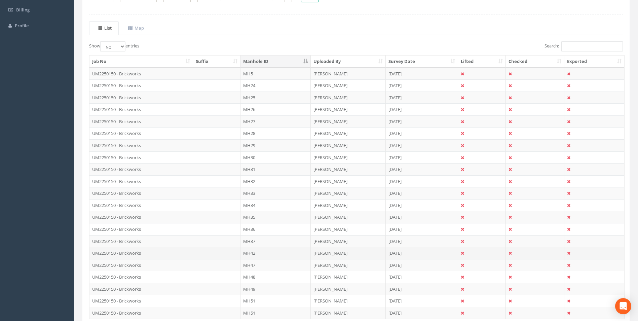
click at [132, 252] on td "UM2250150 - Brickworks" at bounding box center [142, 253] width 104 height 12
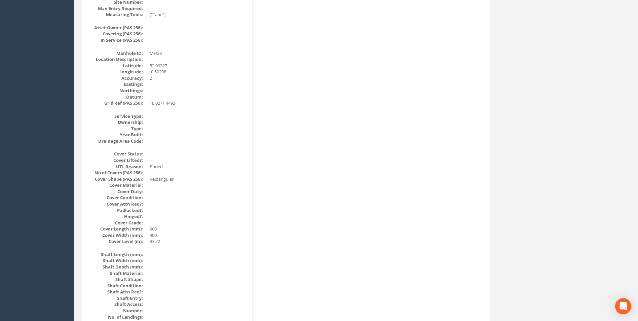
scroll to position [0, 0]
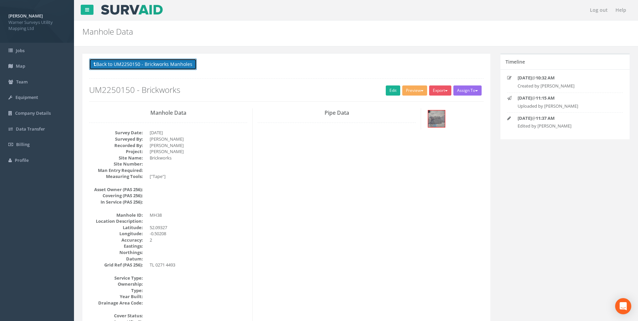
click at [150, 70] on button "Back to UM2250150 - Brickworks Manholes" at bounding box center [143, 64] width 108 height 11
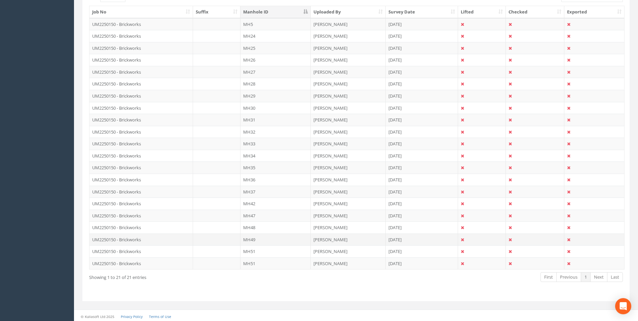
scroll to position [186, 0]
click at [144, 202] on td "UM2250150 - Brickworks" at bounding box center [142, 202] width 104 height 12
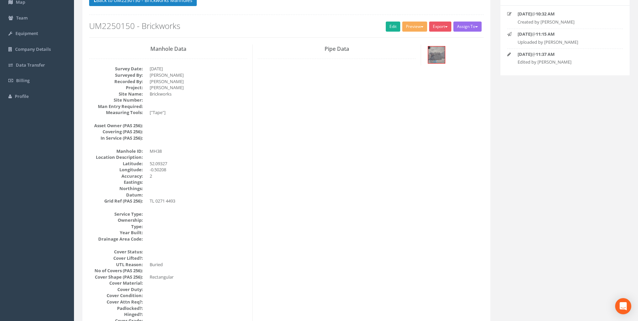
scroll to position [0, 0]
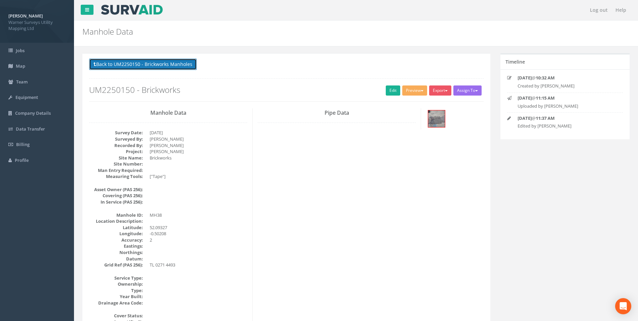
click at [124, 67] on button "Back to UM2250150 - Brickworks Manholes" at bounding box center [143, 64] width 108 height 11
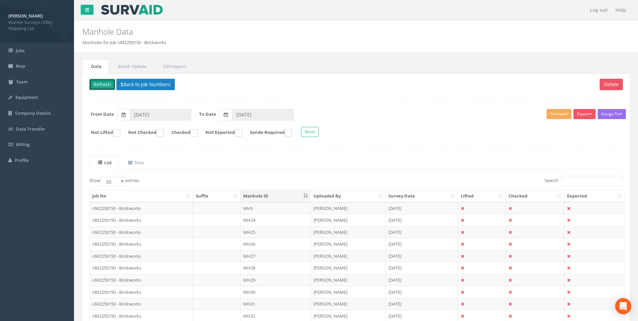
click at [109, 87] on button "Refresh" at bounding box center [102, 84] width 26 height 11
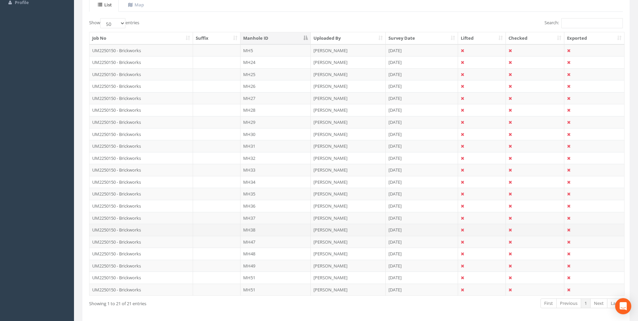
scroll to position [186, 0]
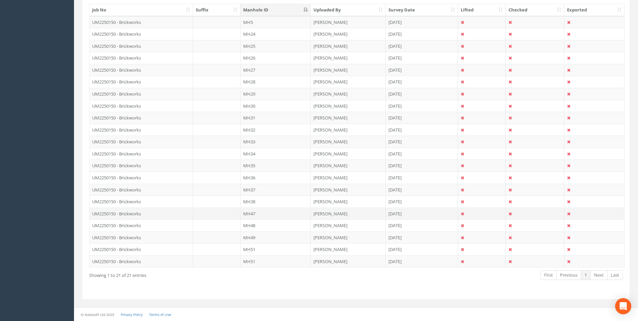
click at [255, 215] on td "MH47" at bounding box center [276, 214] width 70 height 12
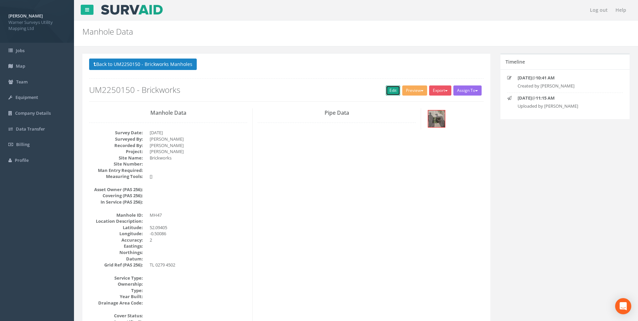
click at [389, 93] on link "Edit" at bounding box center [393, 90] width 14 height 10
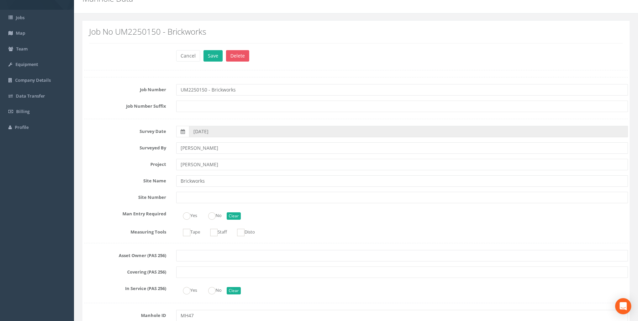
scroll to position [135, 0]
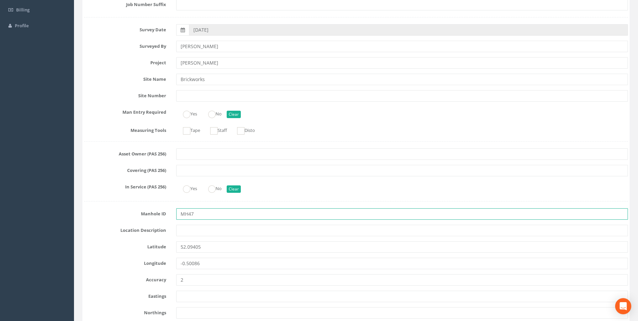
click at [207, 212] on input "MH47" at bounding box center [402, 213] width 452 height 11
type input "MH39"
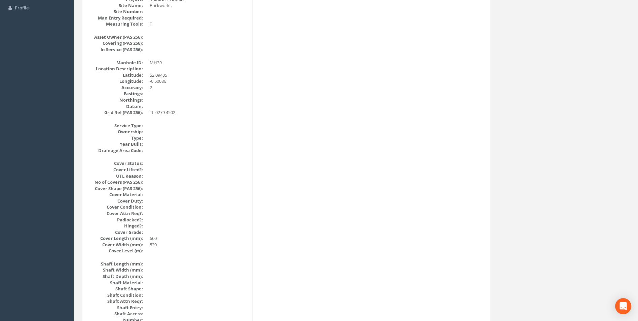
scroll to position [16, 0]
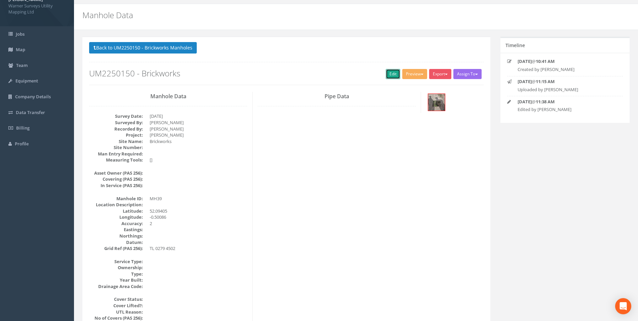
click at [388, 76] on link "Edit" at bounding box center [393, 74] width 14 height 10
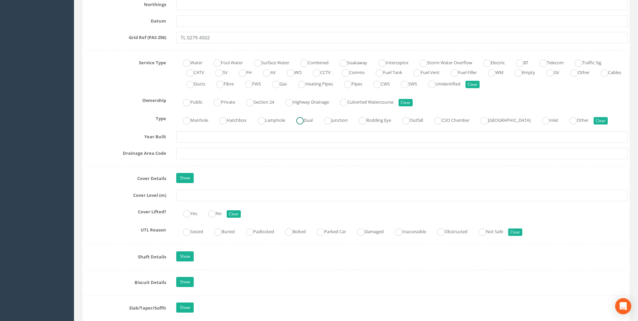
scroll to position [454, 0]
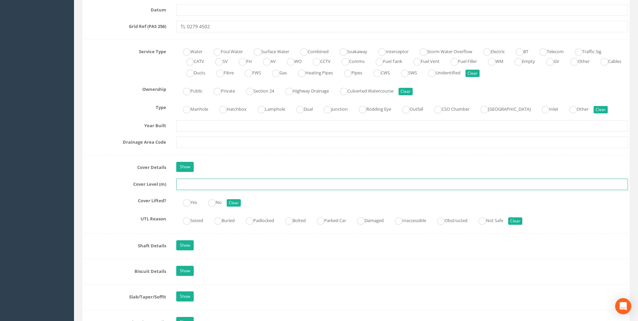
click at [233, 184] on input "text" at bounding box center [402, 184] width 452 height 11
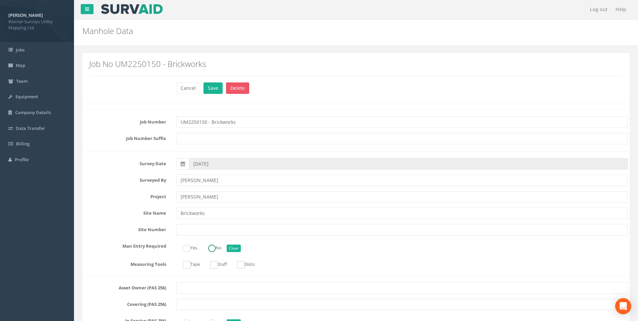
scroll to position [0, 0]
type input "33.46"
click at [211, 92] on button "Save" at bounding box center [213, 88] width 19 height 11
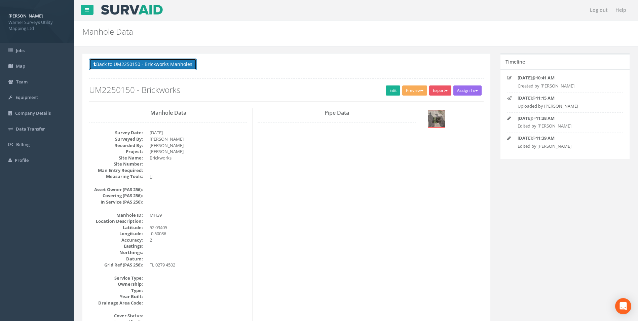
click at [154, 65] on button "Back to UM2250150 - Brickworks Manholes" at bounding box center [143, 64] width 108 height 11
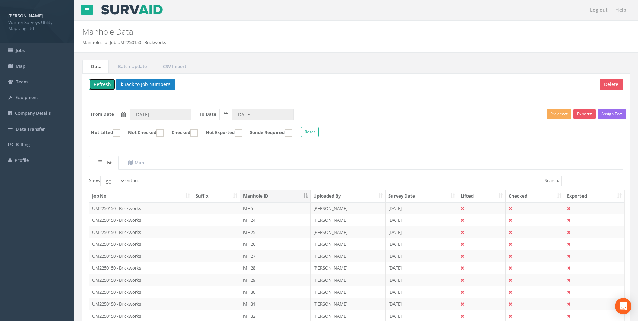
click at [107, 85] on button "Refresh" at bounding box center [102, 84] width 26 height 11
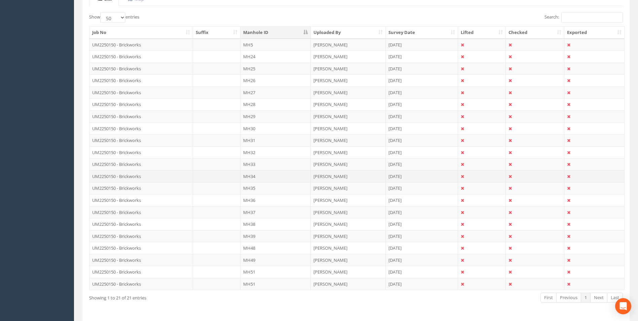
scroll to position [168, 0]
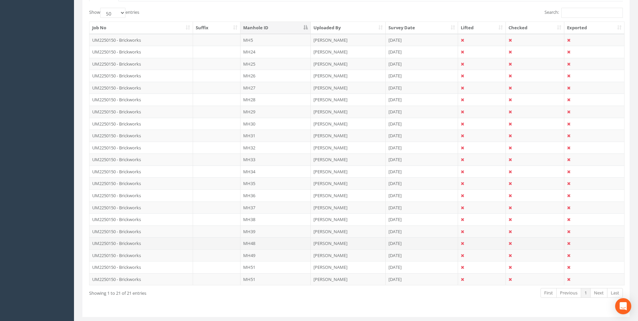
click at [130, 245] on td "UM2250150 - Brickworks" at bounding box center [142, 243] width 104 height 12
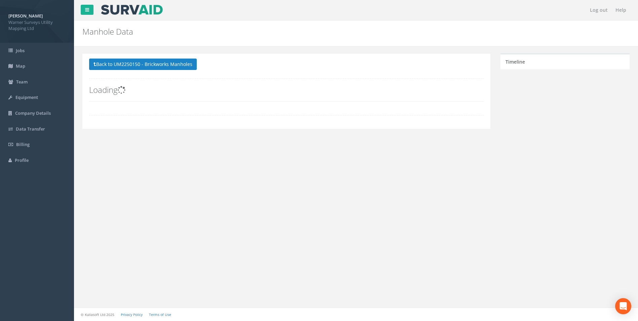
scroll to position [0, 0]
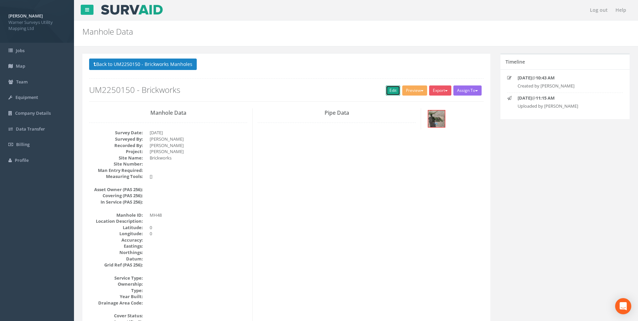
click at [388, 90] on link "Edit" at bounding box center [393, 90] width 14 height 10
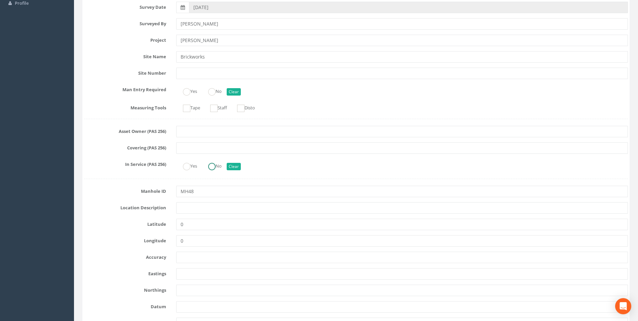
scroll to position [202, 0]
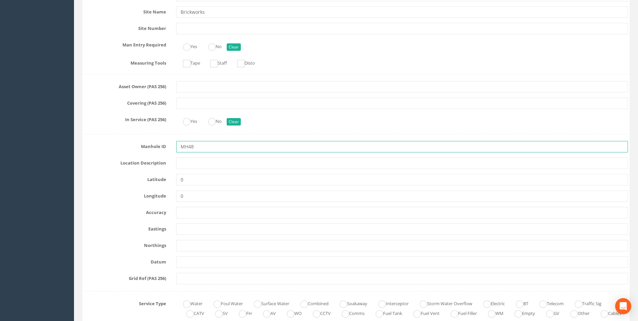
click at [207, 149] on input "MH48" at bounding box center [402, 146] width 452 height 11
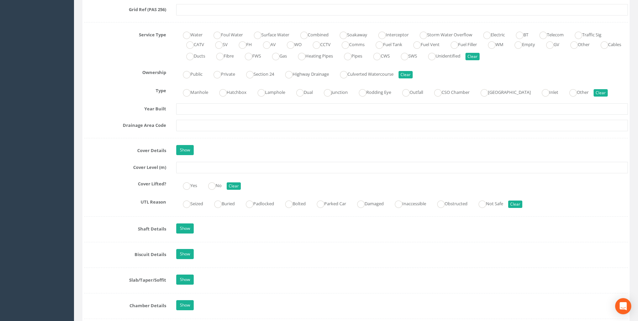
scroll to position [471, 0]
type input "MH40"
click at [196, 170] on input "text" at bounding box center [402, 167] width 452 height 11
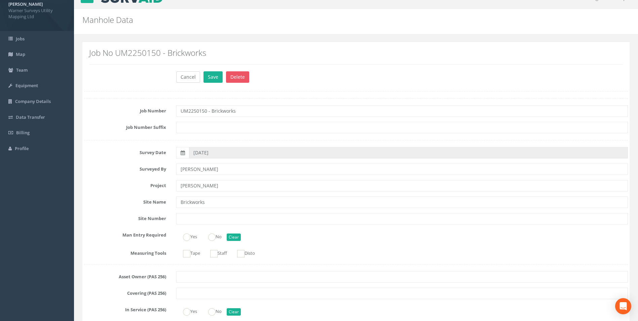
scroll to position [0, 0]
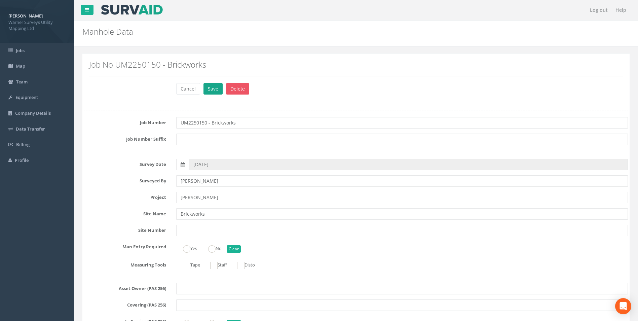
type input "33.36"
click at [211, 92] on button "Save" at bounding box center [213, 88] width 19 height 11
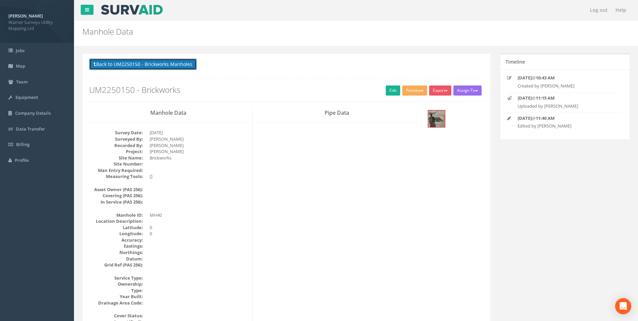
click at [170, 67] on button "Back to UM2250150 - Brickworks Manholes" at bounding box center [143, 64] width 108 height 11
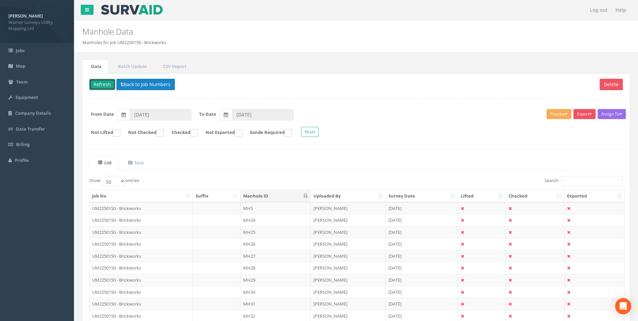
click at [101, 84] on button "Refresh" at bounding box center [102, 84] width 26 height 11
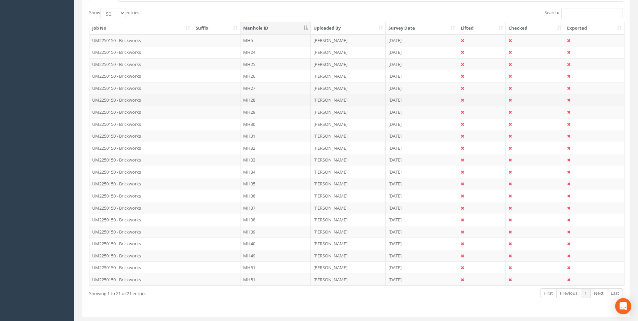
scroll to position [168, 0]
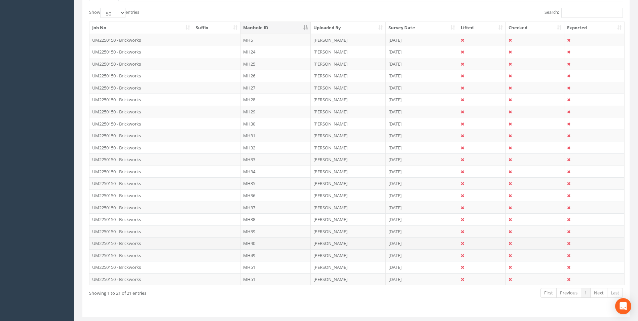
click at [138, 242] on td "UM2250150 - Brickworks" at bounding box center [142, 243] width 104 height 12
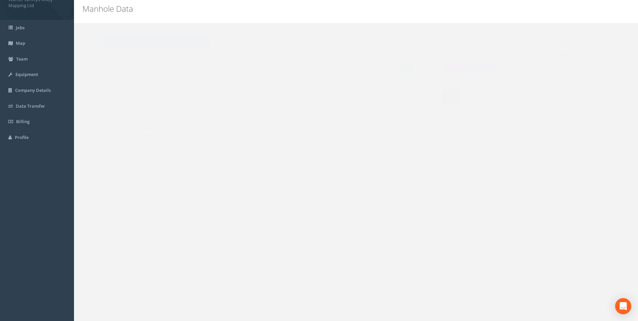
scroll to position [0, 0]
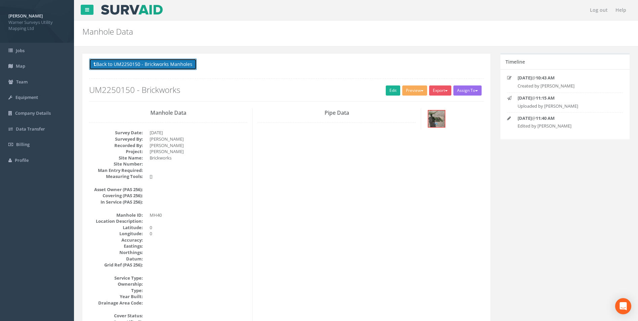
click at [167, 67] on button "Back to UM2250150 - Brickworks Manholes" at bounding box center [143, 64] width 108 height 11
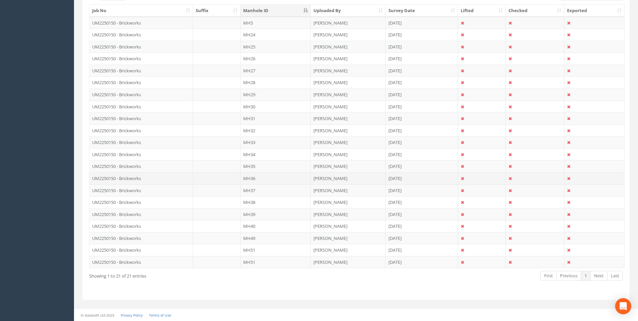
scroll to position [186, 0]
click at [124, 237] on td "UM2250150 - Brickworks" at bounding box center [142, 238] width 104 height 12
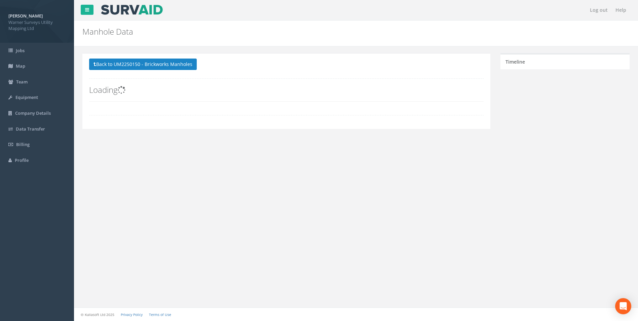
scroll to position [0, 0]
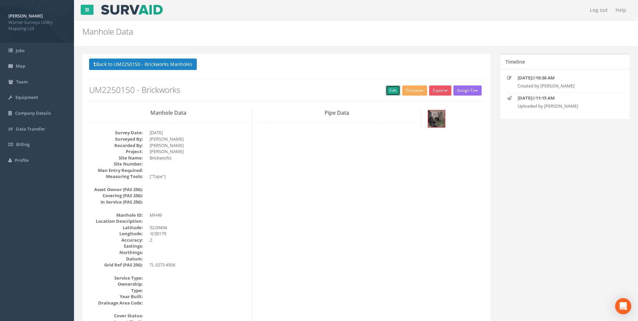
click at [390, 90] on link "Edit" at bounding box center [393, 90] width 14 height 10
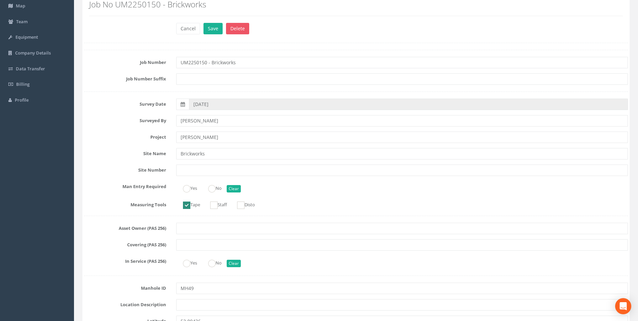
scroll to position [202, 0]
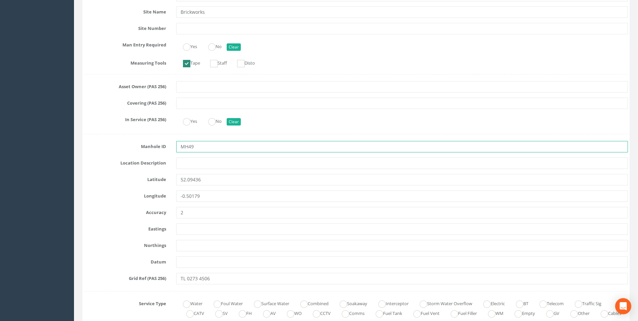
click at [201, 149] on input "MH49" at bounding box center [402, 146] width 452 height 11
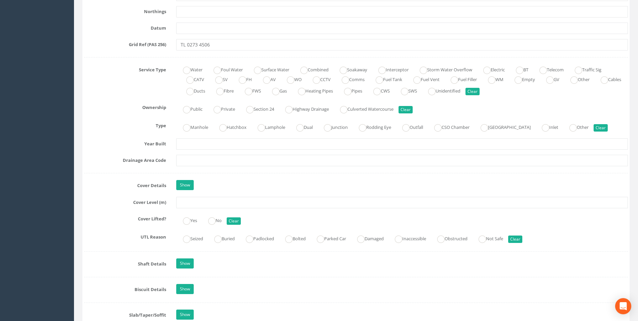
scroll to position [438, 0]
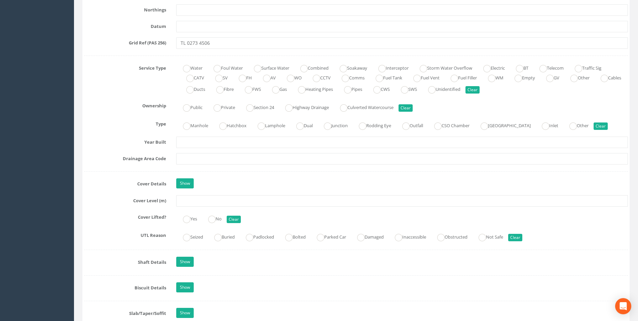
type input "MH41"
click at [196, 200] on input "text" at bounding box center [402, 200] width 452 height 11
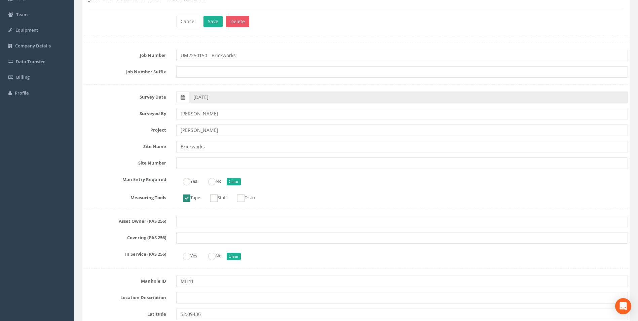
scroll to position [0, 0]
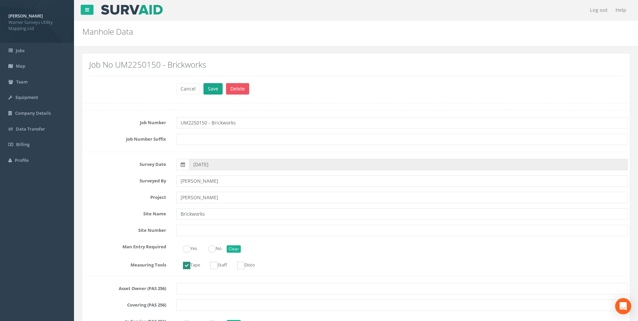
type input "32.79"
click at [214, 91] on button "Save" at bounding box center [213, 88] width 19 height 11
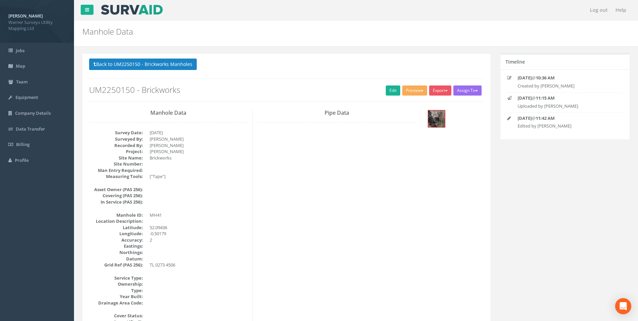
click at [143, 63] on button "Back to UM2250150 - Brickworks Manholes" at bounding box center [143, 64] width 108 height 11
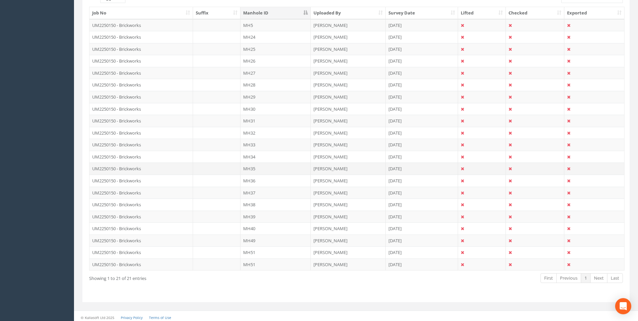
scroll to position [186, 0]
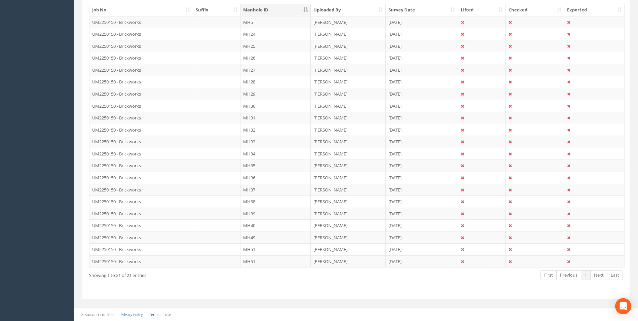
click at [170, 277] on div "Showing 1 to 21 of 21 entries" at bounding box center [197, 274] width 217 height 9
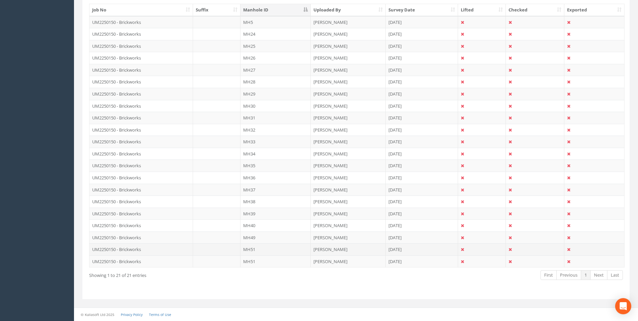
click at [129, 251] on td "UM2250150 - Brickworks" at bounding box center [142, 249] width 104 height 12
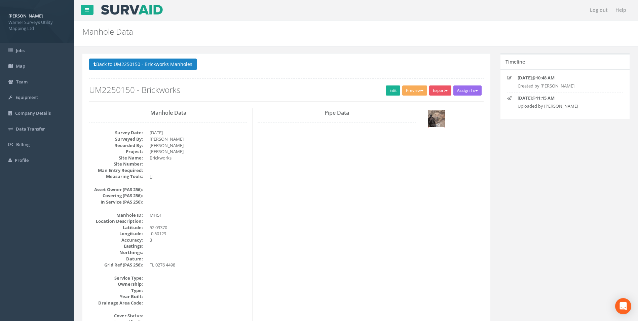
click at [435, 121] on img at bounding box center [436, 118] width 17 height 17
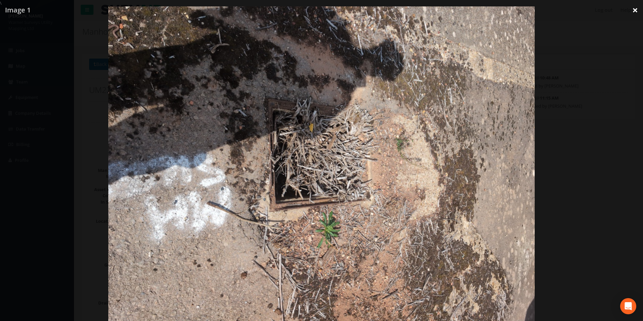
click at [636, 9] on link "×" at bounding box center [636, 10] width 16 height 20
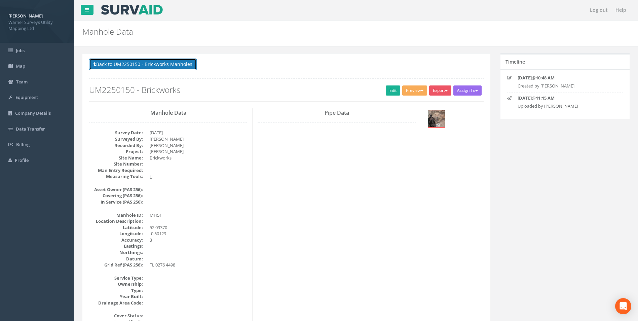
click at [136, 67] on button "Back to UM2250150 - Brickworks Manholes" at bounding box center [143, 64] width 108 height 11
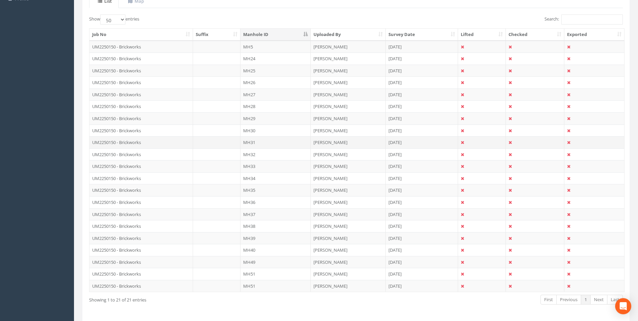
scroll to position [186, 0]
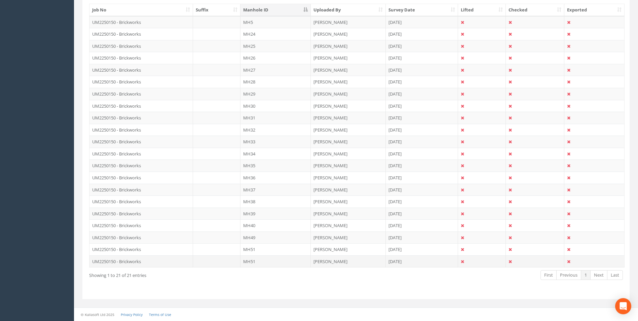
click at [133, 261] on td "UM2250150 - Brickworks" at bounding box center [142, 261] width 104 height 12
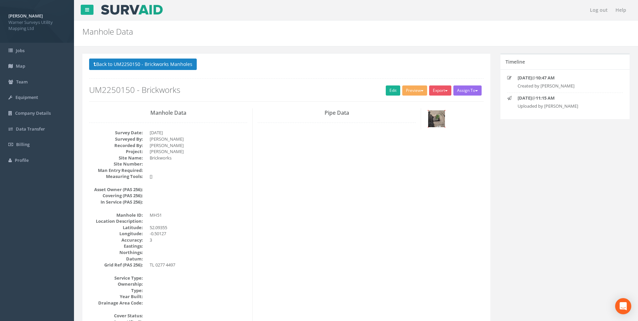
click at [438, 120] on img at bounding box center [436, 118] width 17 height 17
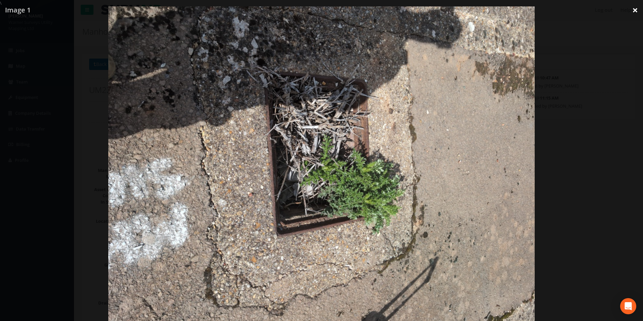
click at [635, 10] on link "×" at bounding box center [636, 10] width 16 height 20
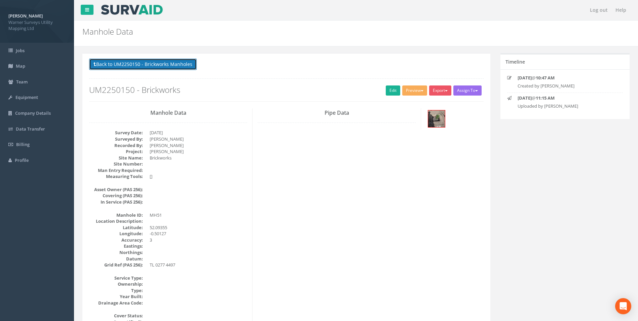
click at [145, 63] on button "Back to UM2250150 - Brickworks Manholes" at bounding box center [143, 64] width 108 height 11
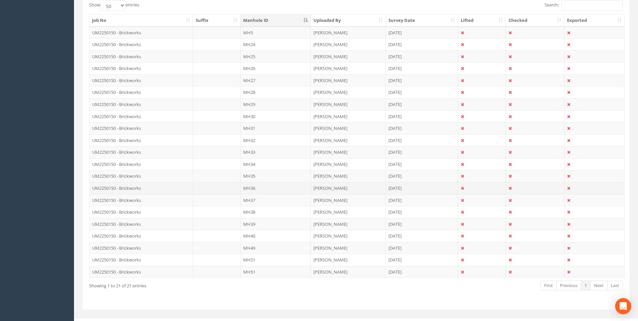
scroll to position [186, 0]
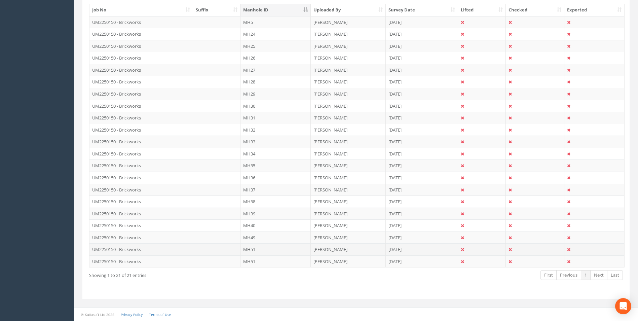
click at [123, 249] on td "UM2250150 - Brickworks" at bounding box center [142, 249] width 104 height 12
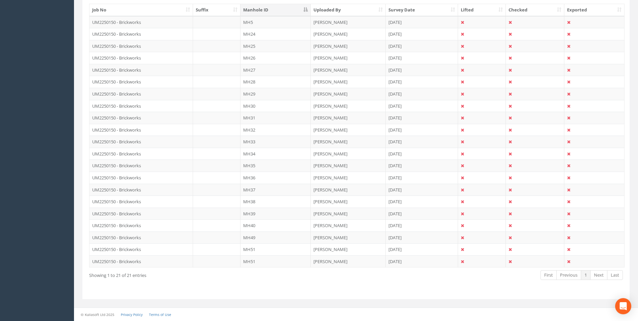
scroll to position [0, 0]
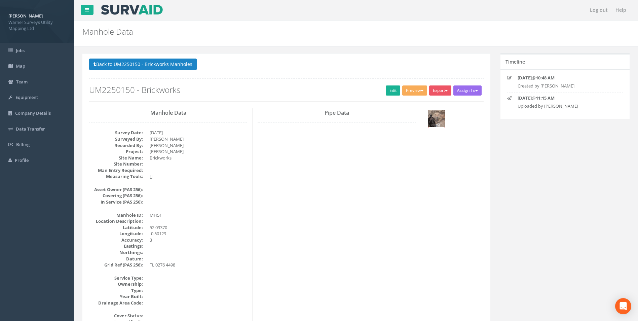
click at [437, 122] on img at bounding box center [436, 118] width 17 height 17
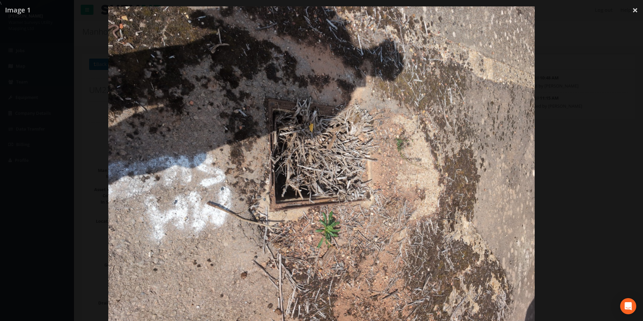
drag, startPoint x: 632, startPoint y: 8, endPoint x: 624, endPoint y: 13, distance: 10.3
click at [632, 8] on link "×" at bounding box center [636, 10] width 16 height 20
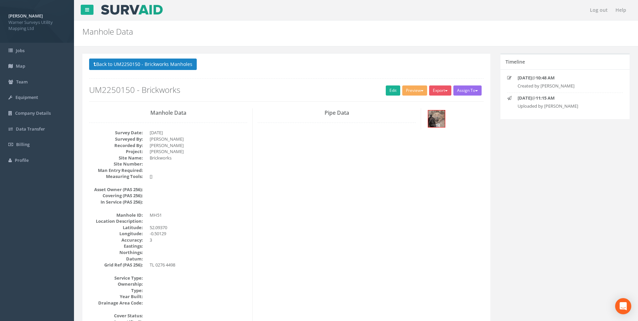
click at [166, 131] on dd "[DATE]" at bounding box center [199, 133] width 98 height 6
drag, startPoint x: 140, startPoint y: 60, endPoint x: 143, endPoint y: 69, distance: 9.5
click at [140, 60] on button "Back to UM2250150 - Brickworks Manholes" at bounding box center [143, 64] width 108 height 11
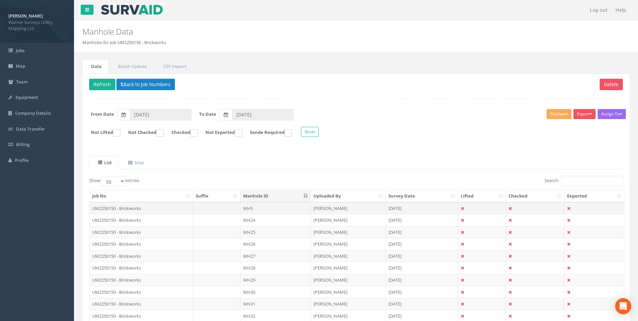
click at [127, 210] on td "UM2250150 - Brickworks" at bounding box center [142, 208] width 104 height 12
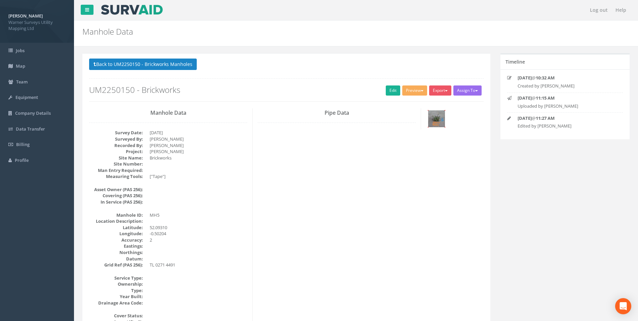
click at [436, 120] on img at bounding box center [436, 118] width 17 height 17
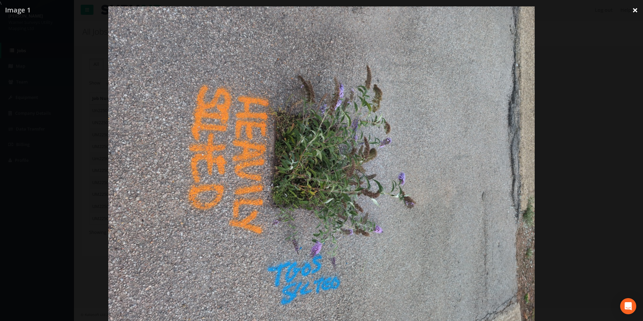
click at [636, 12] on link "×" at bounding box center [636, 10] width 16 height 20
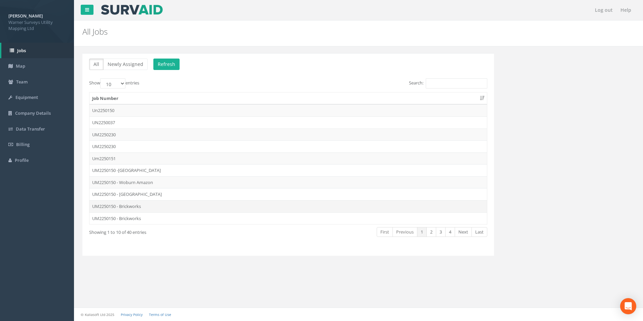
click at [123, 206] on td "UM2250150 - Brickworks" at bounding box center [289, 206] width 398 height 12
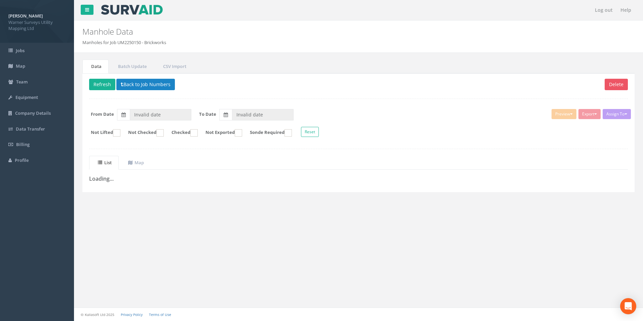
type input "[DATE]"
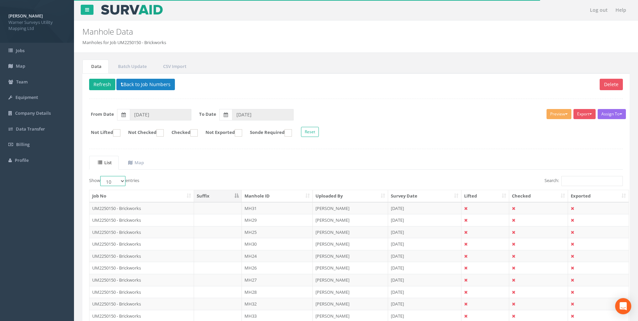
click at [114, 183] on select "10 25 50 100" at bounding box center [112, 181] width 25 height 10
click at [101, 176] on select "10 25 50 100" at bounding box center [112, 181] width 25 height 10
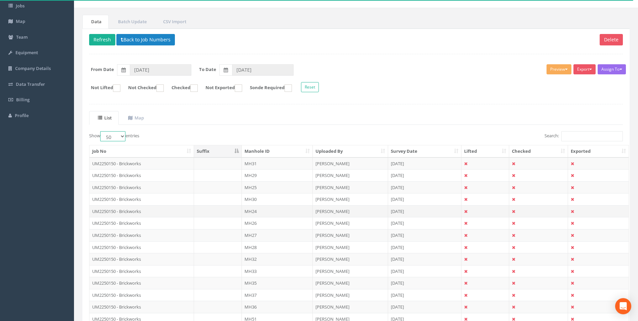
scroll to position [18, 0]
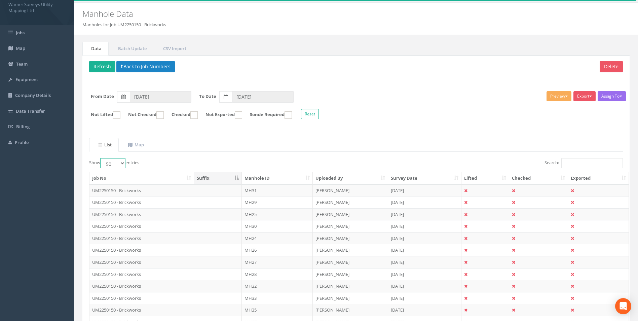
click at [119, 164] on select "10 25 50 100" at bounding box center [112, 163] width 25 height 10
select select "100"
click at [101, 158] on select "10 25 50 100" at bounding box center [112, 163] width 25 height 10
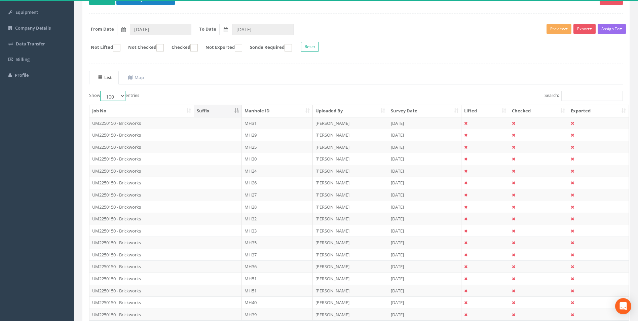
scroll to position [186, 0]
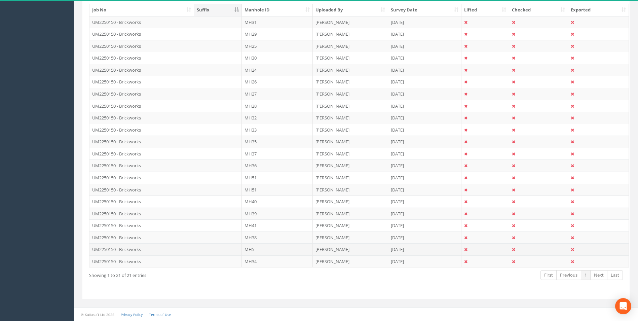
click at [134, 252] on td "UM2250150 - Brickworks" at bounding box center [142, 249] width 105 height 12
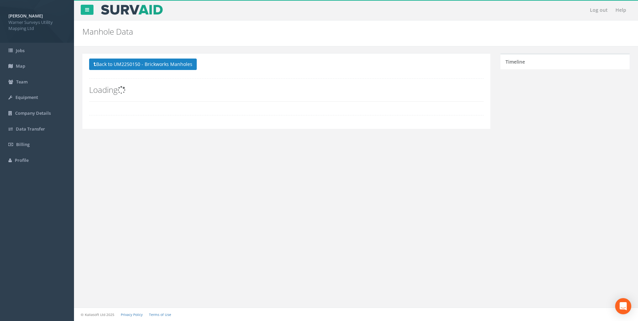
scroll to position [0, 0]
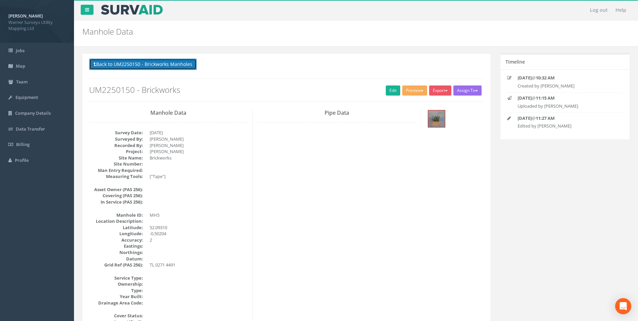
click at [126, 60] on button "Back to UM2250150 - Brickworks Manholes" at bounding box center [143, 64] width 108 height 11
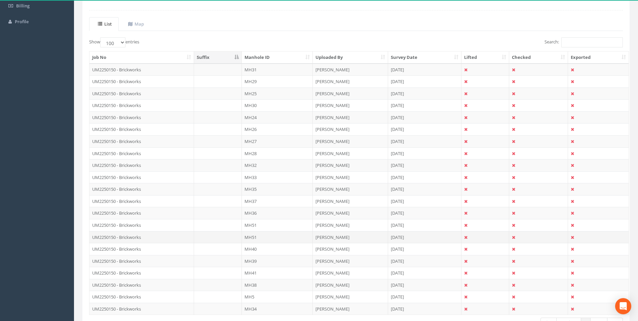
scroll to position [168, 0]
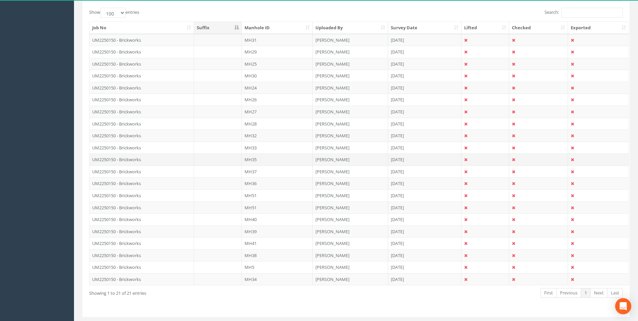
click at [123, 160] on td "UM2250150 - Brickworks" at bounding box center [142, 159] width 105 height 12
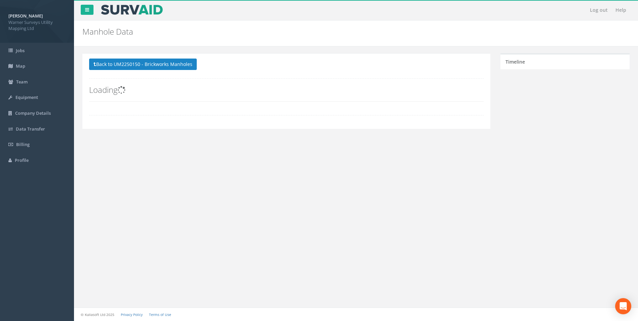
scroll to position [0, 0]
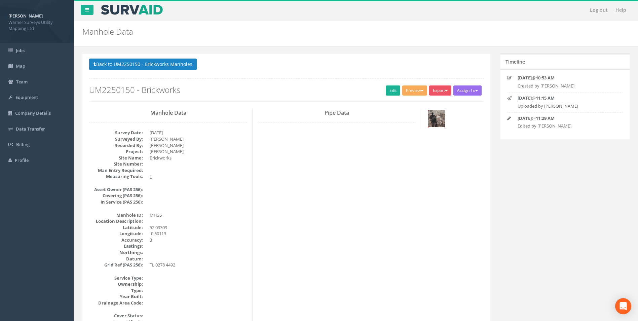
click at [440, 115] on img at bounding box center [436, 118] width 17 height 17
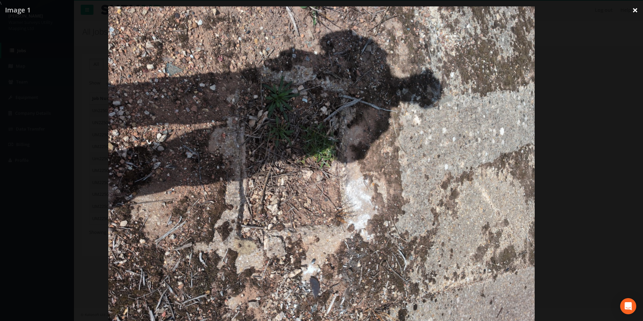
click at [636, 9] on link "×" at bounding box center [636, 10] width 16 height 20
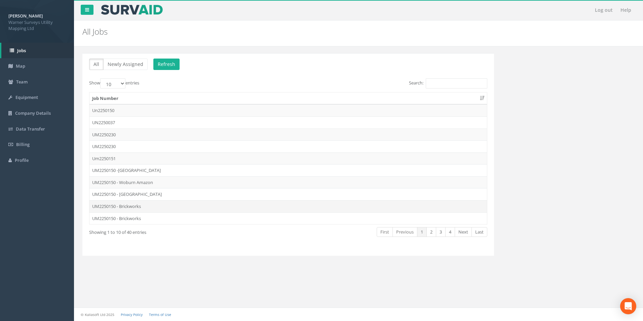
click at [129, 208] on td "UM2250150 - Brickworks" at bounding box center [289, 206] width 398 height 12
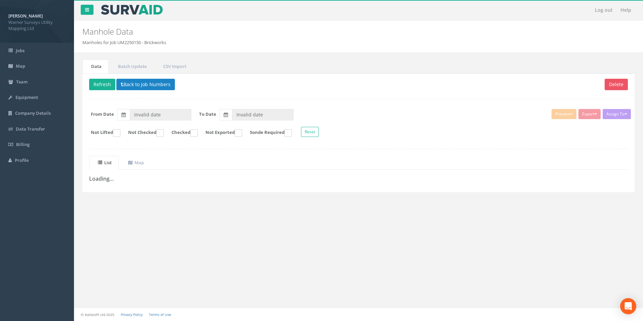
type input "[DATE]"
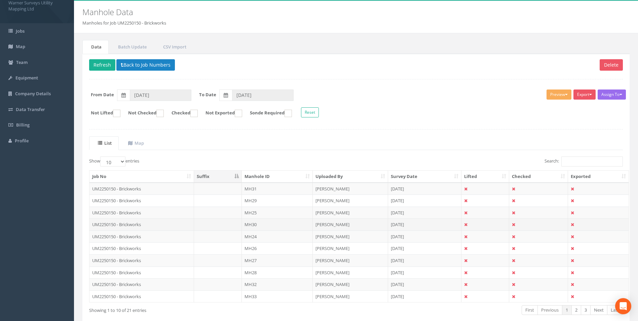
scroll to position [54, 0]
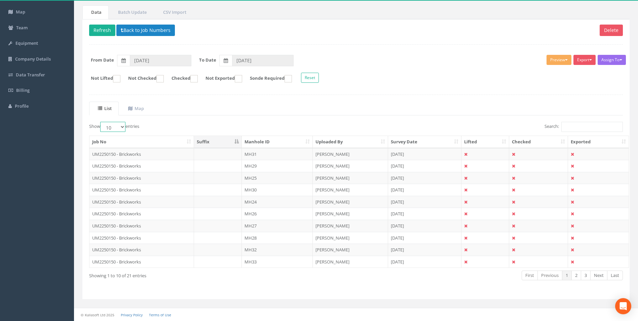
click at [120, 128] on select "10 25 50 100" at bounding box center [112, 127] width 25 height 10
select select "100"
click at [101, 122] on select "10 25 50 100" at bounding box center [112, 127] width 25 height 10
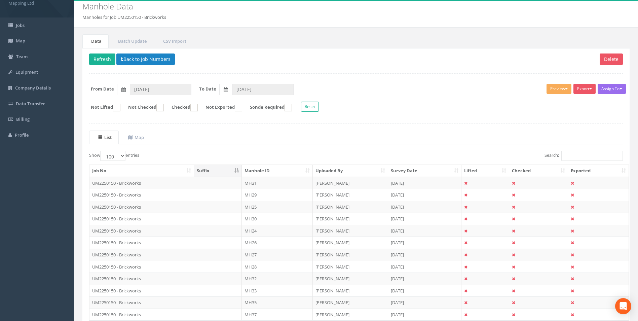
scroll to position [18, 0]
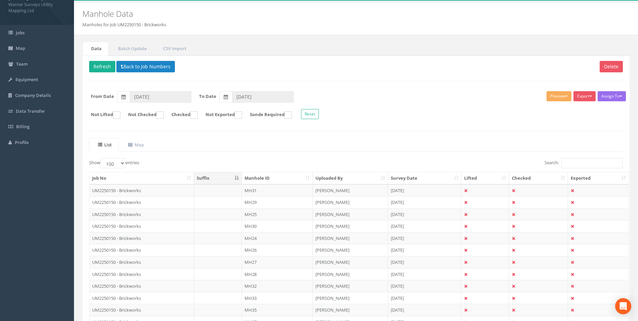
click at [260, 178] on th "Manhole ID" at bounding box center [277, 178] width 71 height 12
click at [262, 188] on td "MH5" at bounding box center [277, 190] width 71 height 12
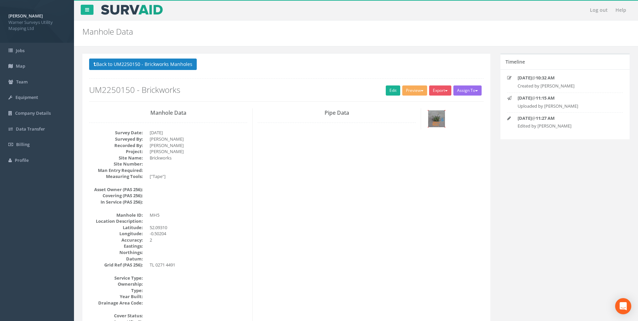
click at [440, 125] on img at bounding box center [436, 118] width 17 height 17
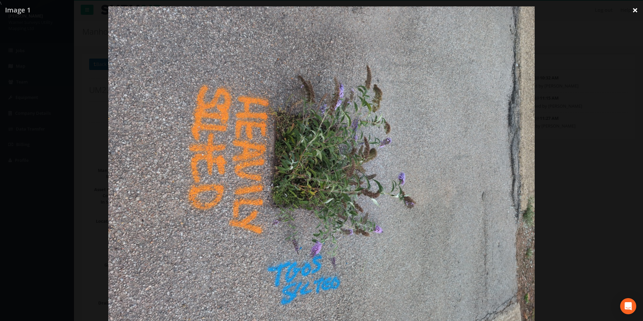
click at [637, 7] on link "×" at bounding box center [636, 10] width 16 height 20
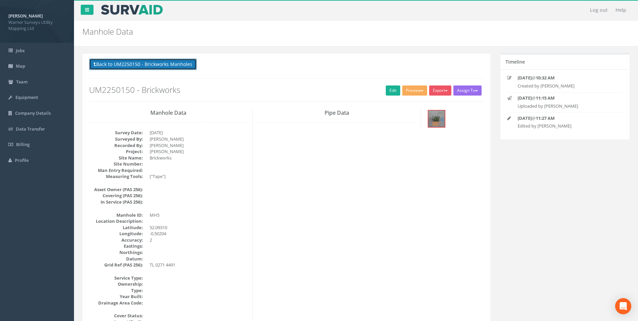
click at [156, 67] on button "Back to UM2250150 - Brickworks Manholes" at bounding box center [143, 64] width 108 height 11
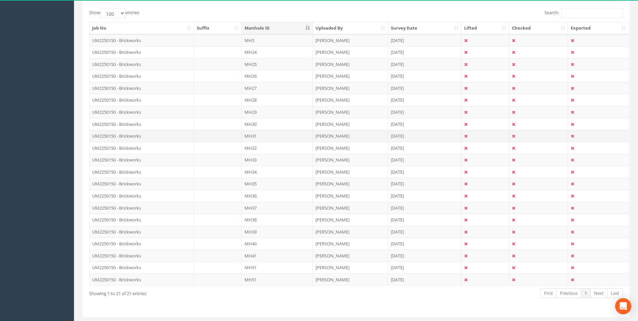
scroll to position [168, 0]
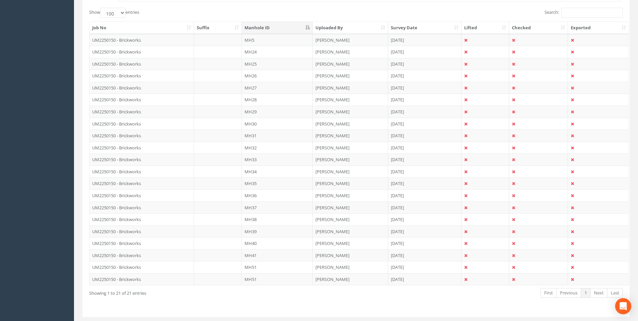
click at [132, 268] on td "UM2250150 - Brickworks" at bounding box center [142, 267] width 105 height 12
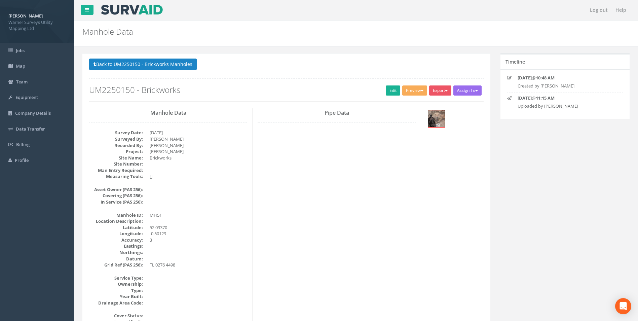
click at [427, 124] on div at bounding box center [454, 119] width 57 height 23
click at [434, 124] on img at bounding box center [436, 118] width 17 height 17
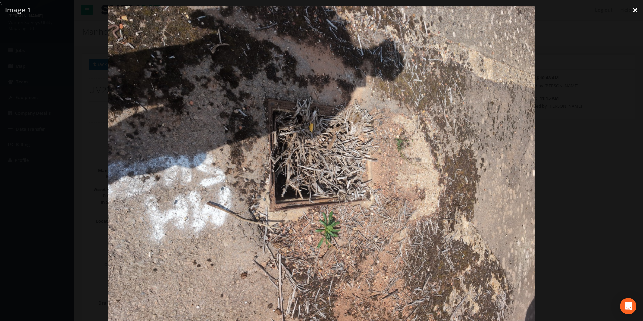
click at [633, 12] on link "×" at bounding box center [636, 10] width 16 height 20
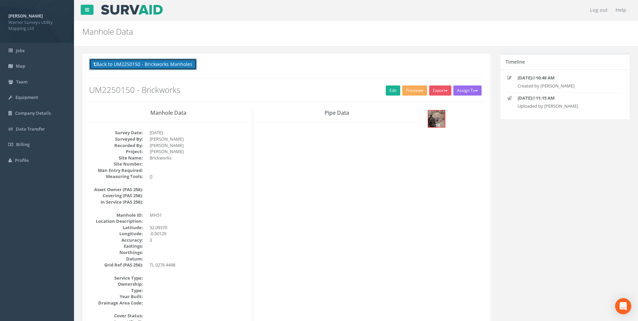
click at [156, 65] on button "Back to UM2250150 - Brickworks Manholes" at bounding box center [143, 64] width 108 height 11
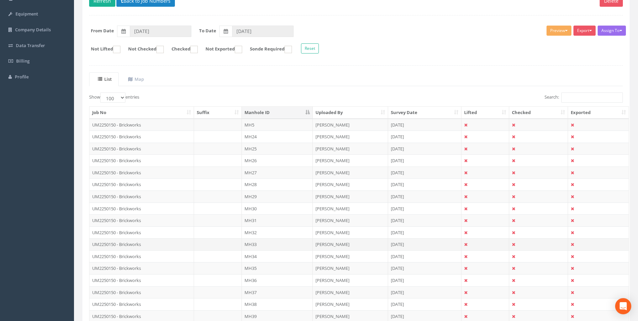
scroll to position [168, 0]
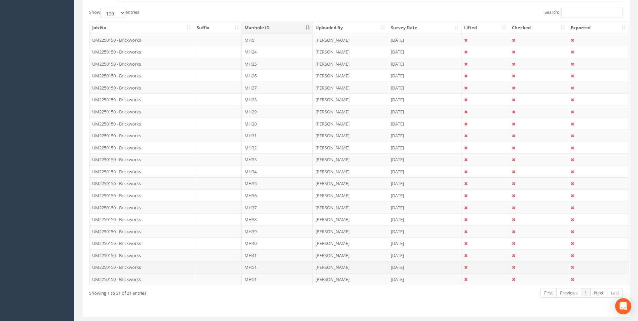
click at [141, 266] on td "UM2250150 - Brickworks" at bounding box center [142, 267] width 105 height 12
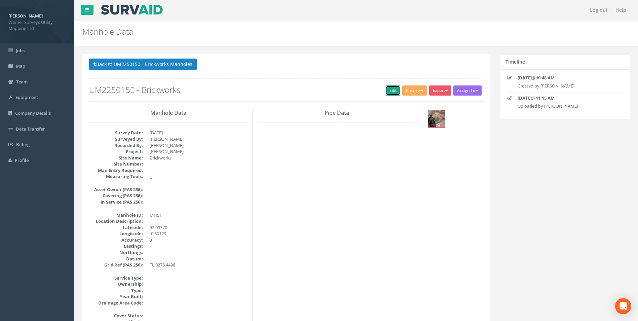
click at [388, 90] on link "Edit" at bounding box center [393, 90] width 14 height 10
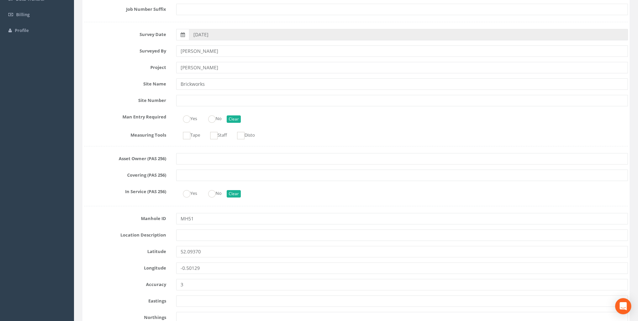
scroll to position [168, 0]
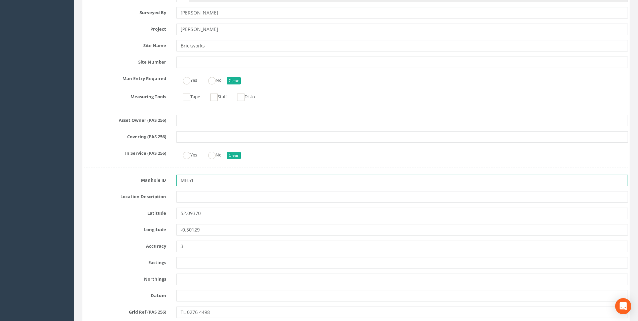
click at [208, 181] on input "MH51" at bounding box center [402, 180] width 452 height 11
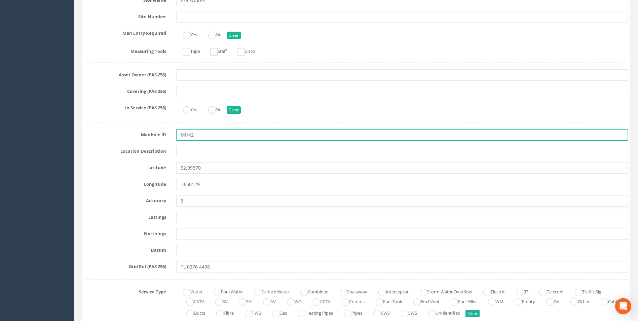
scroll to position [202, 0]
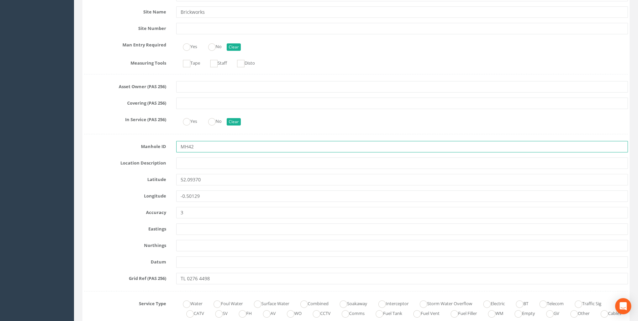
type input "MH42"
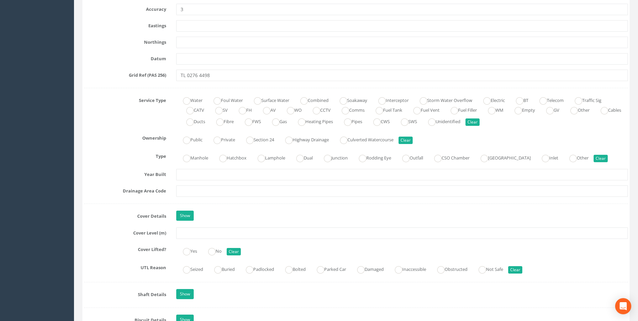
scroll to position [438, 0]
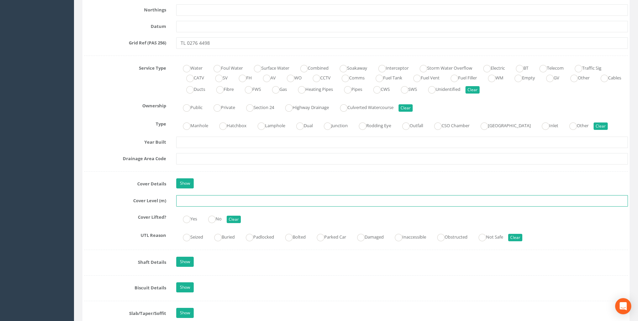
click at [196, 203] on input "text" at bounding box center [402, 200] width 452 height 11
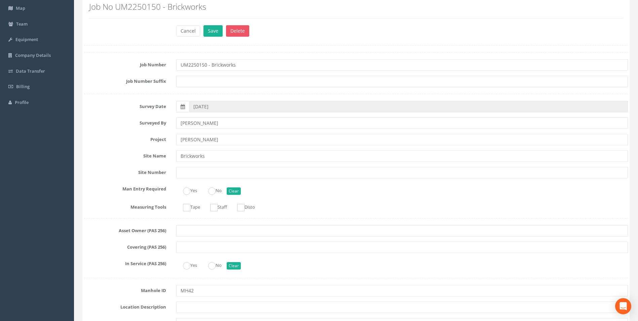
scroll to position [0, 0]
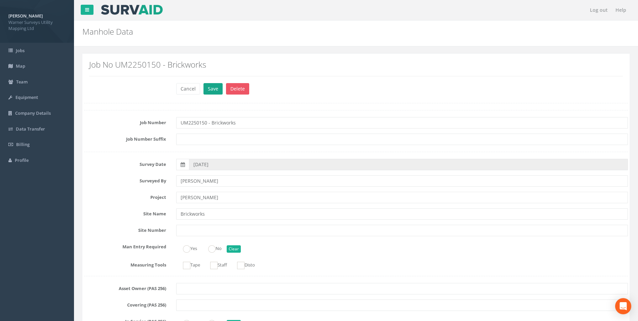
type input "33.63"
click at [213, 90] on button "Save" at bounding box center [213, 88] width 19 height 11
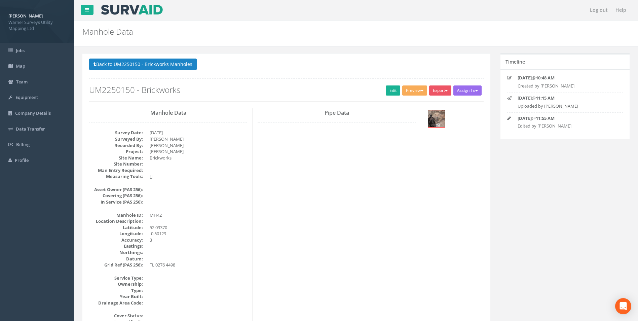
click at [153, 63] on button "Back to UM2250150 - Brickworks Manholes" at bounding box center [143, 64] width 108 height 11
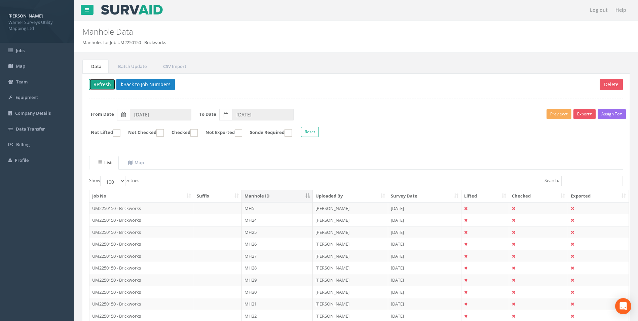
click at [105, 88] on button "Refresh" at bounding box center [102, 84] width 26 height 11
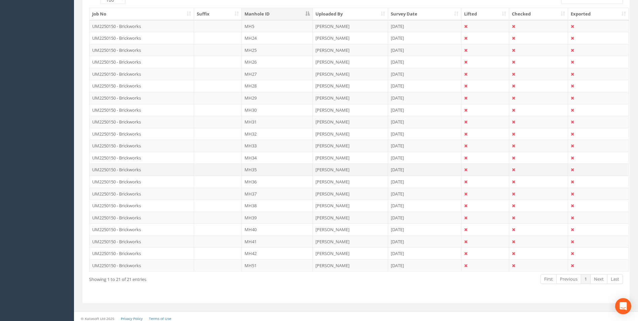
scroll to position [186, 0]
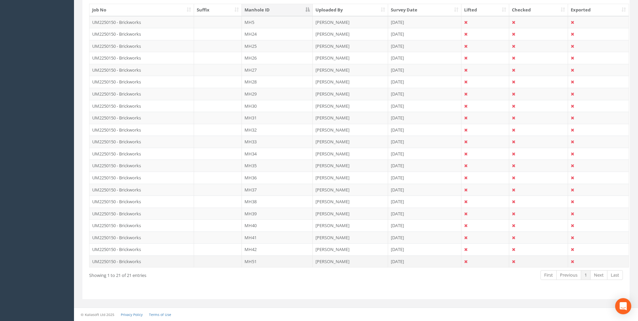
click at [147, 263] on td "UM2250150 - Brickworks" at bounding box center [142, 261] width 105 height 12
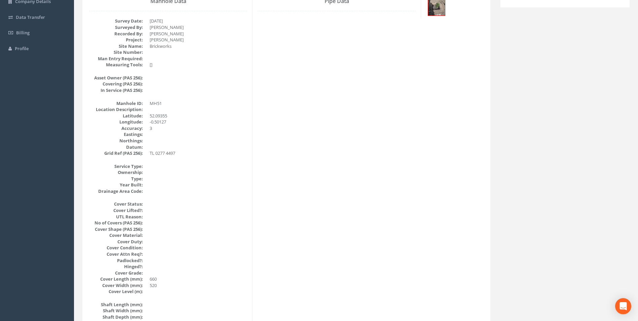
scroll to position [101, 0]
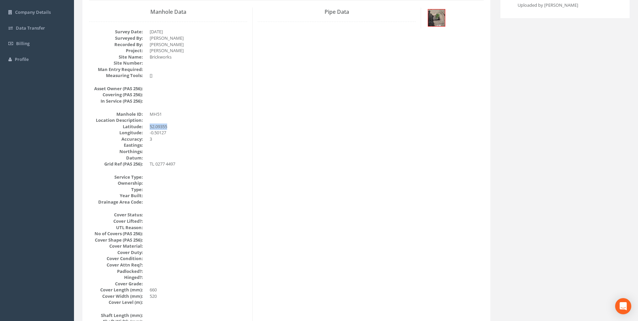
drag, startPoint x: 171, startPoint y: 125, endPoint x: 148, endPoint y: 124, distance: 22.6
click at [148, 124] on dl "Manhole ID: MH51 Location Description: [GEOGRAPHIC_DATA] Accuracy: 3 Eastings: …" at bounding box center [168, 139] width 158 height 56
drag, startPoint x: 148, startPoint y: 124, endPoint x: 158, endPoint y: 125, distance: 9.8
copy dd "52.09355"
drag, startPoint x: 168, startPoint y: 132, endPoint x: 148, endPoint y: 133, distance: 19.5
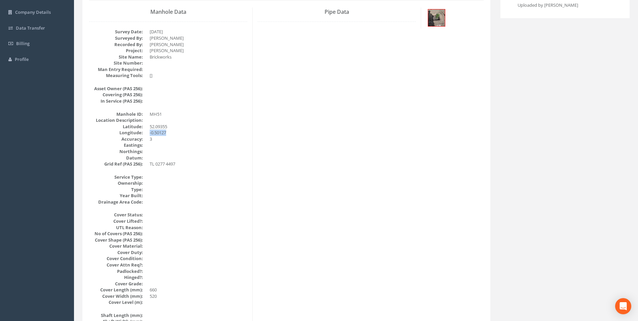
click at [148, 133] on dl "Manhole ID: MH51 Location Description: [GEOGRAPHIC_DATA] Accuracy: 3 Eastings: …" at bounding box center [168, 139] width 158 height 56
copy dd "-0.50127"
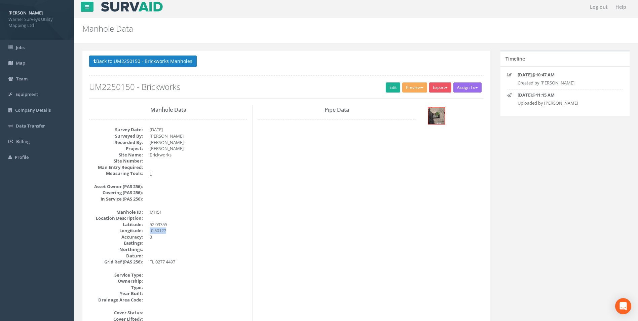
scroll to position [0, 0]
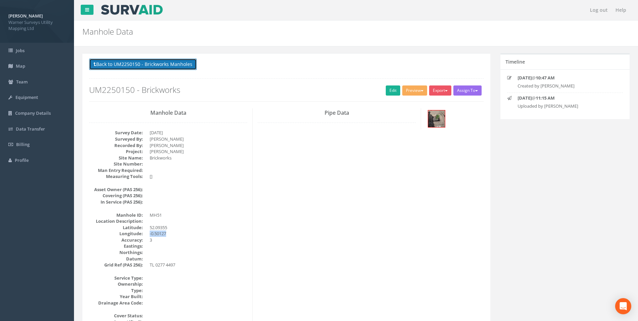
click at [154, 64] on button "Back to UM2250150 - Brickworks Manholes" at bounding box center [143, 64] width 108 height 11
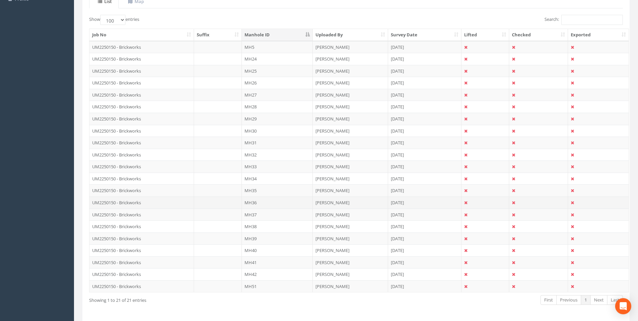
scroll to position [186, 0]
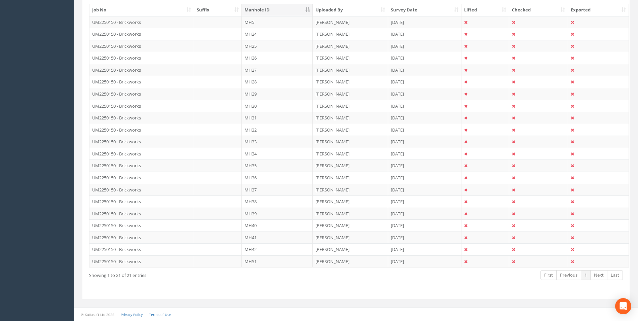
drag, startPoint x: 134, startPoint y: 263, endPoint x: 138, endPoint y: 262, distance: 3.4
click at [134, 263] on td "UM2250150 - Brickworks" at bounding box center [142, 261] width 105 height 12
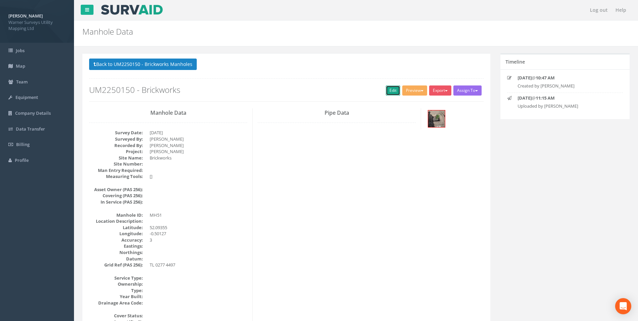
click at [394, 90] on link "Edit" at bounding box center [393, 90] width 14 height 10
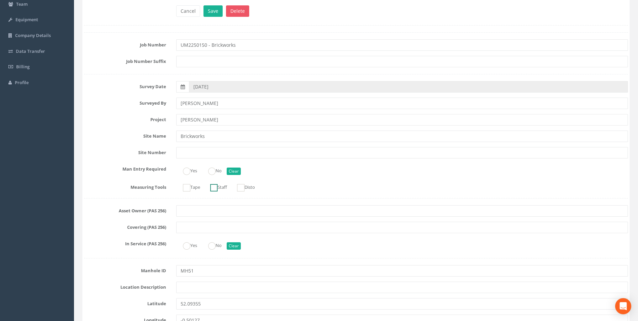
scroll to position [135, 0]
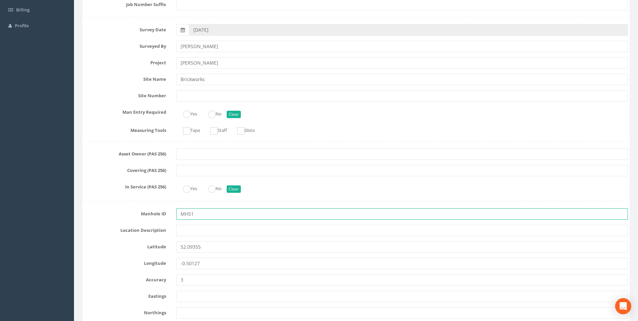
click at [199, 211] on input "MH51" at bounding box center [402, 213] width 452 height 11
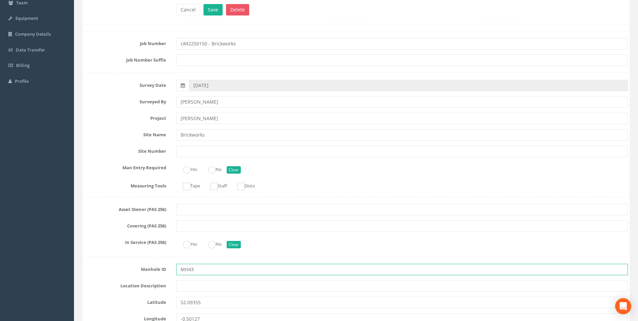
scroll to position [67, 0]
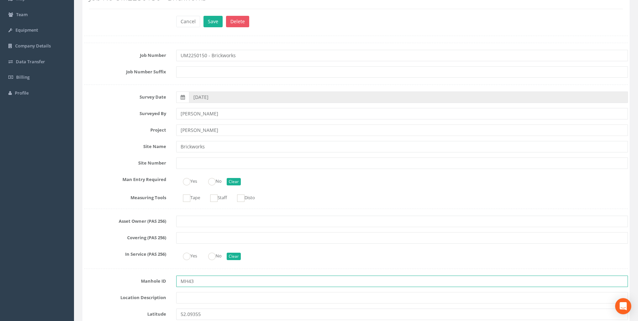
type input "MH43"
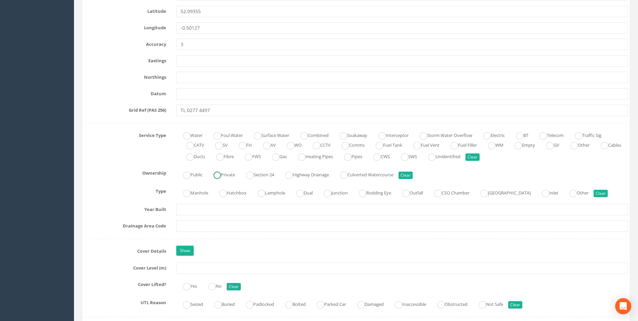
scroll to position [404, 0]
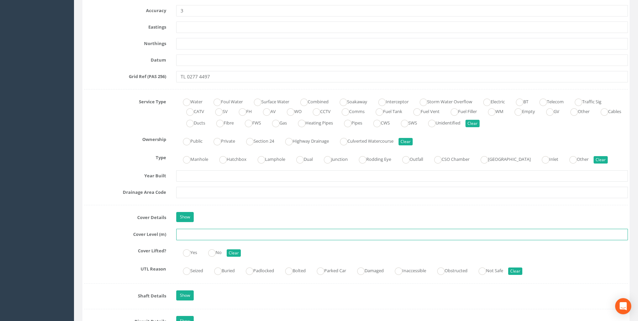
click at [198, 232] on input "text" at bounding box center [402, 234] width 452 height 11
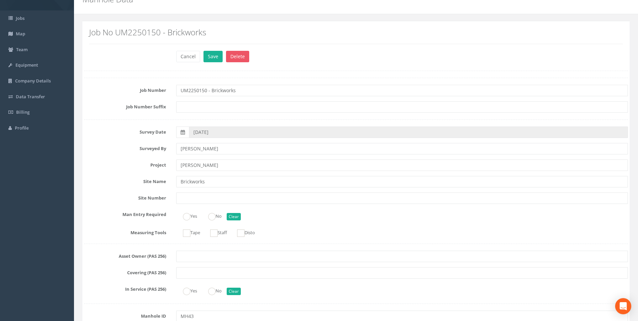
scroll to position [0, 0]
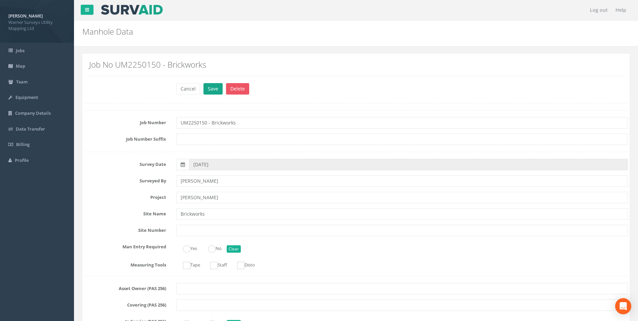
type input "33.63"
click at [216, 93] on button "Save" at bounding box center [213, 88] width 19 height 11
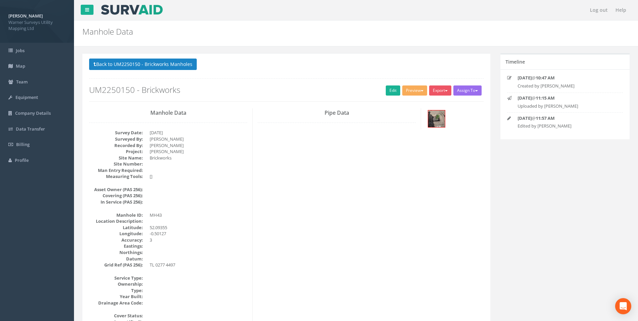
click at [154, 65] on button "Back to UM2250150 - Brickworks Manholes" at bounding box center [143, 64] width 108 height 11
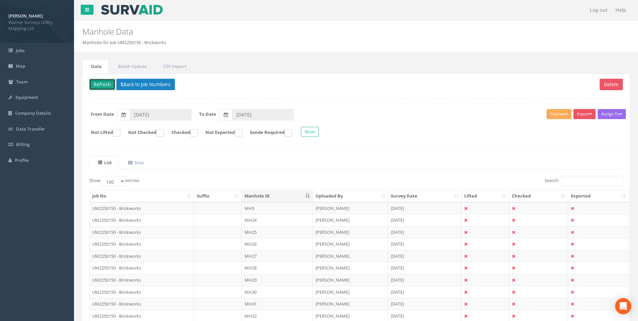
click at [108, 83] on button "Refresh" at bounding box center [102, 84] width 26 height 11
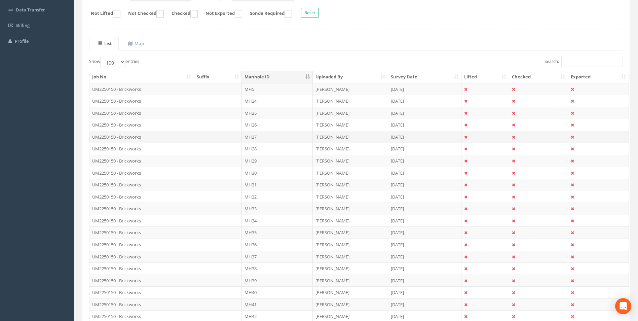
scroll to position [34, 0]
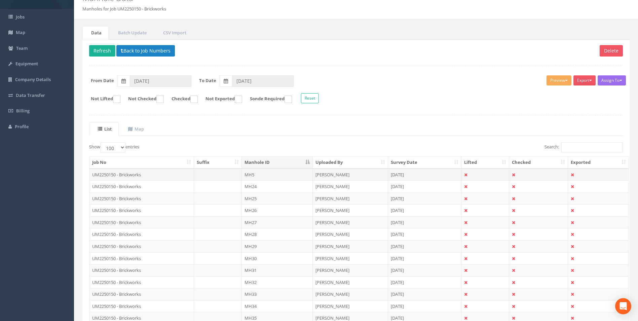
click at [146, 173] on td "UM2250150 - Brickworks" at bounding box center [142, 175] width 105 height 12
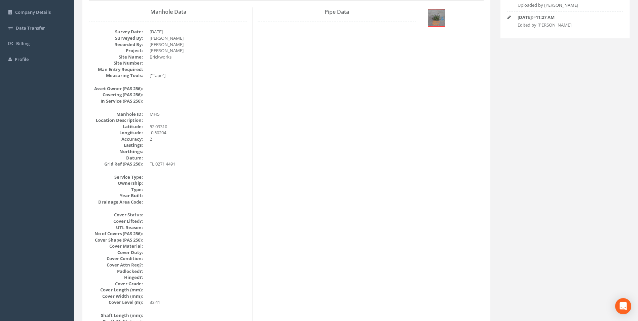
scroll to position [67, 0]
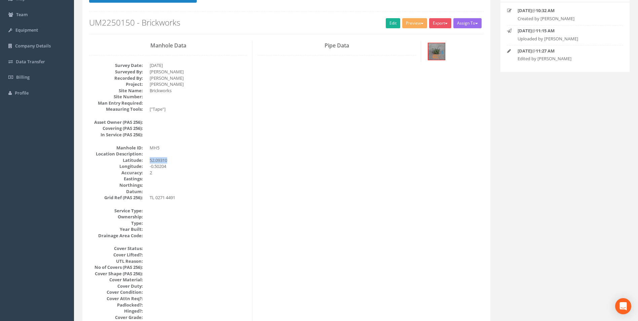
drag, startPoint x: 170, startPoint y: 161, endPoint x: 148, endPoint y: 161, distance: 21.9
click at [148, 161] on dl "Manhole ID: MH5 Location Description: [GEOGRAPHIC_DATA] Accuracy: 2 Eastings: N…" at bounding box center [168, 173] width 158 height 56
drag, startPoint x: 148, startPoint y: 161, endPoint x: 162, endPoint y: 159, distance: 13.7
copy dd "52.09310"
drag, startPoint x: 167, startPoint y: 167, endPoint x: 146, endPoint y: 168, distance: 20.9
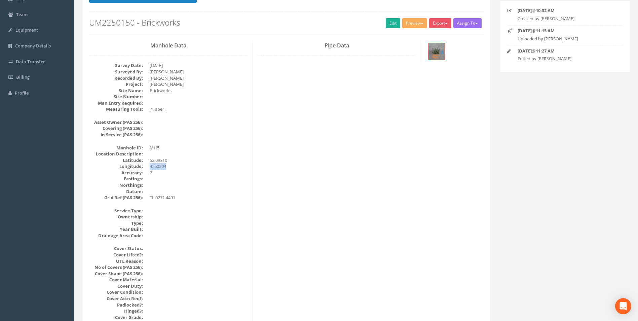
click at [146, 168] on dl "Manhole ID: MH5 Location Description: [GEOGRAPHIC_DATA] Accuracy: 2 Eastings: N…" at bounding box center [168, 173] width 158 height 56
copy dd "-0.50204"
click at [444, 56] on img at bounding box center [436, 51] width 17 height 17
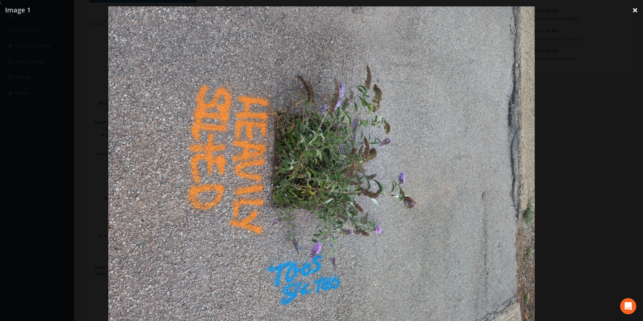
click at [635, 11] on link "×" at bounding box center [636, 10] width 16 height 20
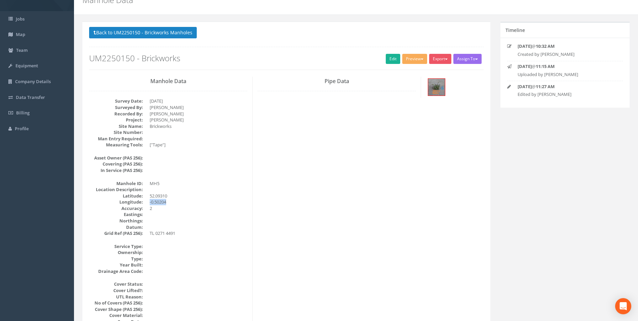
scroll to position [0, 0]
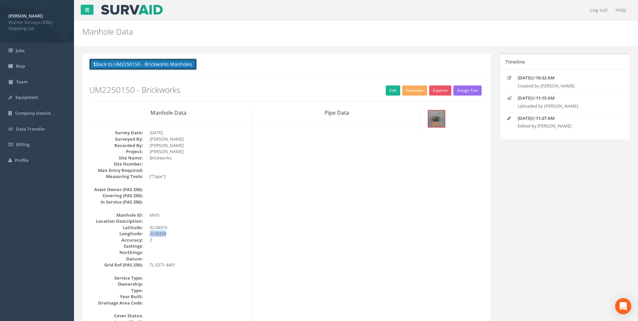
click at [123, 65] on button "Back to UM2250150 - Brickworks Manholes" at bounding box center [143, 64] width 108 height 11
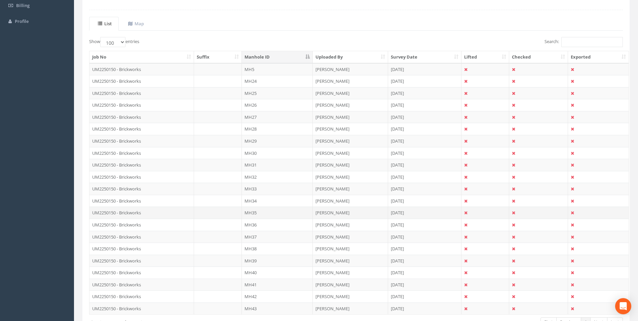
scroll to position [152, 0]
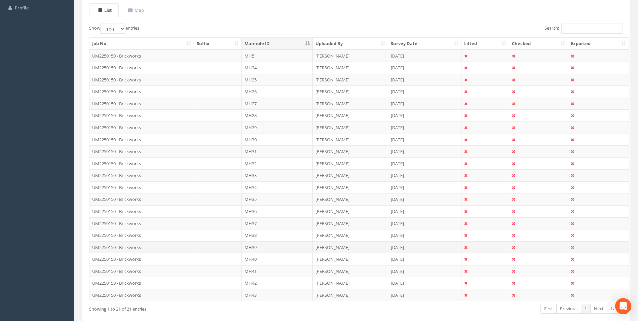
click at [140, 248] on td "UM2250150 - Brickworks" at bounding box center [142, 247] width 105 height 12
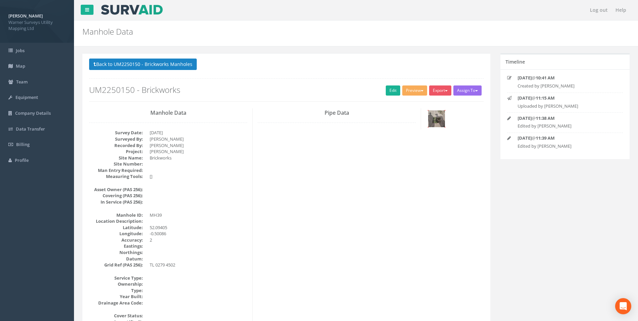
click at [437, 116] on img at bounding box center [436, 118] width 17 height 17
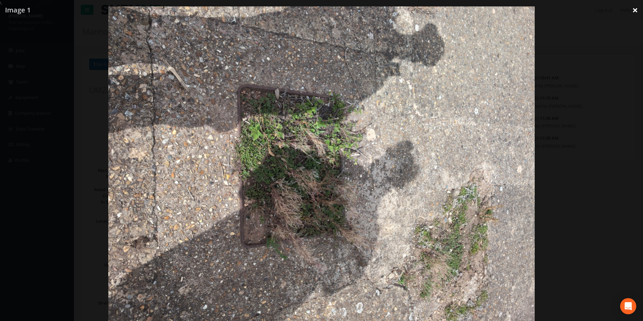
click at [636, 9] on link "×" at bounding box center [636, 10] width 16 height 20
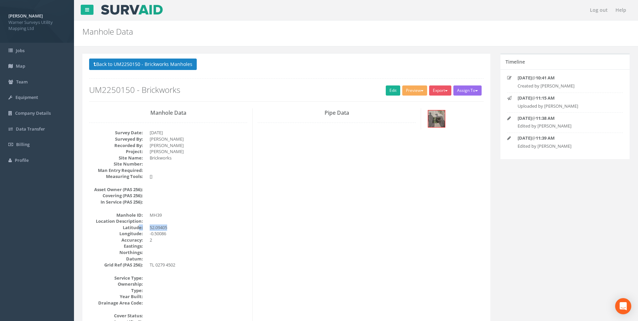
drag, startPoint x: 171, startPoint y: 225, endPoint x: 139, endPoint y: 224, distance: 32.3
click at [139, 224] on dl "Manhole ID: MH39 Location Description: [GEOGRAPHIC_DATA] Accuracy: 2 Eastings: …" at bounding box center [168, 240] width 158 height 56
drag, startPoint x: 139, startPoint y: 224, endPoint x: 183, endPoint y: 229, distance: 44.3
click at [183, 229] on dd "52.09405" at bounding box center [199, 227] width 98 height 6
click at [171, 227] on dd "52.09405" at bounding box center [199, 227] width 98 height 6
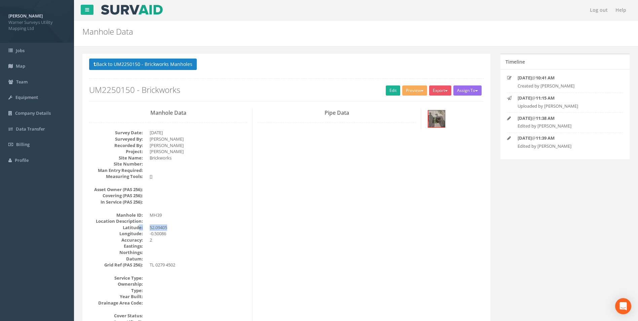
drag, startPoint x: 169, startPoint y: 228, endPoint x: 170, endPoint y: 233, distance: 5.1
click at [169, 228] on dd "52.09405" at bounding box center [199, 227] width 98 height 6
click at [158, 239] on dd "2" at bounding box center [199, 240] width 98 height 6
drag, startPoint x: 172, startPoint y: 229, endPoint x: 153, endPoint y: 230, distance: 18.6
click at [153, 230] on dd "52.09405" at bounding box center [199, 227] width 98 height 6
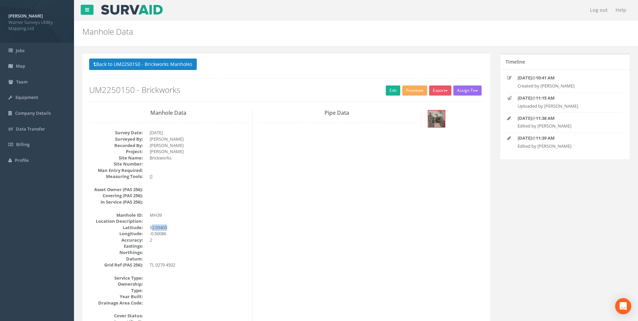
drag, startPoint x: 153, startPoint y: 230, endPoint x: 170, endPoint y: 231, distance: 17.2
click at [171, 231] on dl "Manhole ID: MH39 Location Description: [GEOGRAPHIC_DATA] Accuracy: 2 Eastings: …" at bounding box center [168, 240] width 158 height 56
click at [167, 228] on dd "52.09405" at bounding box center [199, 227] width 98 height 6
drag, startPoint x: 168, startPoint y: 228, endPoint x: 148, endPoint y: 229, distance: 19.9
click at [148, 229] on dl "Manhole ID: MH39 Location Description: [GEOGRAPHIC_DATA] Accuracy: 2 Eastings: …" at bounding box center [168, 240] width 158 height 56
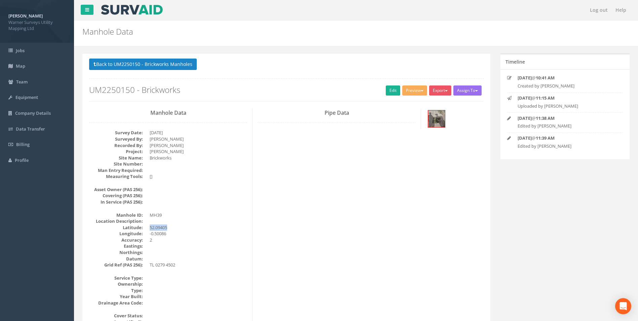
drag, startPoint x: 148, startPoint y: 229, endPoint x: 158, endPoint y: 229, distance: 10.1
copy dd "52.09405"
click at [172, 229] on dd "52.09405" at bounding box center [199, 227] width 98 height 6
drag, startPoint x: 168, startPoint y: 234, endPoint x: 148, endPoint y: 234, distance: 19.9
click at [148, 234] on dl "Manhole ID: MH39 Location Description: [GEOGRAPHIC_DATA] Accuracy: 2 Eastings: …" at bounding box center [168, 240] width 158 height 56
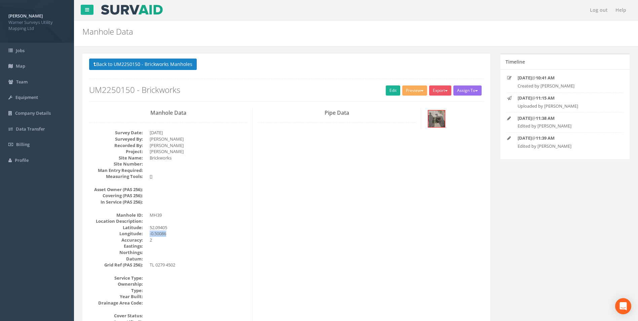
drag, startPoint x: 148, startPoint y: 234, endPoint x: 153, endPoint y: 234, distance: 5.4
copy dd "-0.50086"
click at [445, 118] on img at bounding box center [436, 118] width 17 height 17
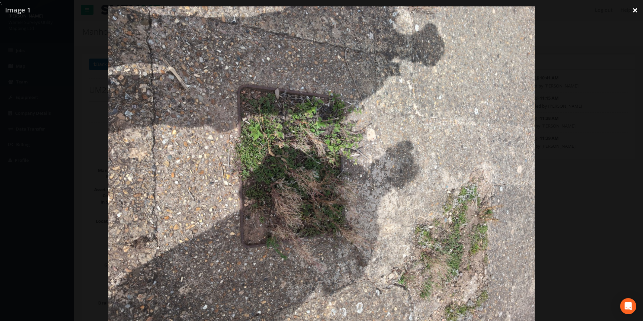
click at [635, 13] on link "×" at bounding box center [636, 10] width 16 height 20
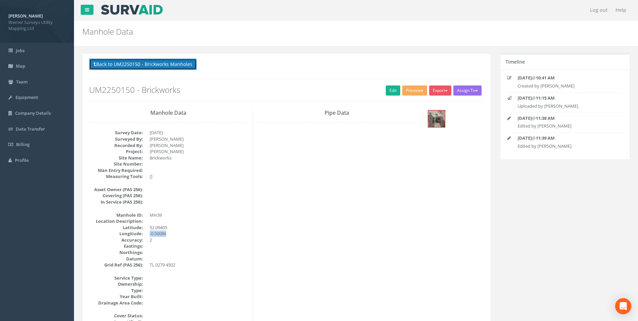
click at [144, 64] on button "Back to UM2250150 - Brickworks Manholes" at bounding box center [143, 64] width 108 height 11
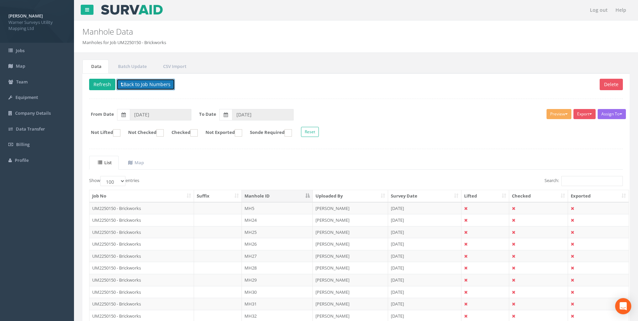
click at [144, 88] on button "Back to Job Numbers" at bounding box center [145, 84] width 59 height 11
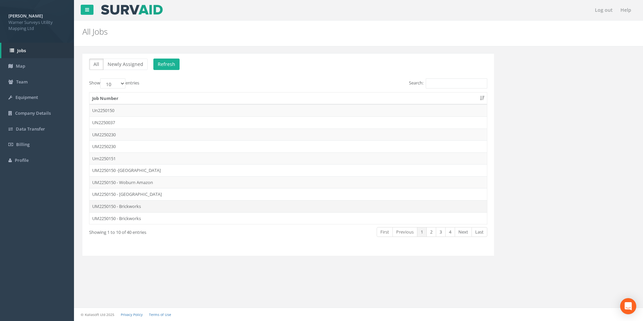
click at [127, 206] on td "UM2250150 - Brickworks" at bounding box center [289, 206] width 398 height 12
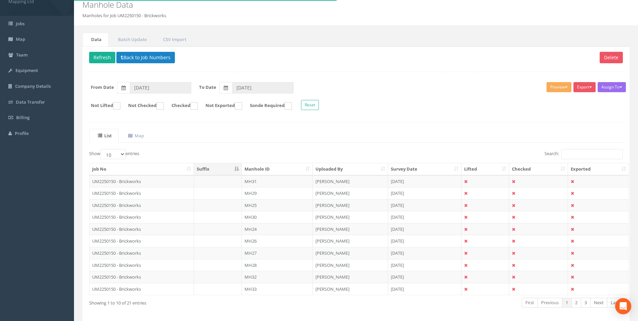
scroll to position [54, 0]
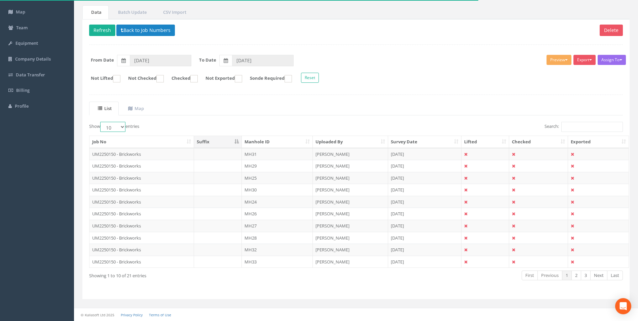
click at [116, 125] on select "10 25 50 100" at bounding box center [112, 127] width 25 height 10
select select "50"
click at [101, 122] on select "10 25 50 100" at bounding box center [112, 127] width 25 height 10
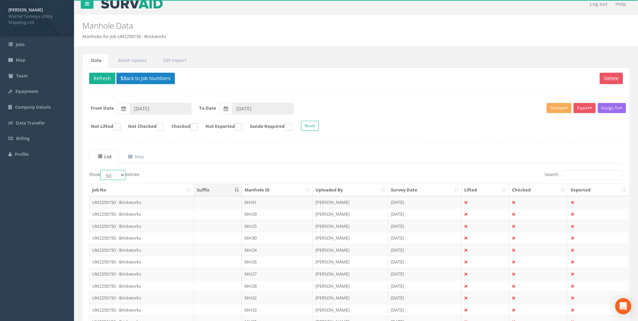
scroll to position [0, 0]
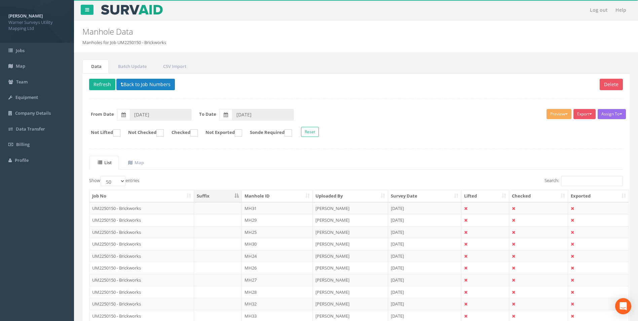
click at [256, 193] on th "Manhole ID" at bounding box center [277, 196] width 71 height 12
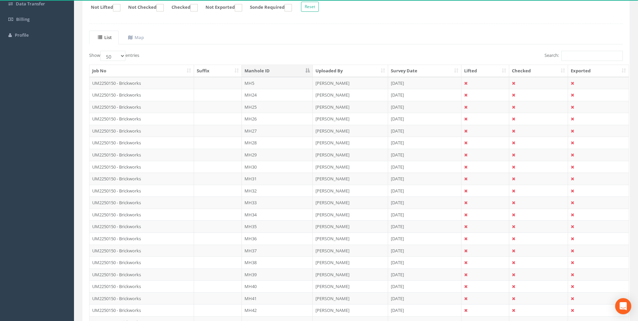
scroll to position [18, 0]
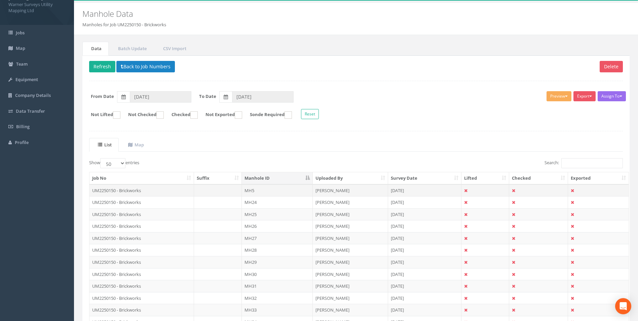
click at [252, 191] on td "MH5" at bounding box center [277, 190] width 71 height 12
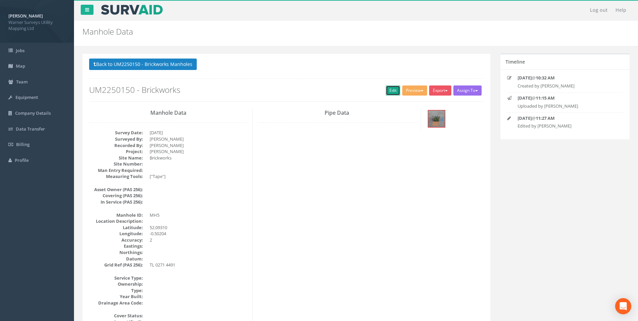
click at [391, 89] on link "Edit" at bounding box center [393, 90] width 14 height 10
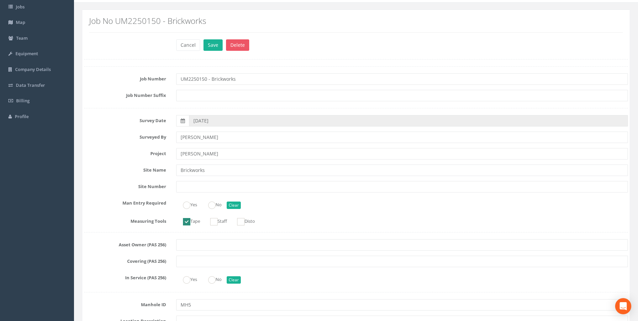
scroll to position [101, 0]
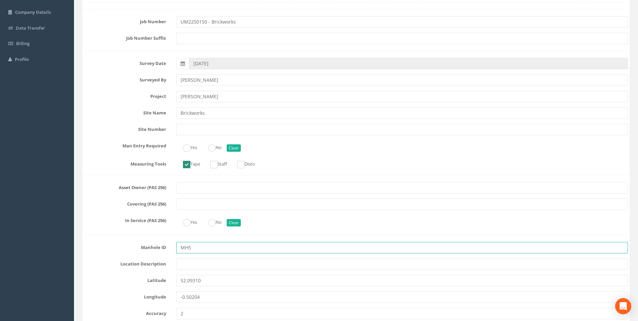
click at [194, 244] on input "MH5" at bounding box center [402, 247] width 452 height 11
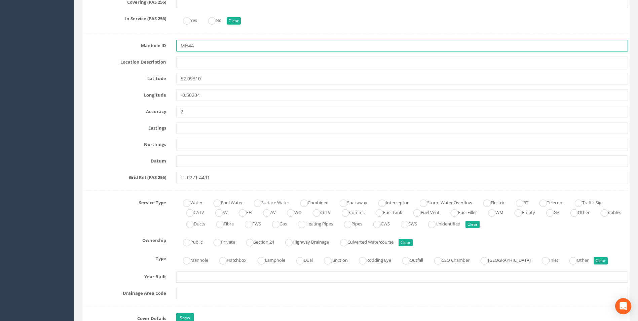
scroll to position [438, 0]
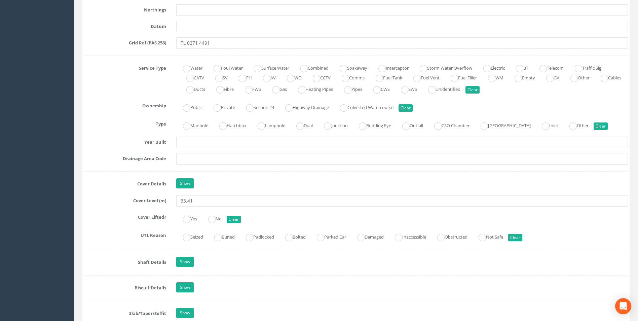
type input "MH44"
click at [197, 199] on input "33.41" at bounding box center [402, 200] width 452 height 11
type input "33.4"
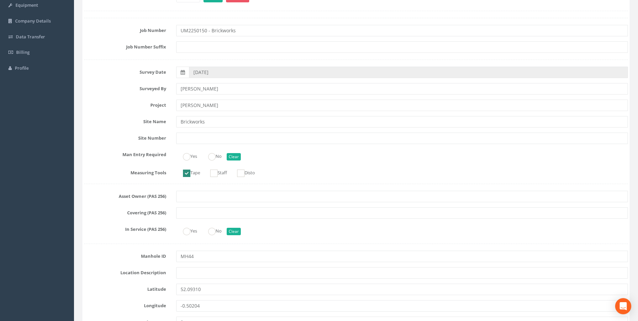
scroll to position [0, 0]
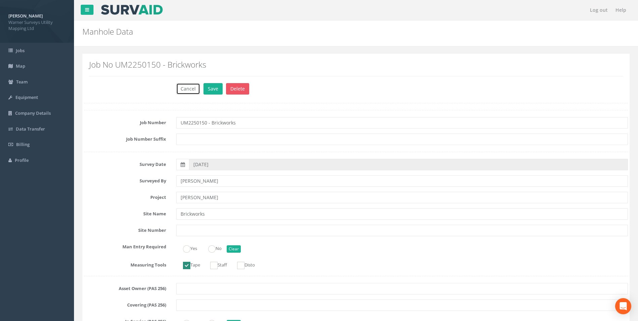
click at [186, 90] on button "Cancel" at bounding box center [188, 88] width 24 height 11
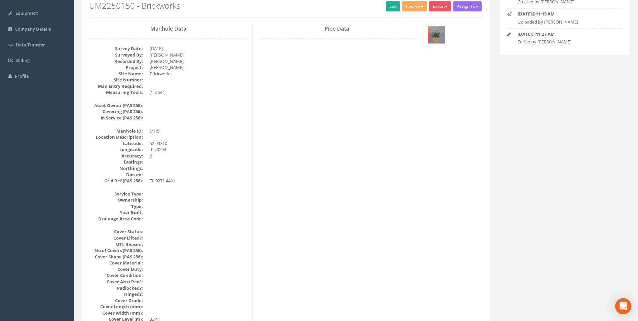
scroll to position [168, 0]
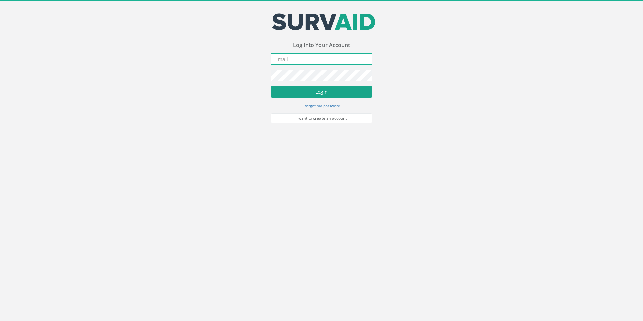
type input "[PERSON_NAME][EMAIL_ADDRESS][PERSON_NAME][DOMAIN_NAME]"
click at [303, 96] on button "Login" at bounding box center [321, 91] width 101 height 11
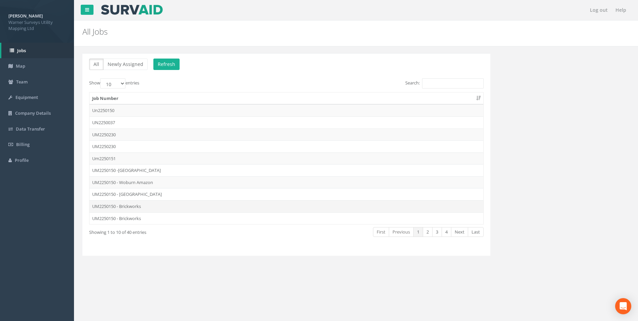
click at [132, 204] on td "UM2250150 - Brickworks" at bounding box center [287, 206] width 394 height 12
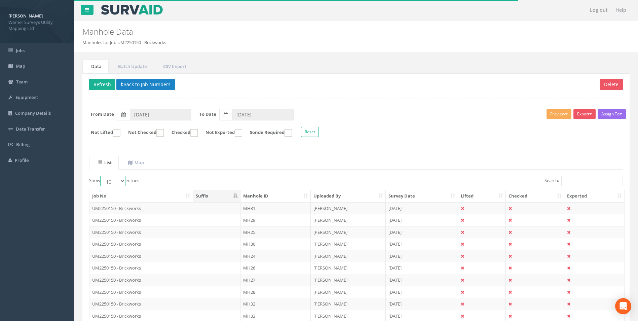
click at [119, 180] on select "10 25 50 100" at bounding box center [112, 181] width 25 height 10
select select "50"
click at [101, 176] on select "10 25 50 100" at bounding box center [112, 181] width 25 height 10
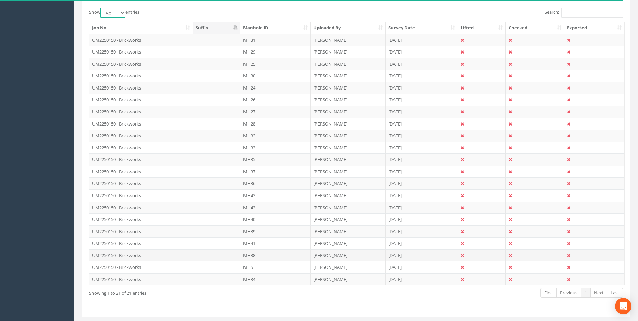
scroll to position [186, 0]
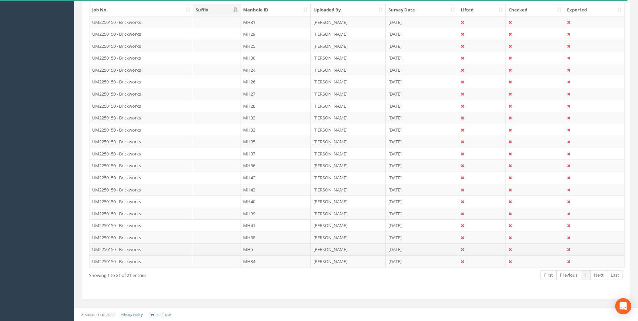
click at [258, 249] on td "MH5" at bounding box center [276, 249] width 70 height 12
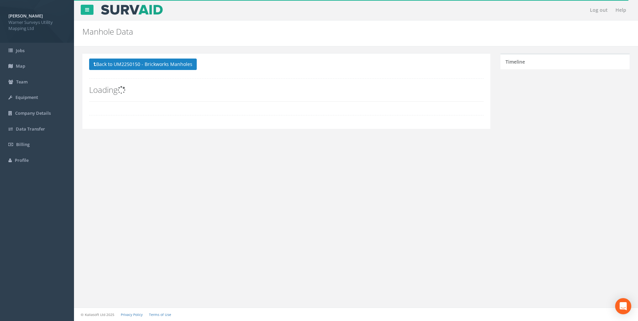
scroll to position [0, 0]
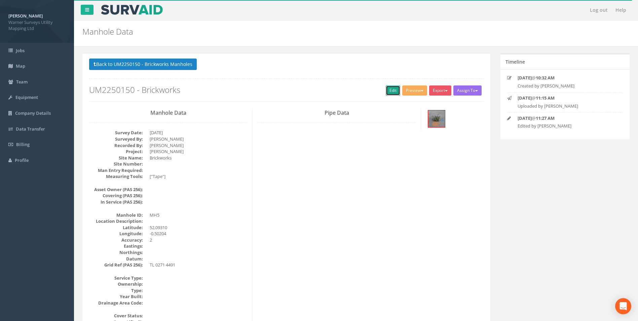
click at [394, 90] on link "Edit" at bounding box center [393, 90] width 14 height 10
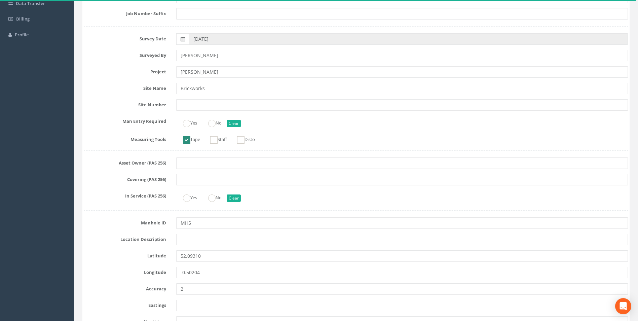
scroll to position [168, 0]
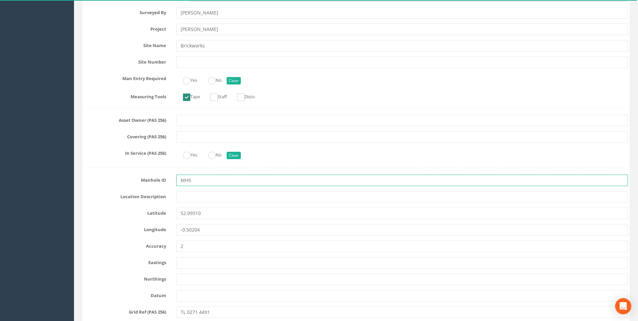
click at [188, 179] on input "MH5" at bounding box center [402, 180] width 452 height 11
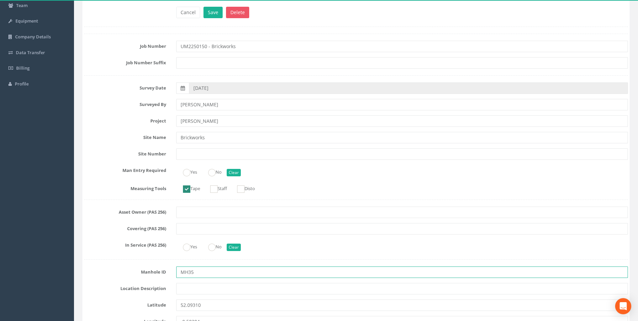
scroll to position [0, 0]
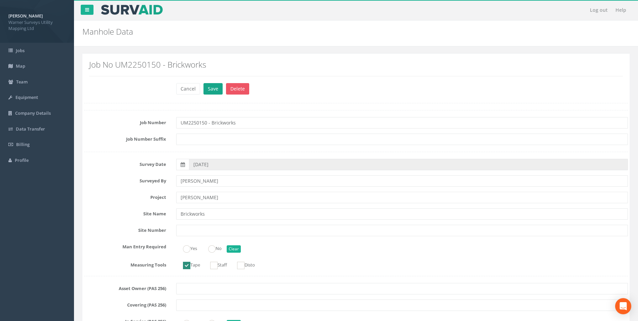
type input "MH35"
click at [216, 94] on button "Save" at bounding box center [213, 88] width 19 height 11
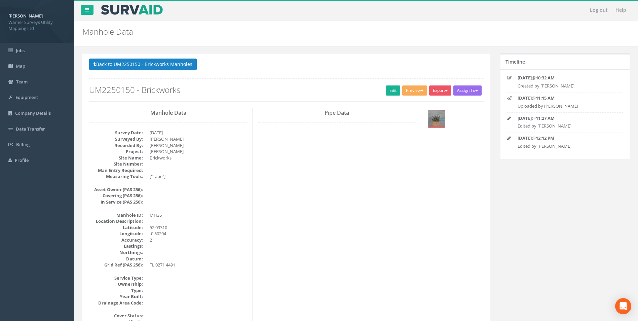
click at [138, 70] on p "Back to UM2250150 - Brickworks Manholes Back to Map" at bounding box center [286, 65] width 395 height 13
click at [138, 69] on button "Back to UM2250150 - Brickworks Manholes" at bounding box center [143, 64] width 108 height 11
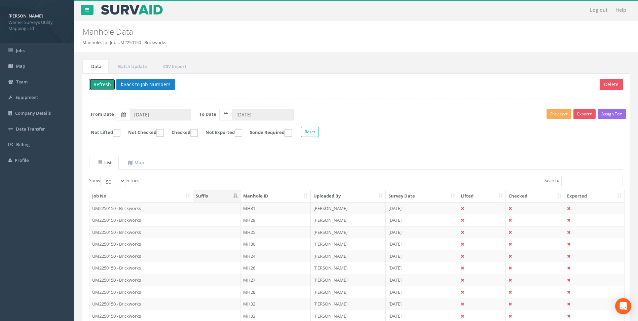
click at [98, 81] on button "Refresh" at bounding box center [102, 84] width 26 height 11
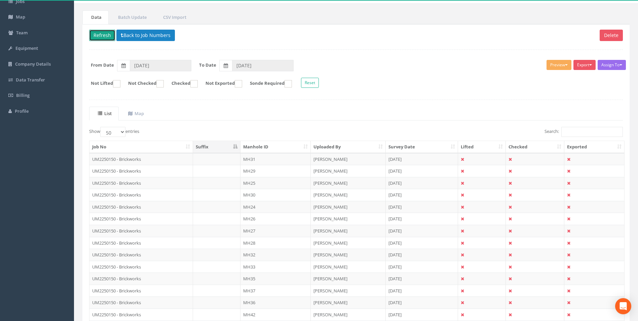
scroll to position [18, 0]
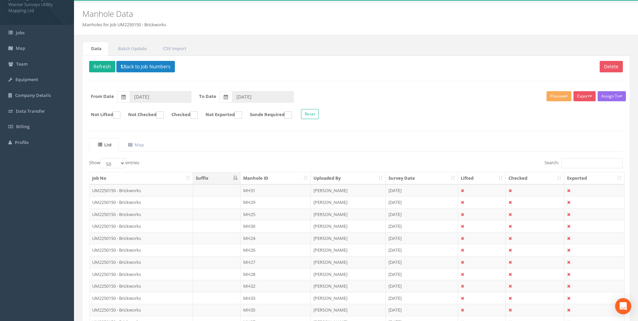
click at [259, 176] on th "Manhole ID" at bounding box center [276, 178] width 70 height 12
click at [261, 174] on th "Manhole ID" at bounding box center [276, 178] width 70 height 12
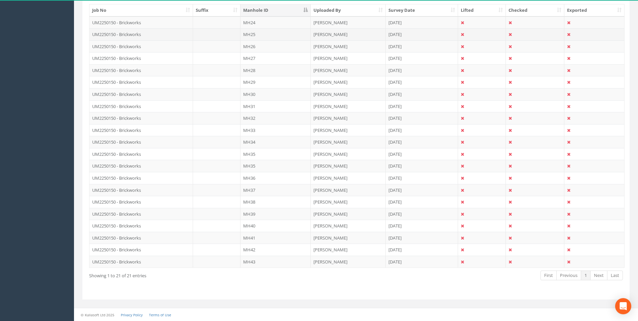
scroll to position [186, 0]
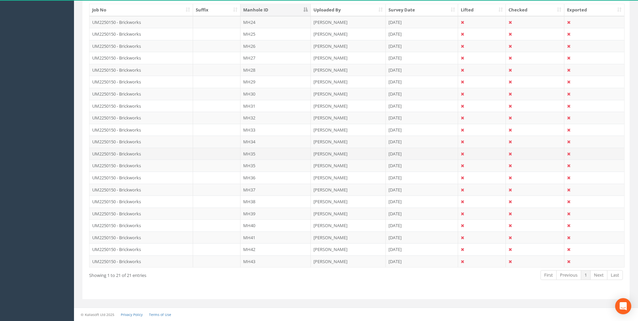
click at [128, 154] on td "UM2250150 - Brickworks" at bounding box center [142, 154] width 104 height 12
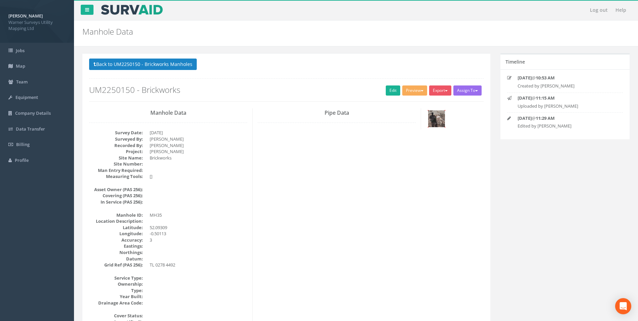
click at [432, 119] on img at bounding box center [436, 118] width 17 height 17
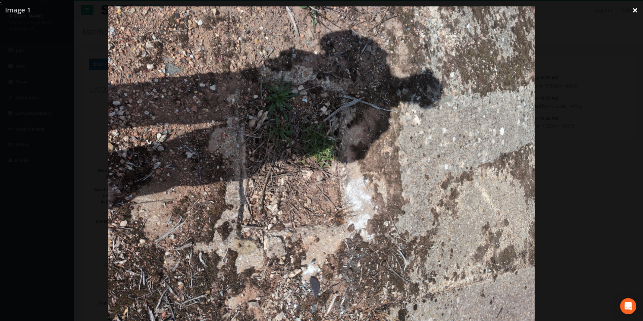
click at [636, 11] on link "×" at bounding box center [636, 10] width 16 height 20
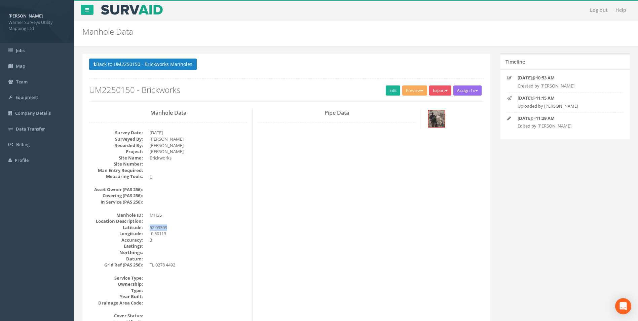
drag, startPoint x: 171, startPoint y: 229, endPoint x: 150, endPoint y: 227, distance: 20.9
click at [150, 227] on dd "52.09309" at bounding box center [199, 227] width 98 height 6
copy dd "52.09309"
click at [167, 235] on dd "-0.50113" at bounding box center [199, 234] width 98 height 6
drag, startPoint x: 168, startPoint y: 234, endPoint x: 149, endPoint y: 234, distance: 18.2
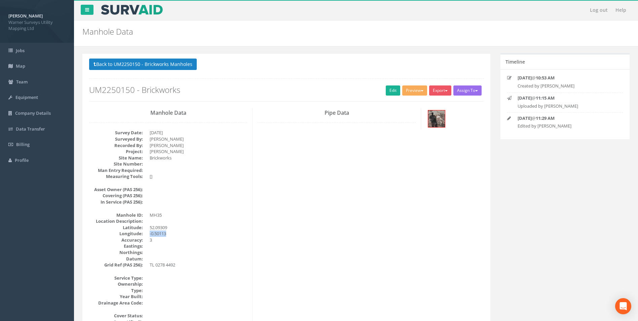
click at [149, 234] on dl "Manhole ID: MH35 Location Description: Latitude: 52.09309 Longitude: -0.50113 A…" at bounding box center [168, 240] width 158 height 56
copy dd "-0.50113"
click at [139, 65] on button "Back to UM2250150 - Brickworks Manholes" at bounding box center [143, 64] width 108 height 11
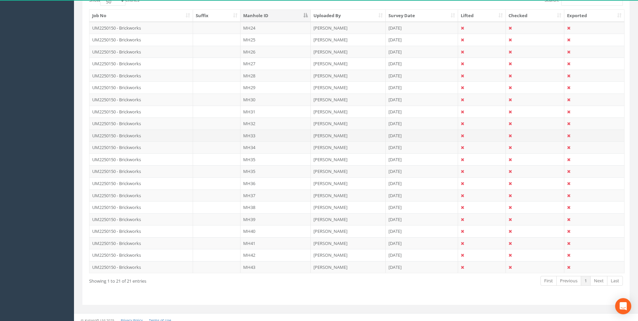
scroll to position [186, 0]
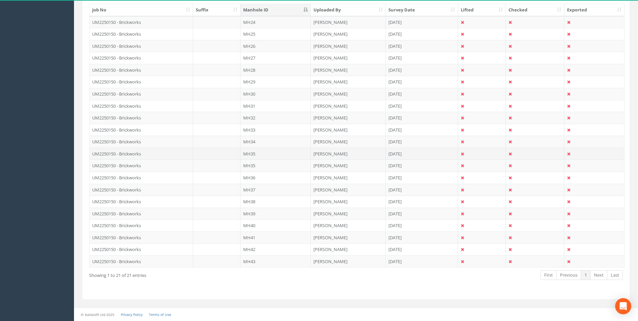
click at [147, 151] on td "UM2250150 - Brickworks" at bounding box center [142, 154] width 104 height 12
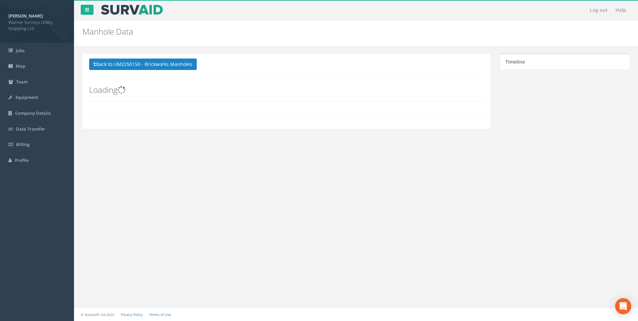
scroll to position [0, 0]
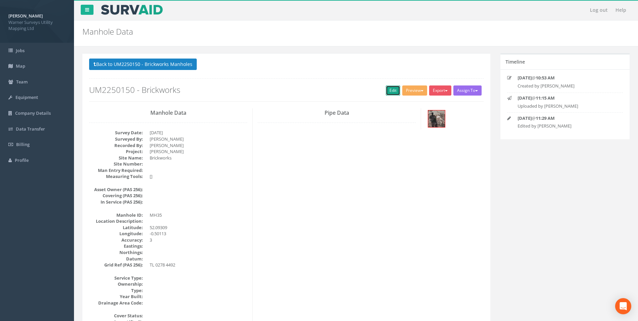
click at [392, 91] on link "Edit" at bounding box center [393, 90] width 14 height 10
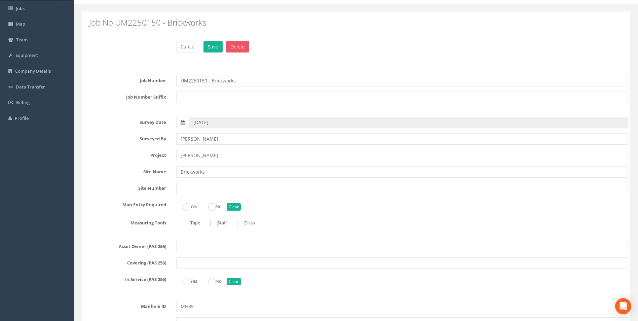
scroll to position [135, 0]
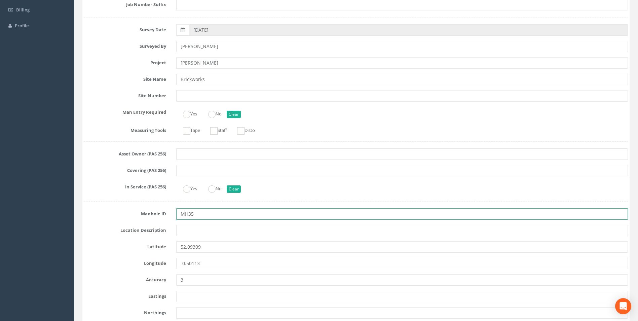
click at [203, 215] on input "MH35" at bounding box center [402, 213] width 452 height 11
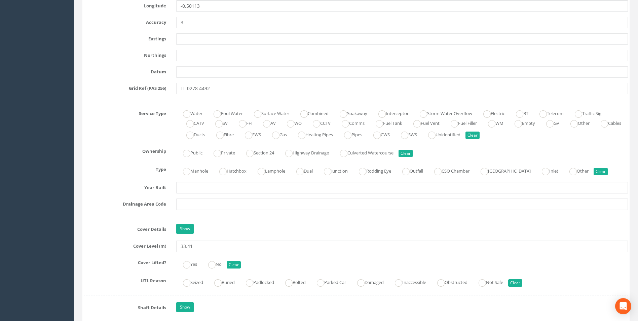
scroll to position [404, 0]
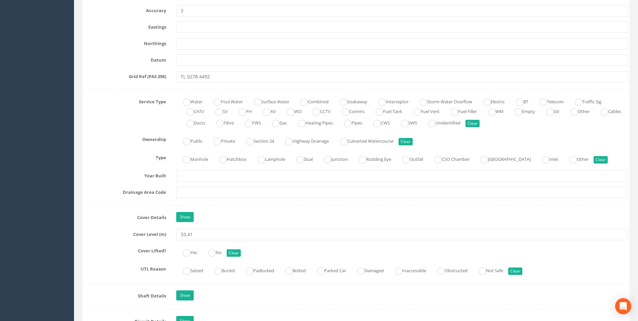
type input "MH44"
click at [197, 234] on input "33.41" at bounding box center [402, 234] width 452 height 11
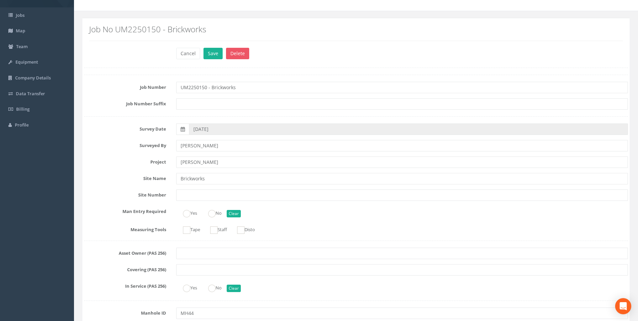
scroll to position [0, 0]
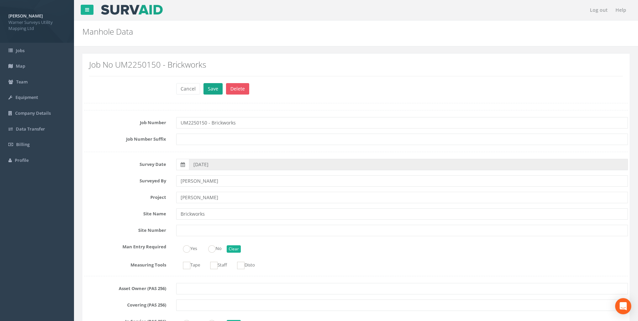
type input "33.59"
click at [216, 89] on button "Save" at bounding box center [213, 88] width 19 height 11
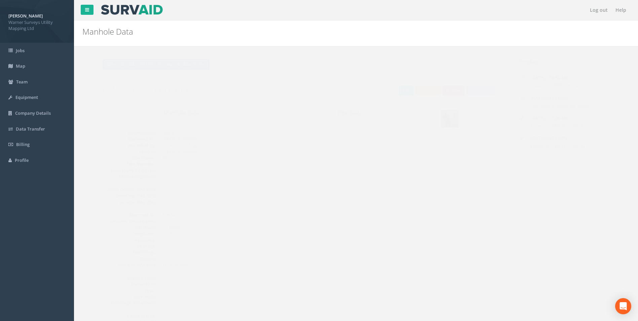
click at [150, 67] on button "Back to UM2250150 - Brickworks Manholes" at bounding box center [143, 64] width 108 height 11
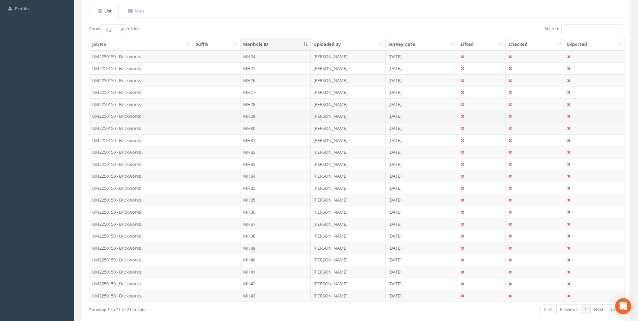
scroll to position [152, 0]
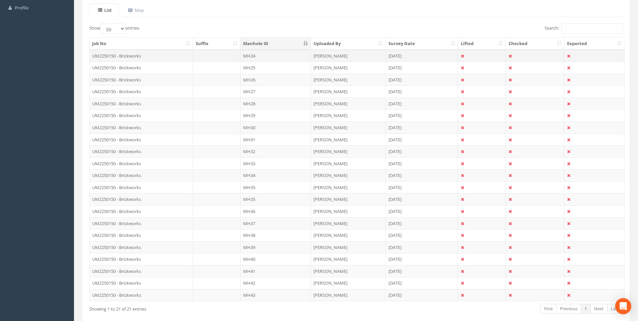
click at [132, 54] on td "UM2250150 - Brickworks" at bounding box center [142, 56] width 104 height 12
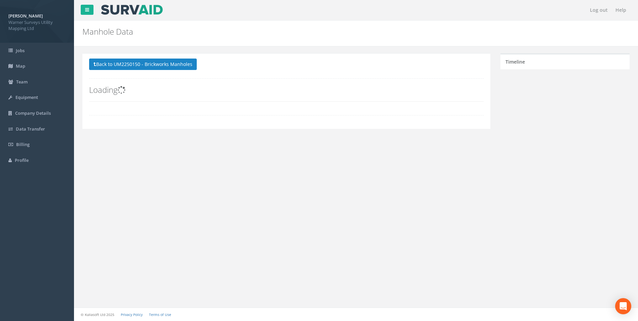
scroll to position [0, 0]
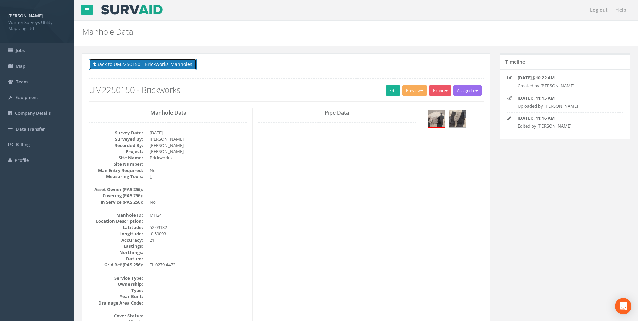
click at [125, 63] on button "Back to UM2250150 - Brickworks Manholes" at bounding box center [143, 64] width 108 height 11
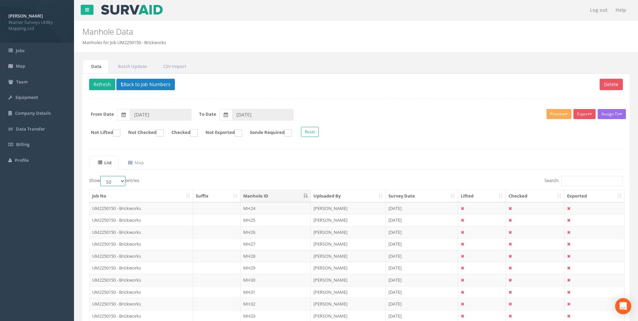
click at [115, 182] on select "10 25 50 100" at bounding box center [112, 181] width 25 height 10
select select "100"
click at [101, 176] on select "10 25 50 100" at bounding box center [112, 181] width 25 height 10
click at [589, 116] on button "Export" at bounding box center [585, 114] width 22 height 10
click at [583, 139] on link "Warner Manhole Card" at bounding box center [568, 140] width 58 height 10
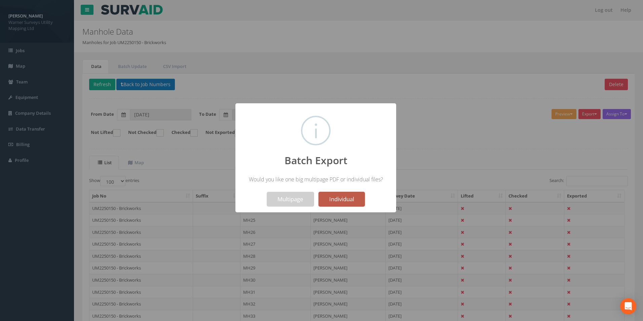
click at [348, 198] on button "Individual" at bounding box center [342, 199] width 46 height 15
